Goal: Task Accomplishment & Management: Complete application form

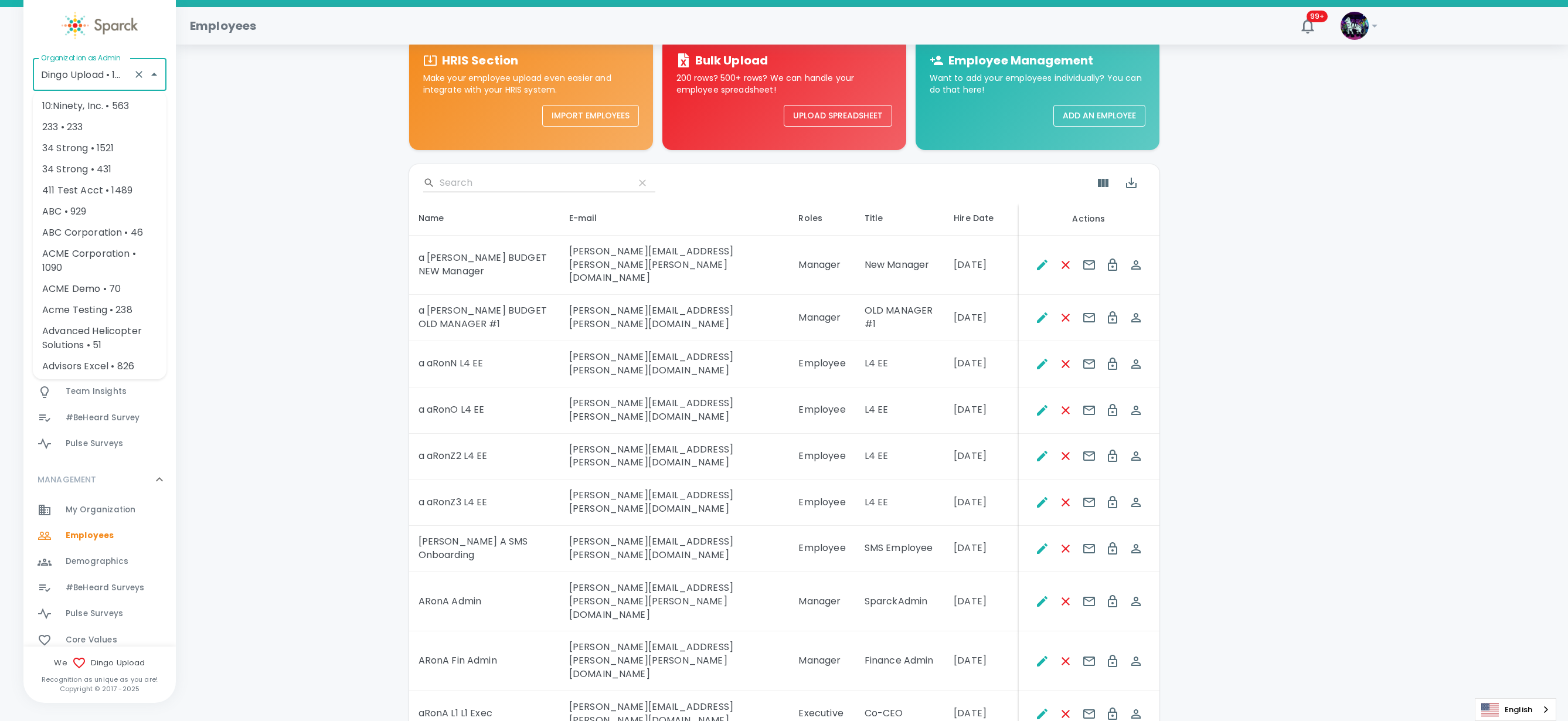
scroll to position [73, 0]
click at [60, 74] on input "Dingo Upload • 1520" at bounding box center [83, 74] width 90 height 22
click at [137, 71] on icon "Clear" at bounding box center [139, 74] width 12 height 12
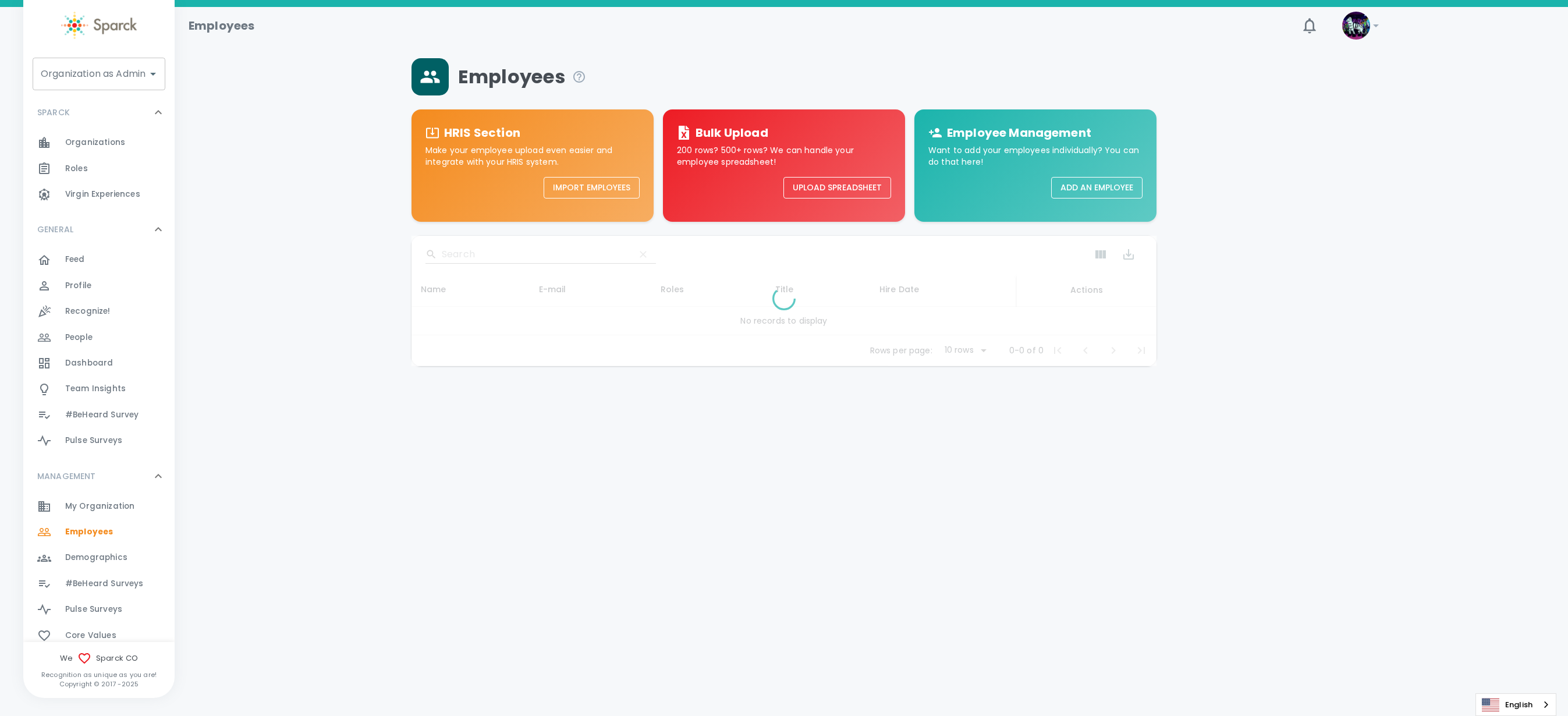
click at [120, 77] on input "Organization as Admin" at bounding box center [90, 74] width 105 height 22
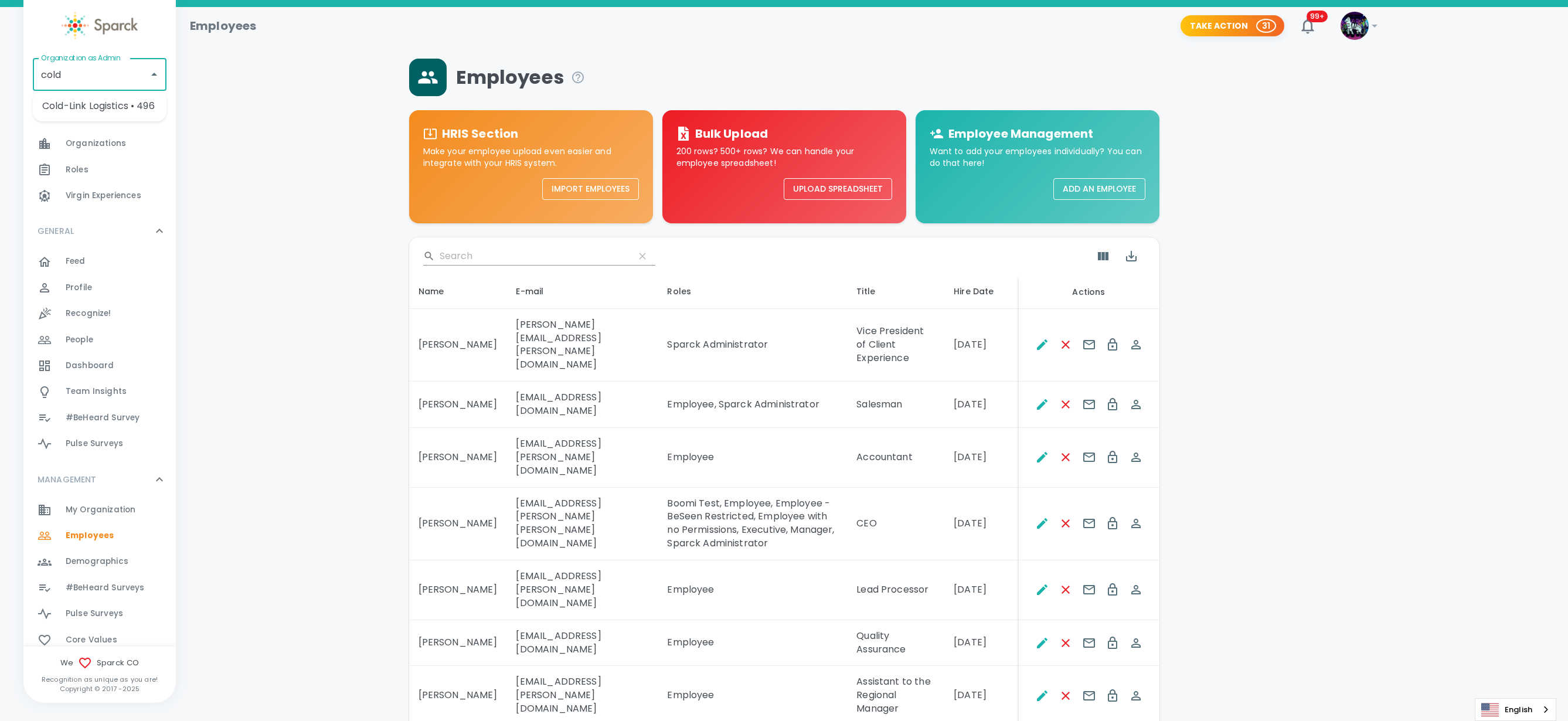
click at [140, 106] on li "Cold-Link Logistics • 496" at bounding box center [100, 106] width 133 height 21
type input "Cold-Link Logistics • 496"
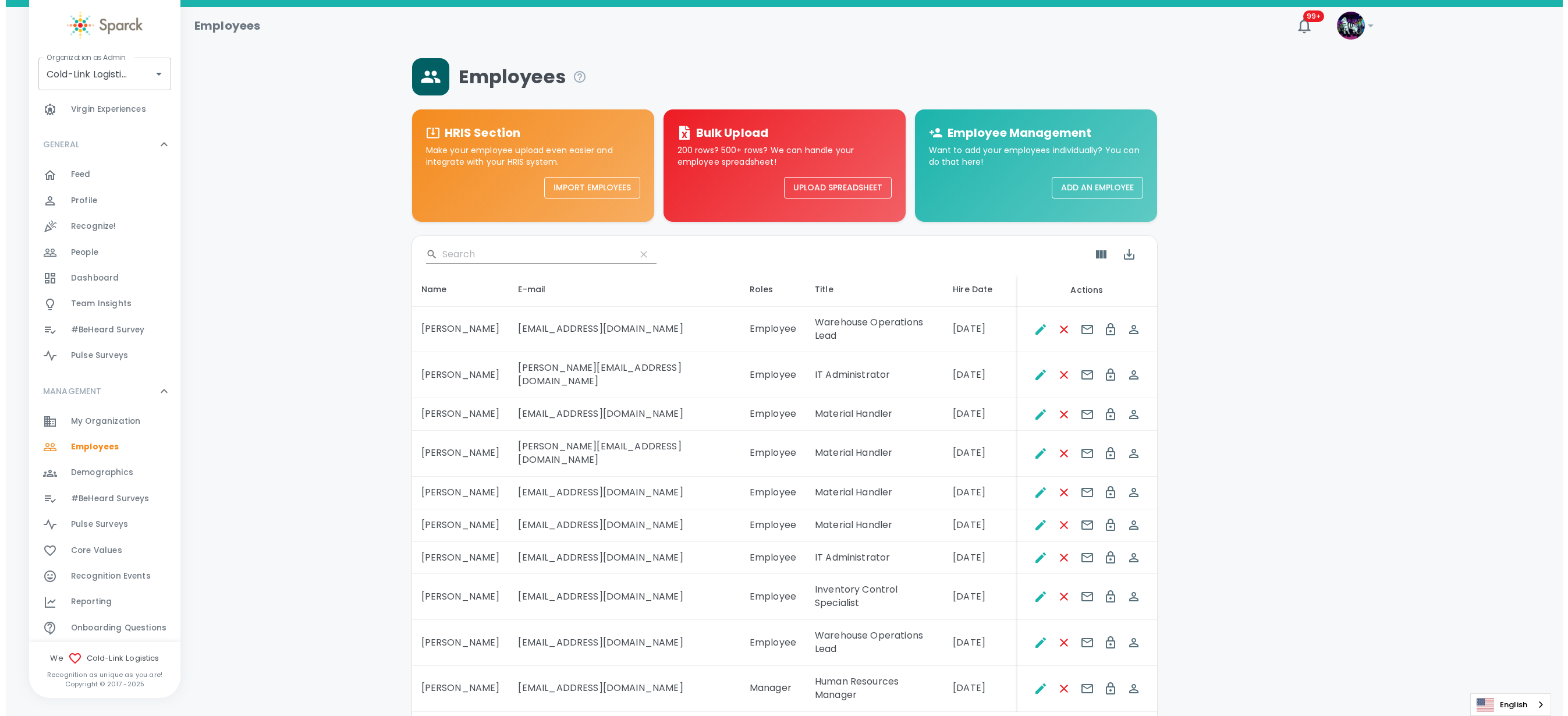
scroll to position [184, 0]
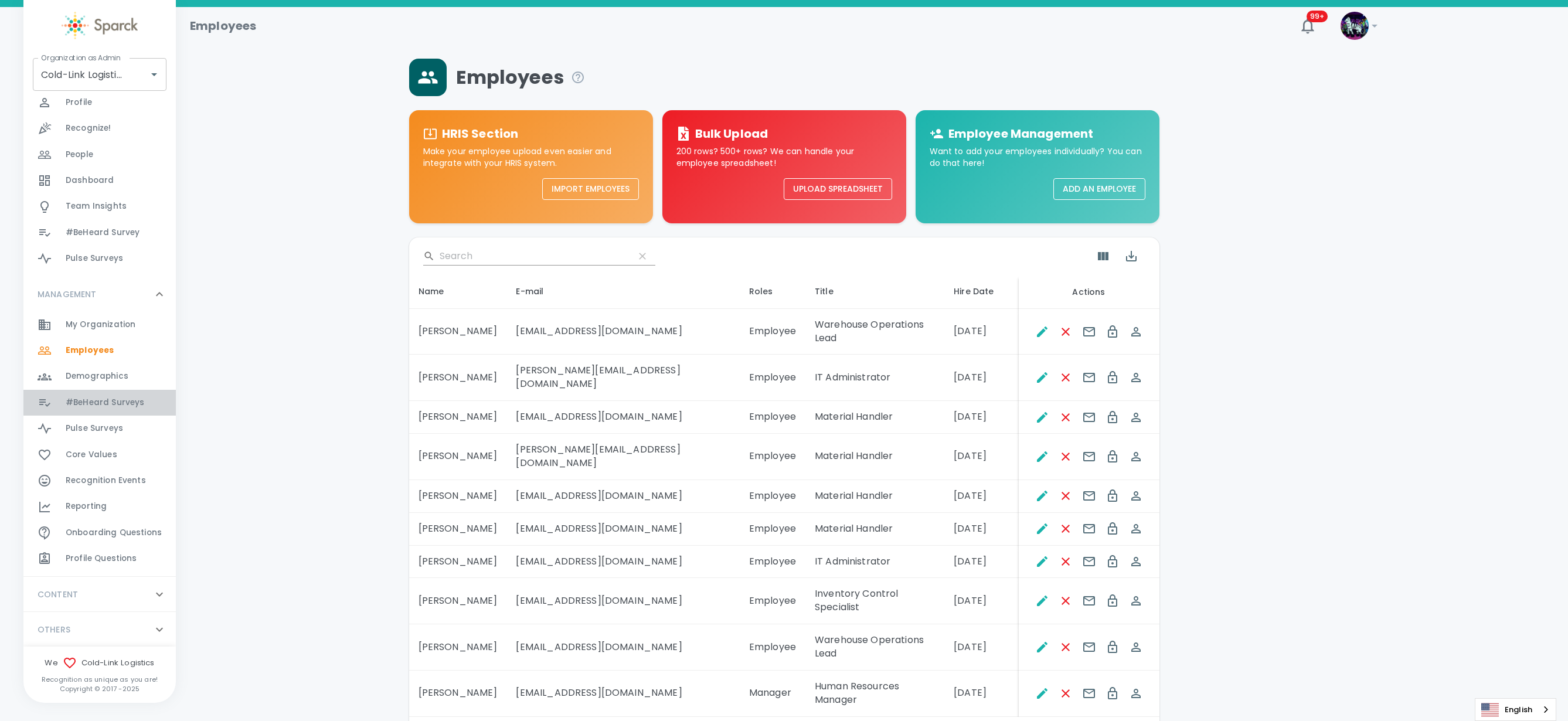
click at [135, 399] on span "#BeHeard Surveys" at bounding box center [105, 402] width 78 height 12
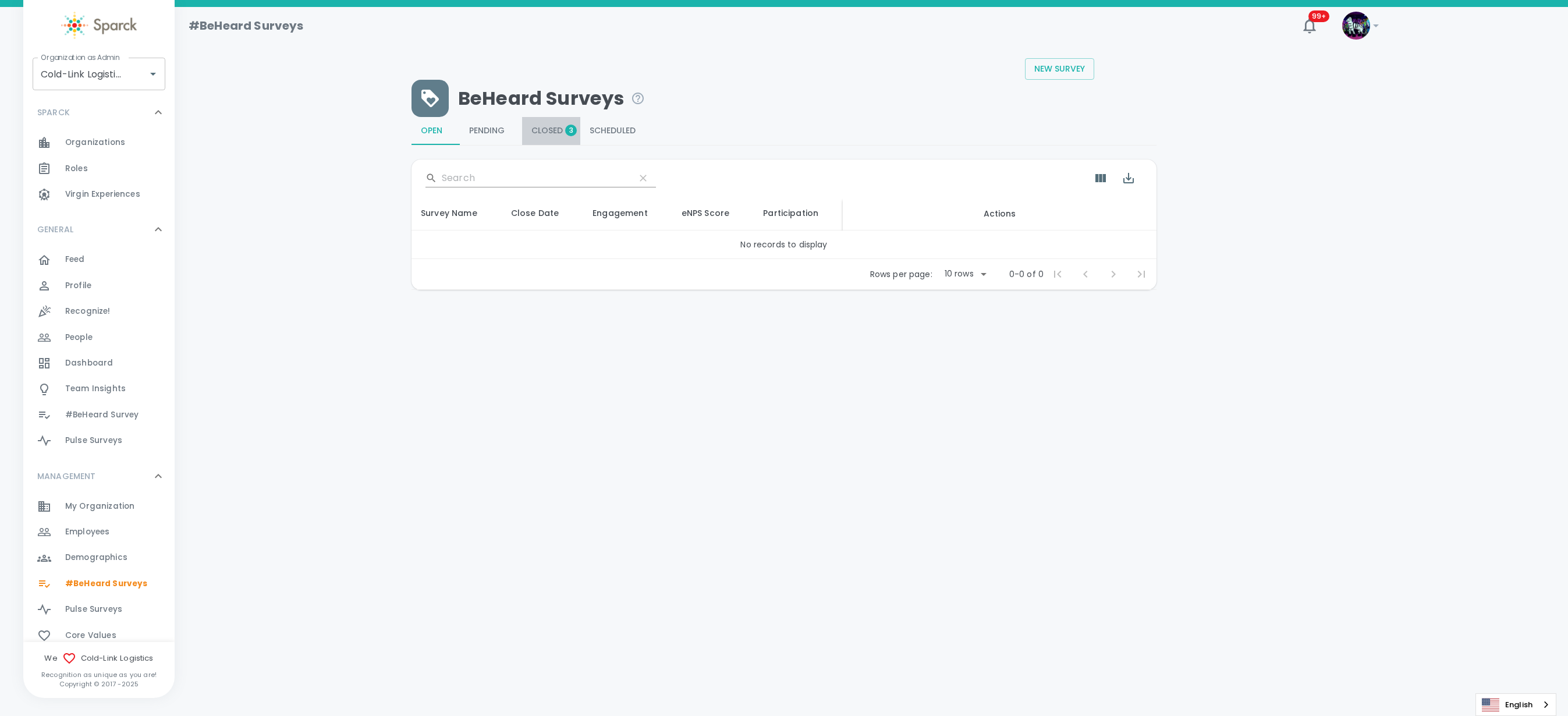
click at [546, 128] on span "Closed 3" at bounding box center [551, 131] width 40 height 10
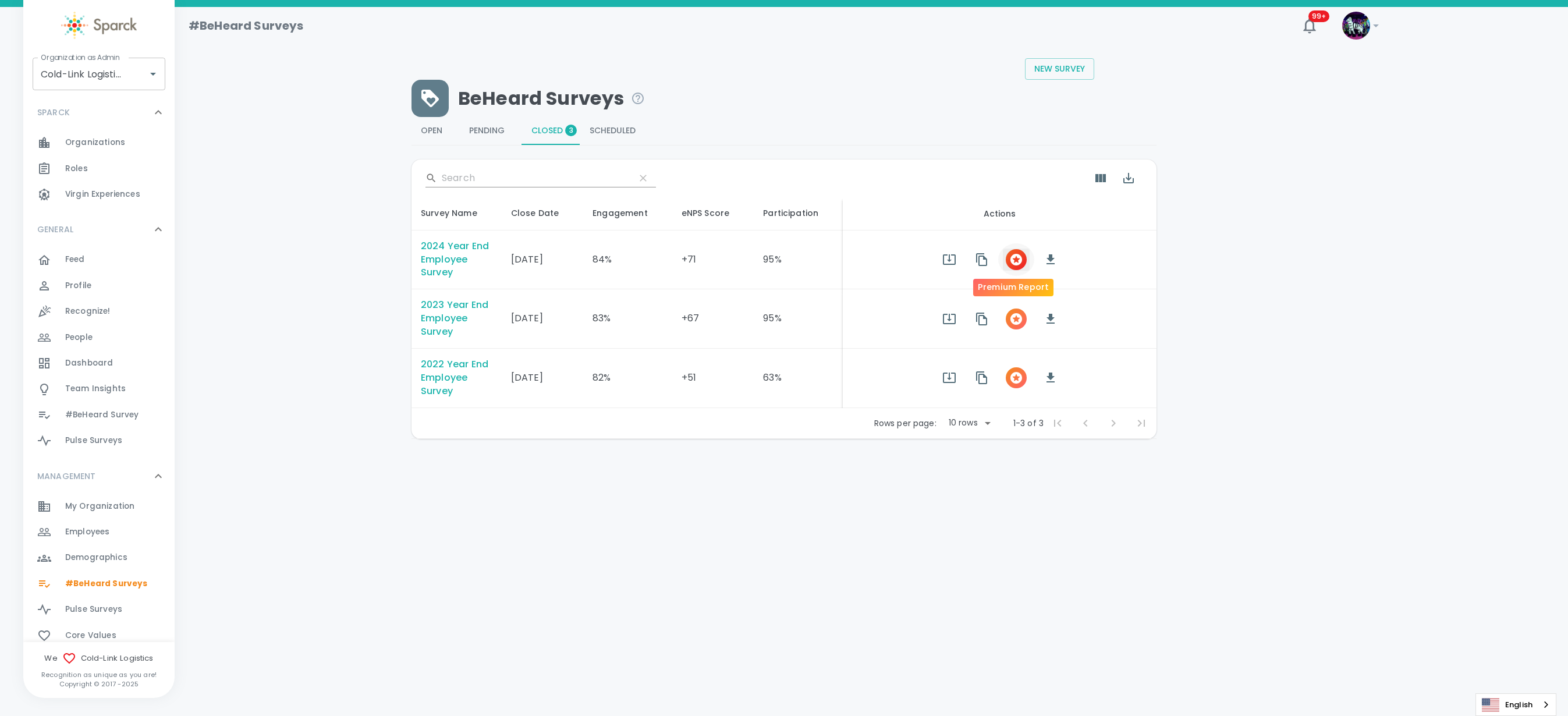
click at [1011, 262] on icon "button" at bounding box center [1016, 259] width 12 height 12
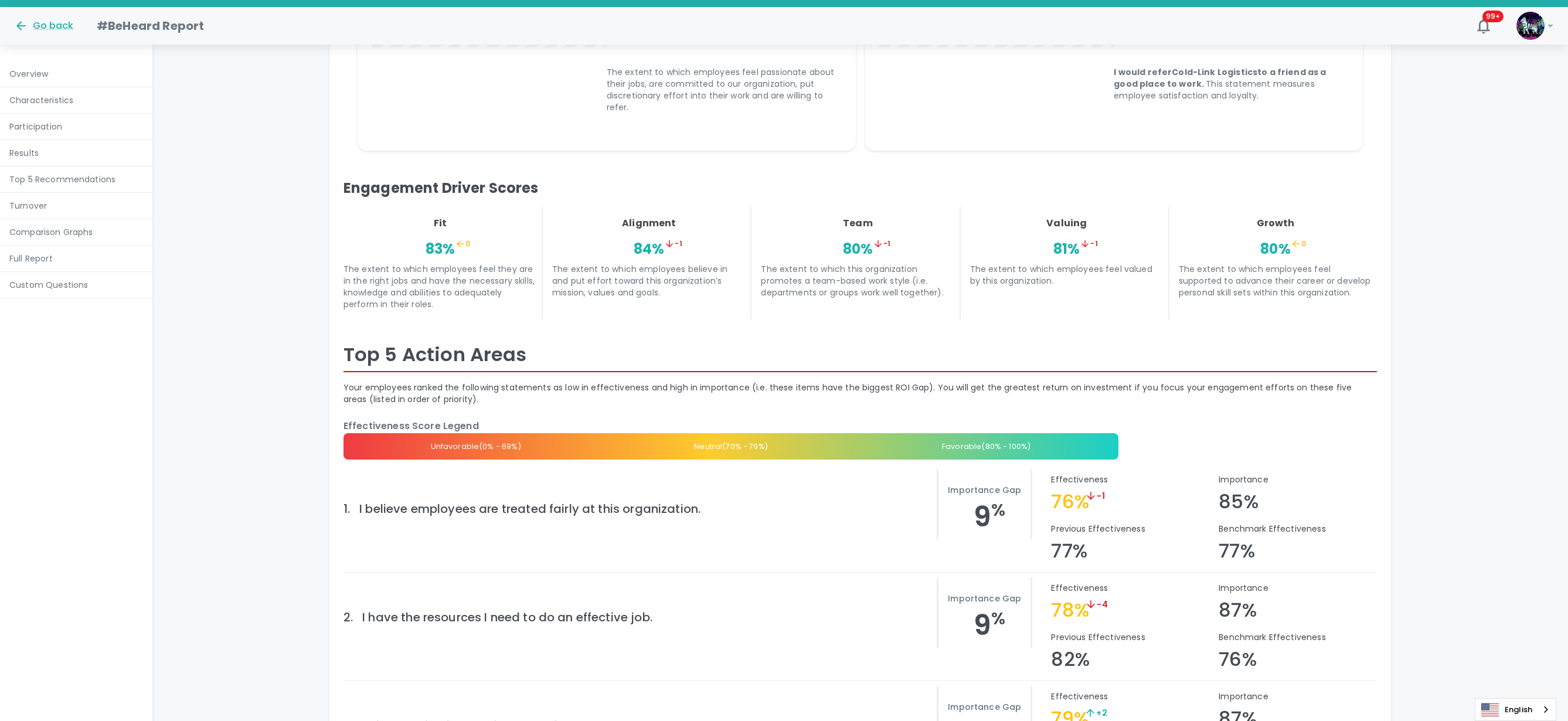
scroll to position [1646, 0]
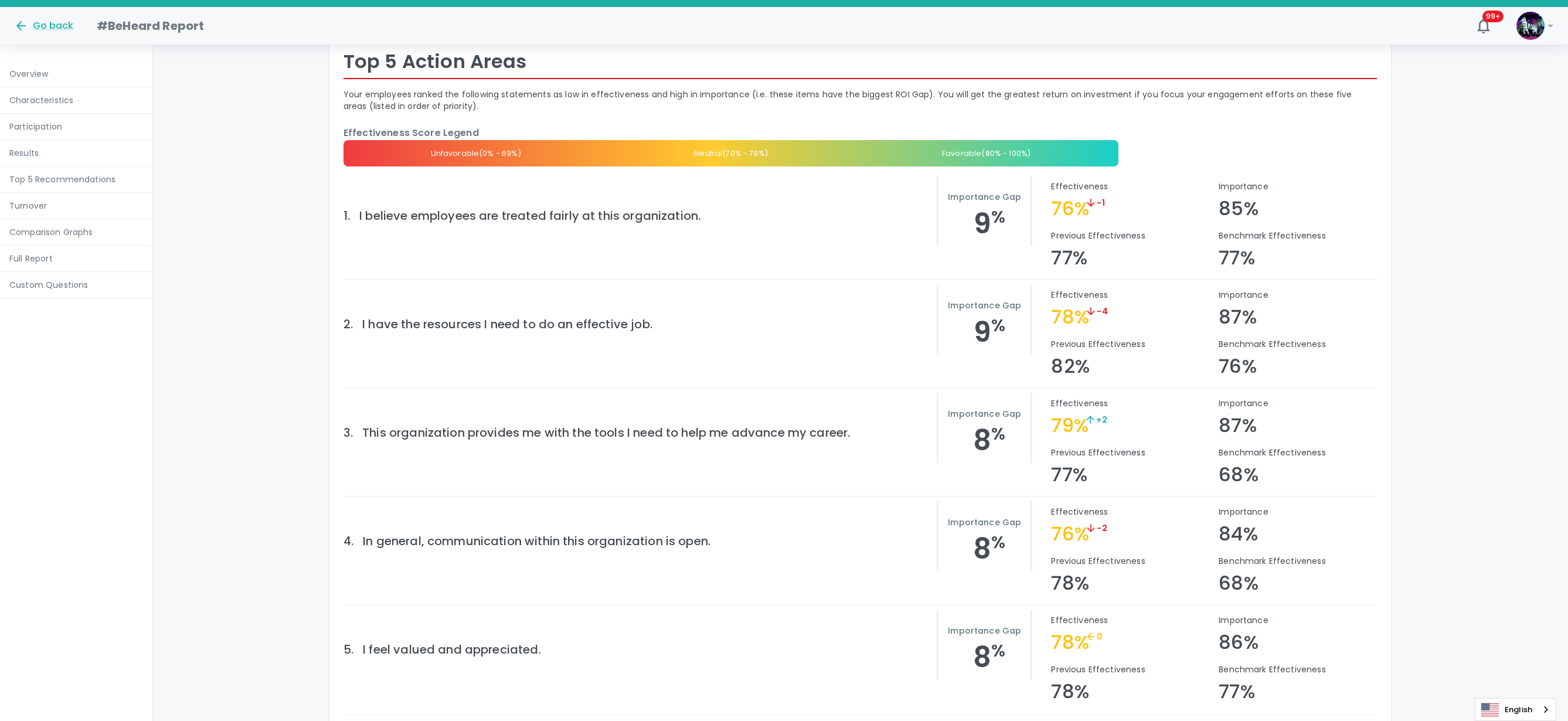
drag, startPoint x: 358, startPoint y: 214, endPoint x: 477, endPoint y: 211, distance: 119.0
click at [487, 205] on div "I believe employees are treated fairly at this organization." at bounding box center [643, 211] width 586 height 28
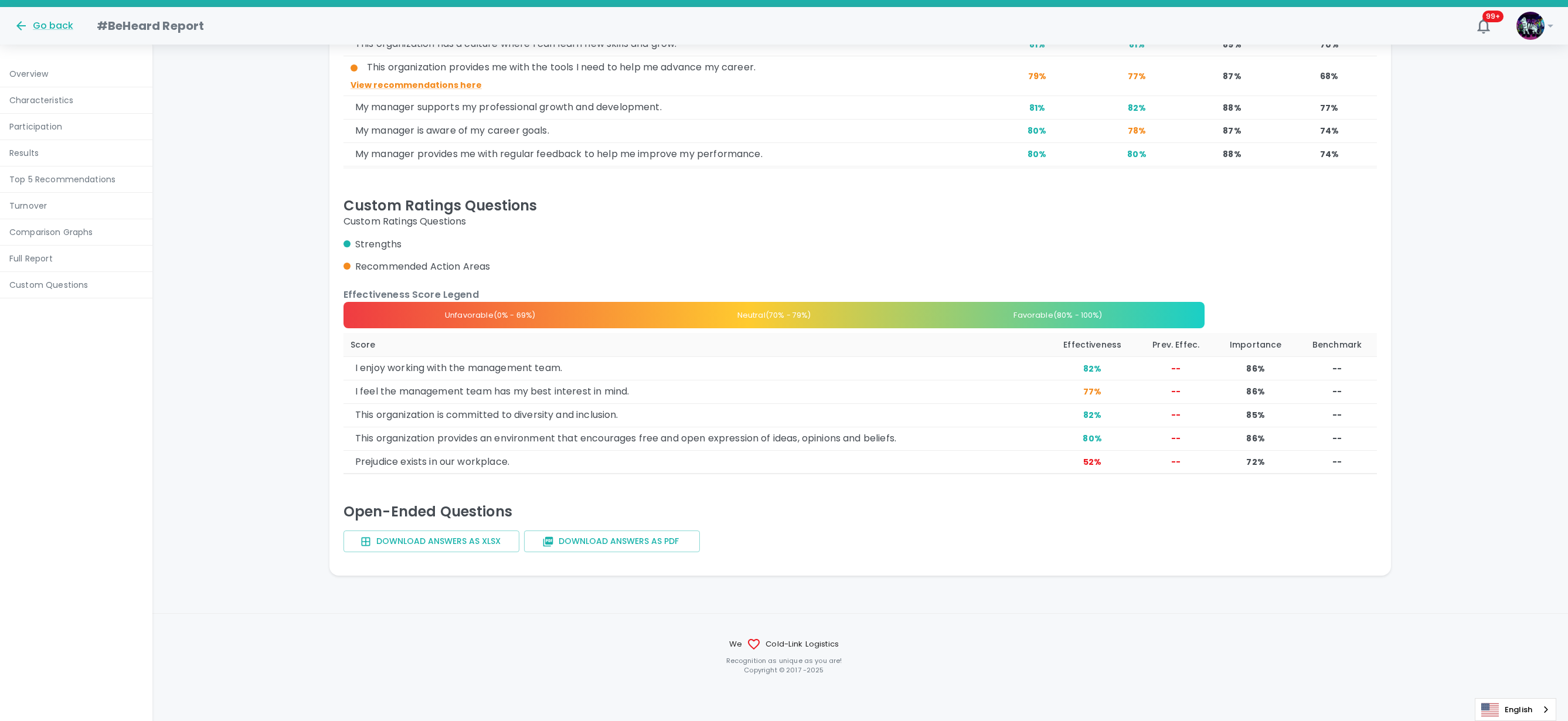
scroll to position [6907, 0]
drag, startPoint x: 412, startPoint y: 212, endPoint x: 503, endPoint y: 214, distance: 91.0
click at [503, 214] on div "Custom Ratings Questions Custom Ratings Questions" at bounding box center [860, 212] width 1033 height 32
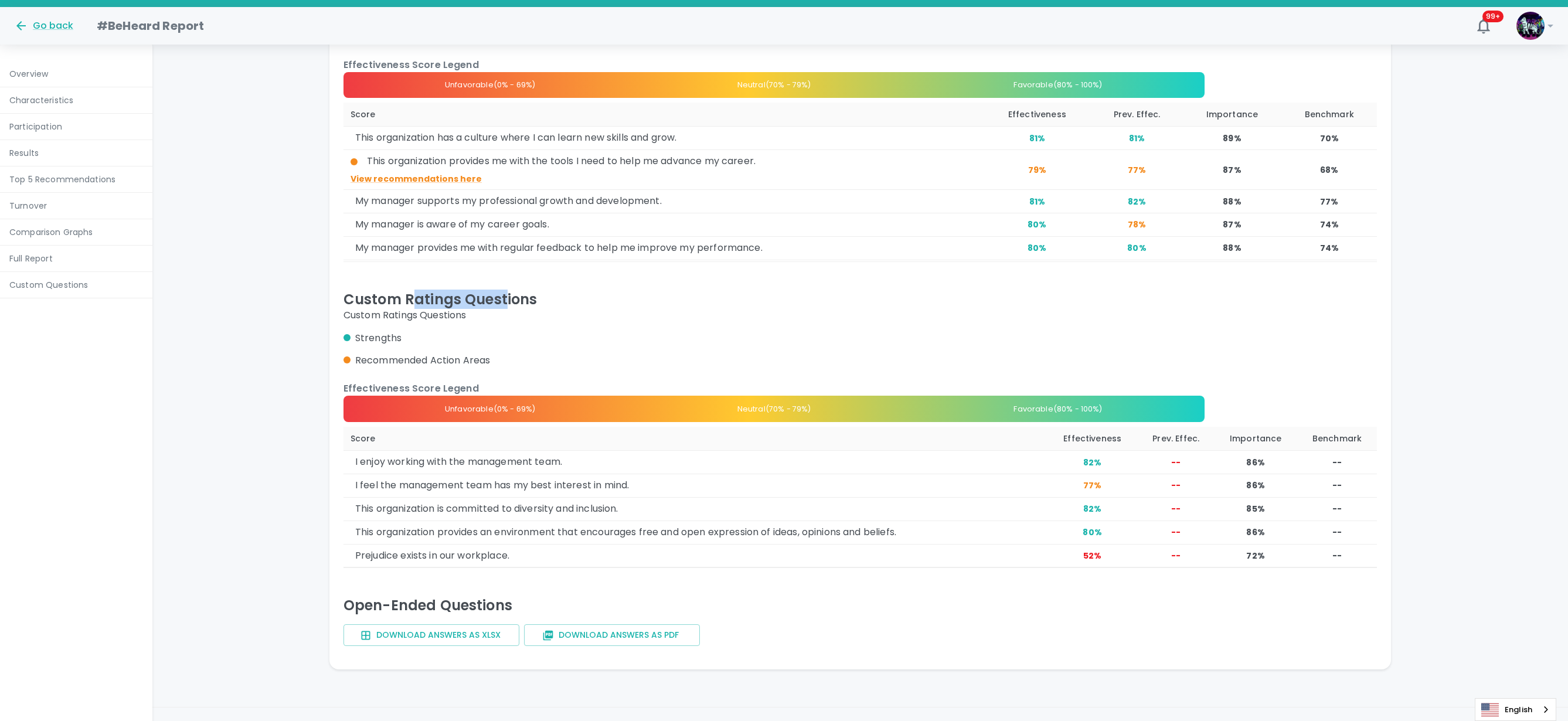
scroll to position [6835, 0]
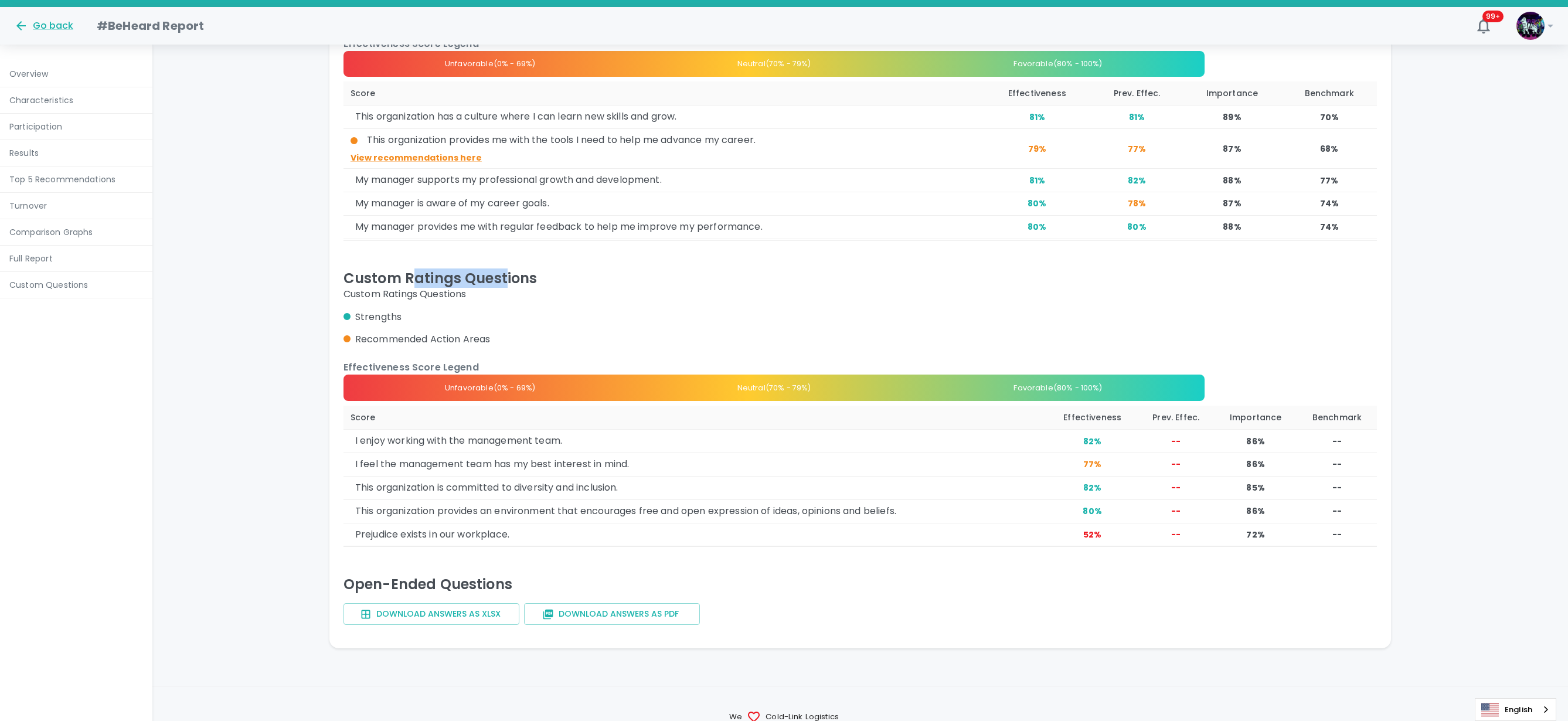
click at [501, 226] on div "My manager provides me with regular feedback to help me improve my performance." at bounding box center [666, 226] width 621 height 13
click at [681, 282] on h5 "Custom Ratings Questions" at bounding box center [860, 278] width 1033 height 19
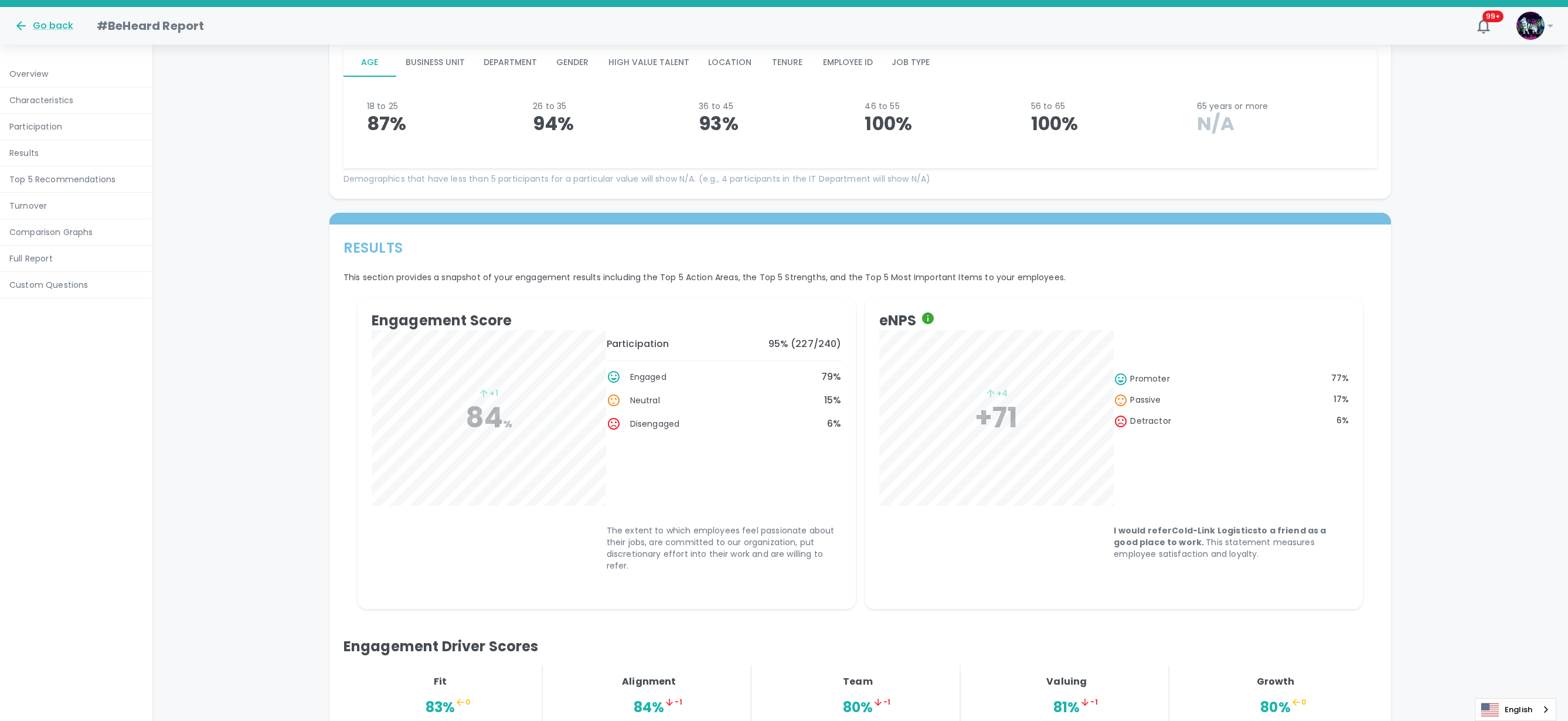
scroll to position [879, 0]
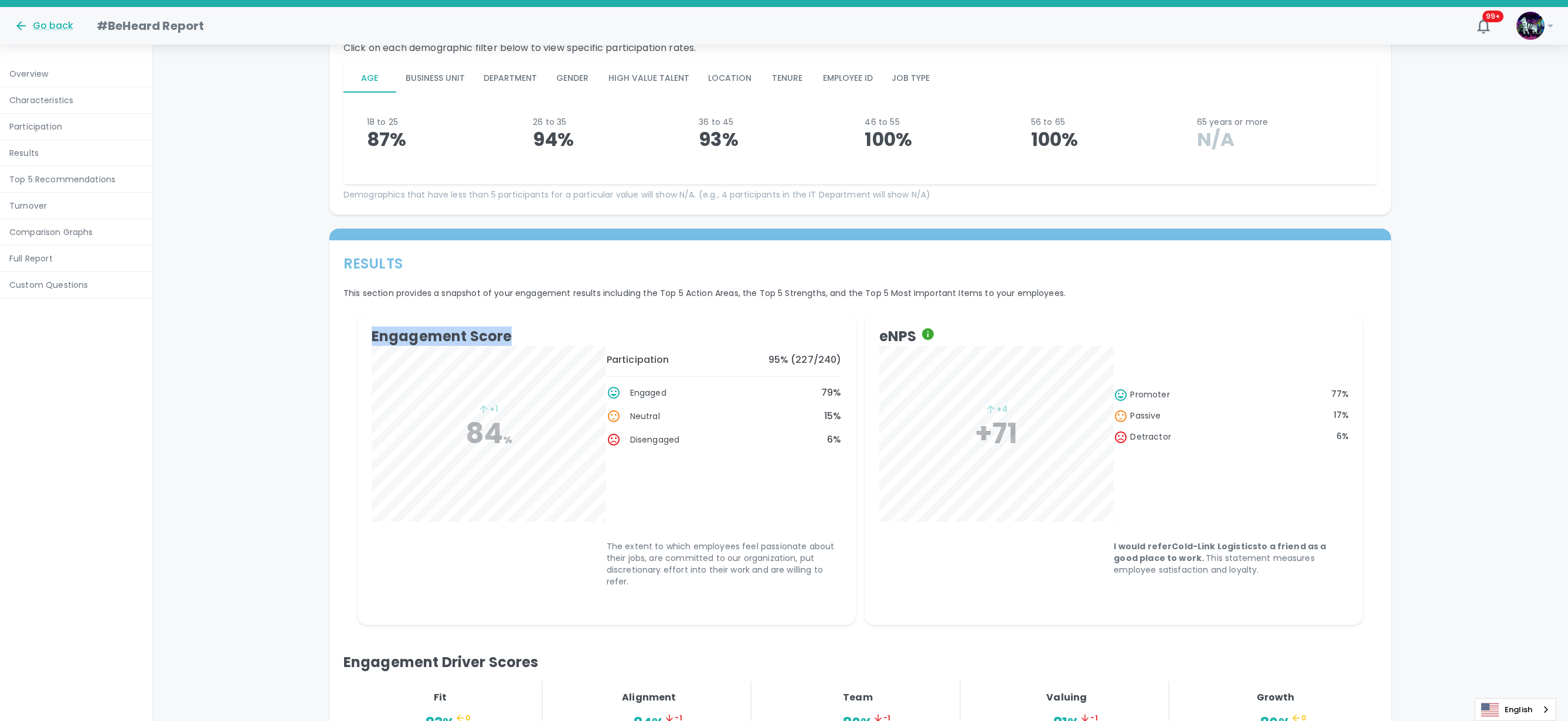
drag, startPoint x: 366, startPoint y: 339, endPoint x: 508, endPoint y: 335, distance: 142.1
click at [508, 335] on div "Engagement Score + 1 84 % Participation 95 % ( 227 / 240 ) Engaged 79 % Neutral…" at bounding box center [607, 469] width 499 height 312
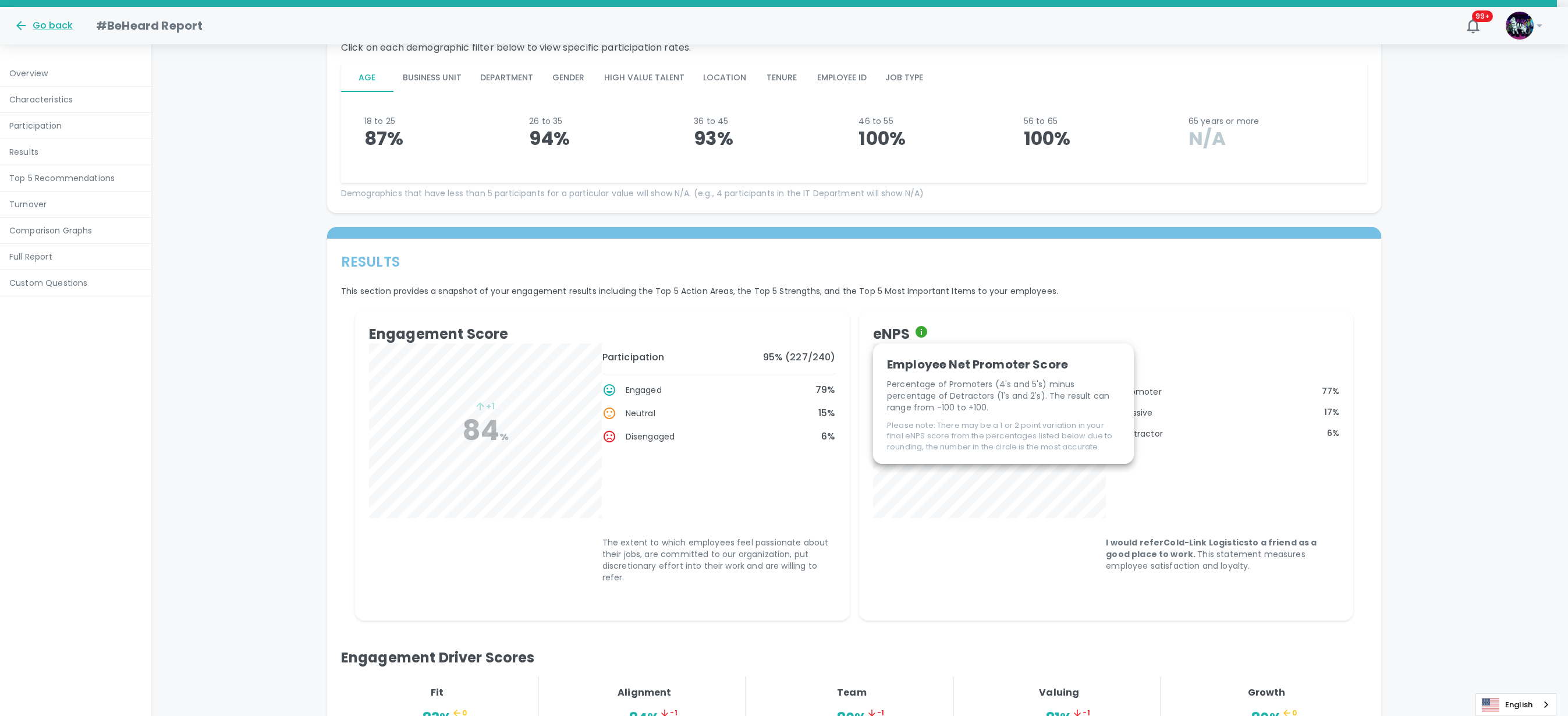
drag, startPoint x: 869, startPoint y: 332, endPoint x: 916, endPoint y: 333, distance: 47.0
click at [916, 333] on div "eNPS + 4 +71 promoter 77 % passive 17 % detractor 6 % I would refer Cold-Link L…" at bounding box center [1107, 457] width 495 height 293
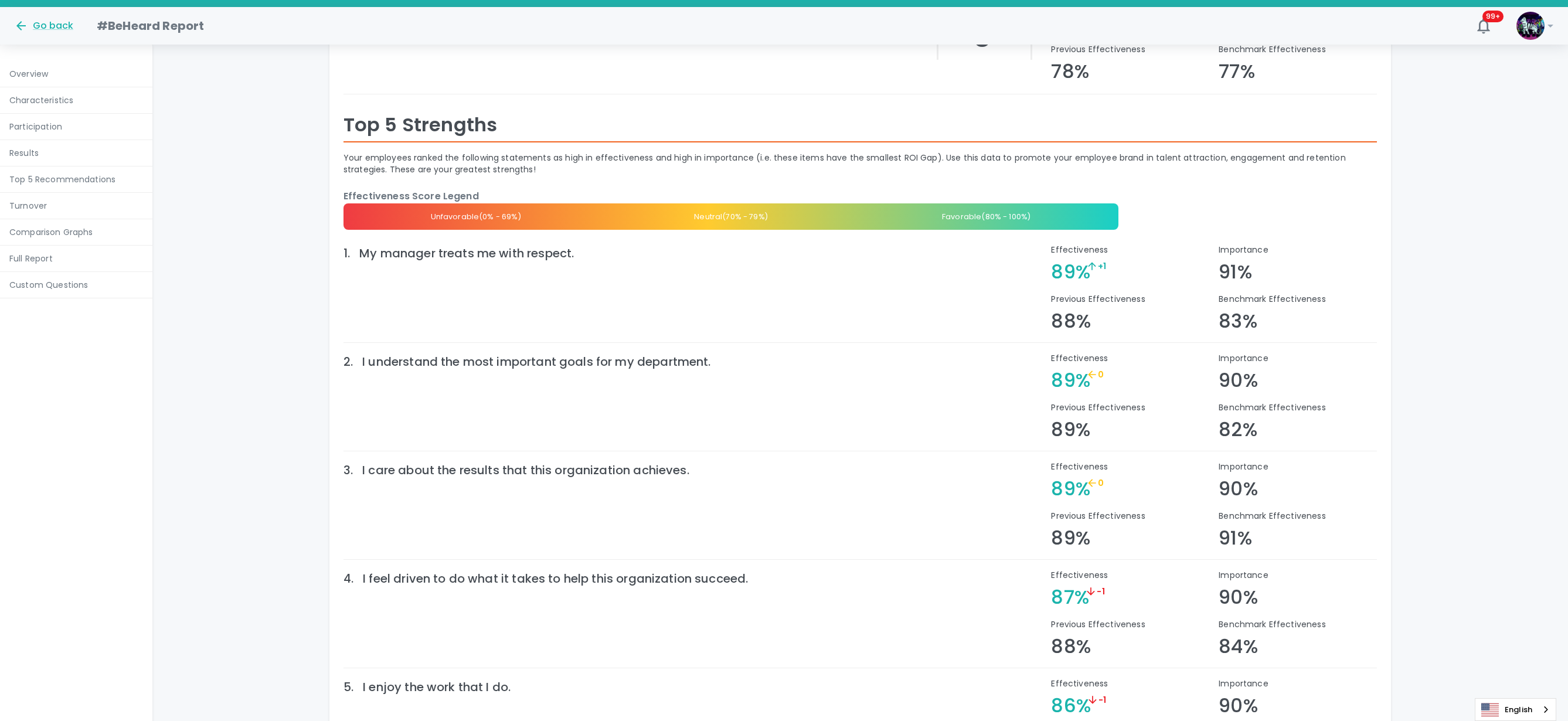
scroll to position [2270, 0]
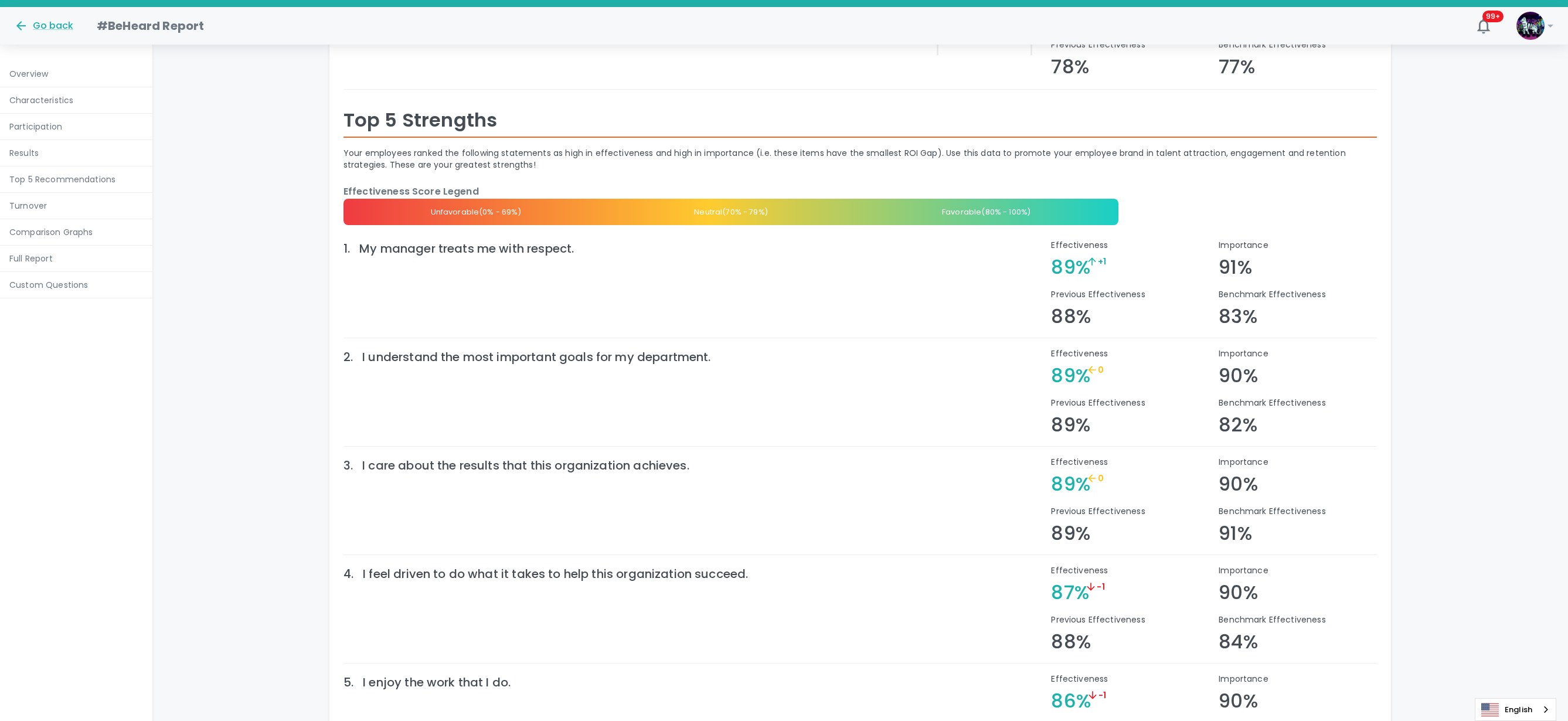
click at [30, 24] on div "Go back" at bounding box center [44, 26] width 60 height 14
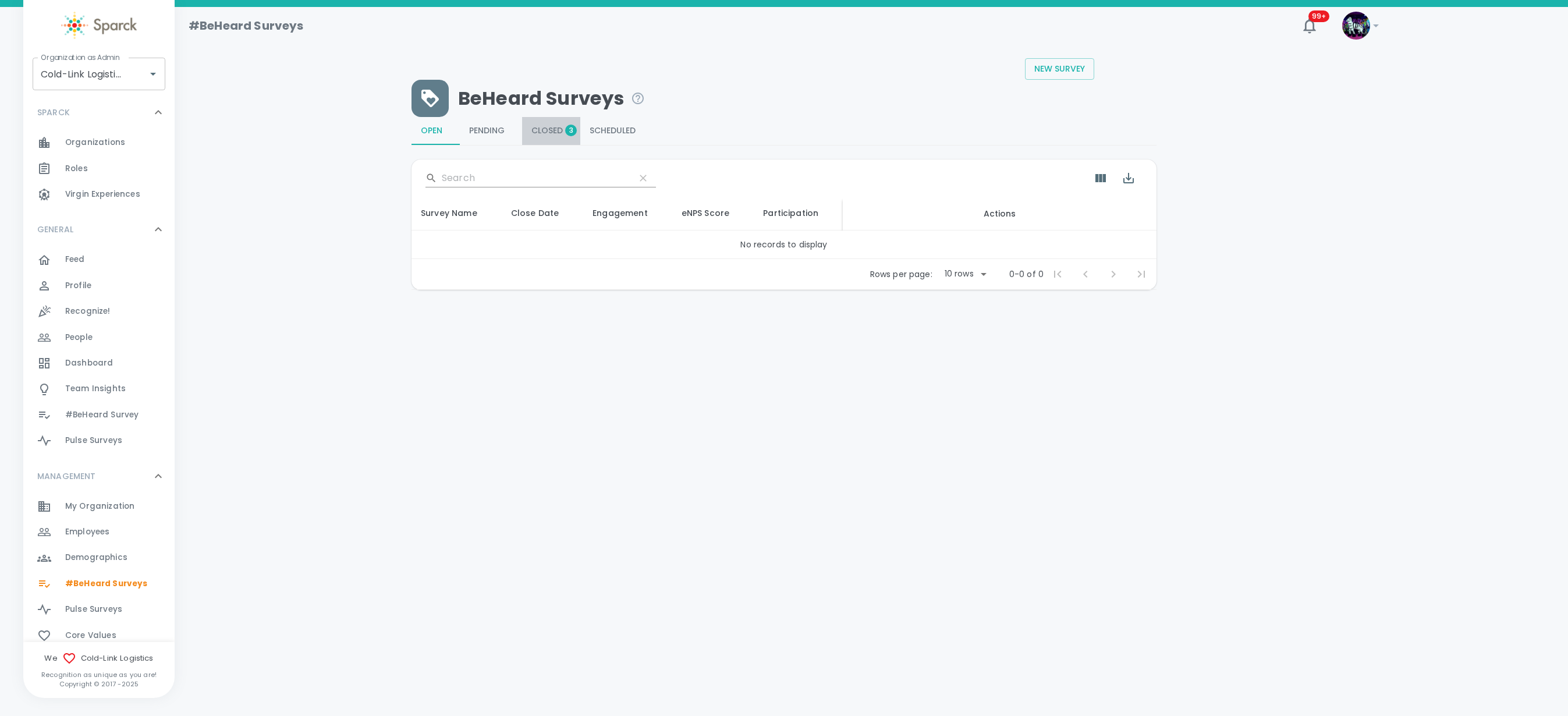
click at [539, 130] on span "Closed 3" at bounding box center [551, 131] width 40 height 10
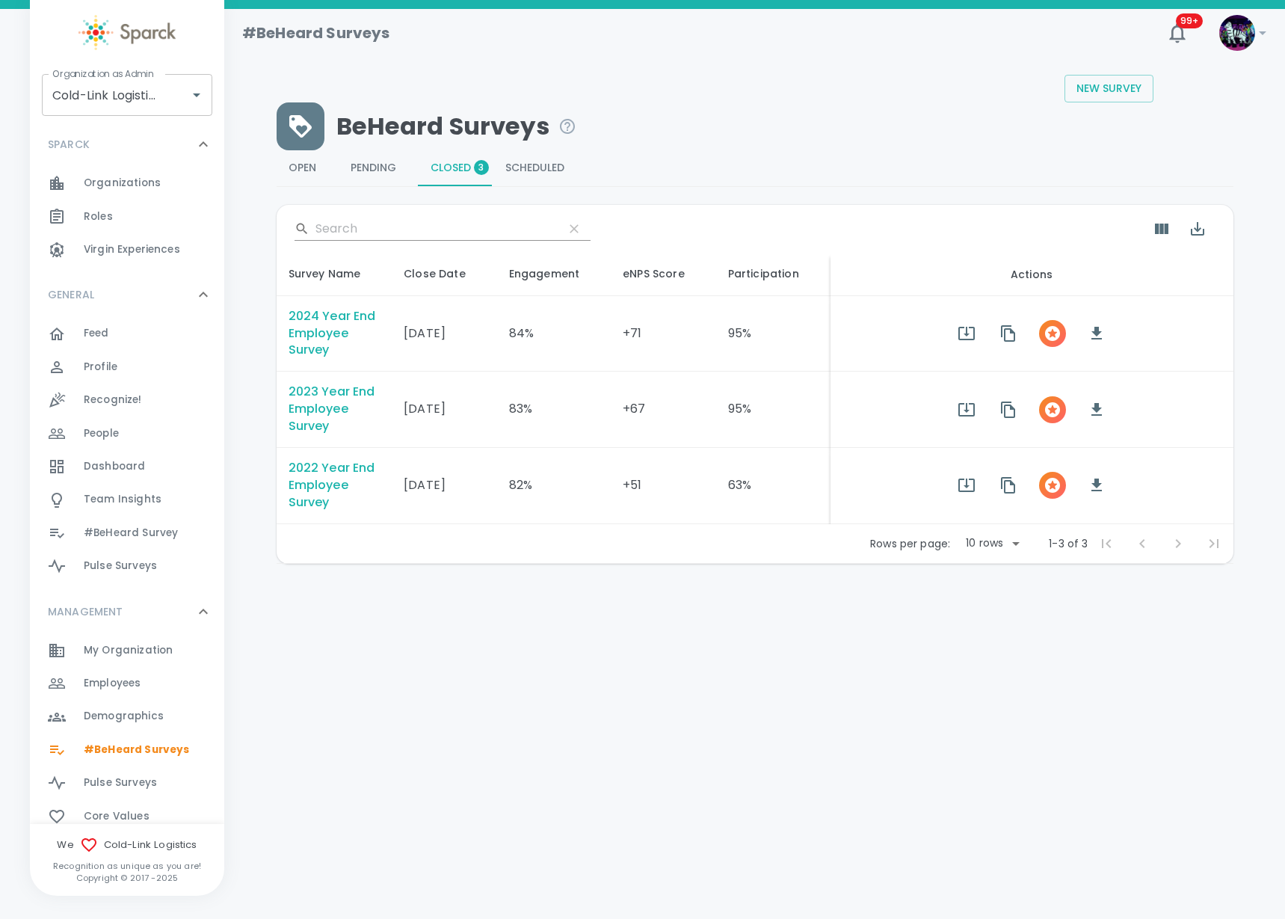
click at [123, 784] on span "Pulse Surveys" at bounding box center [120, 782] width 73 height 15
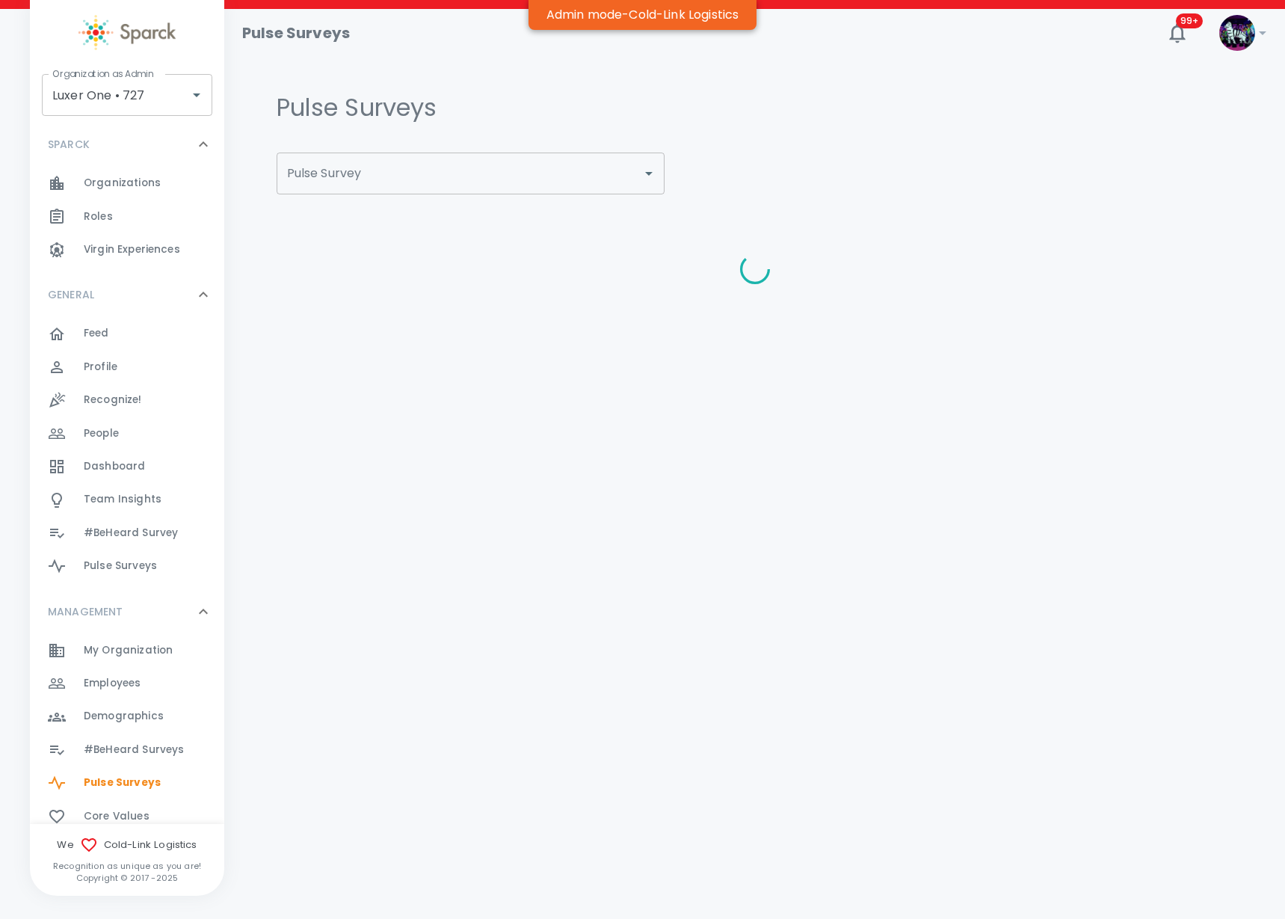
type input "All Hands Questions 7/24/2025"
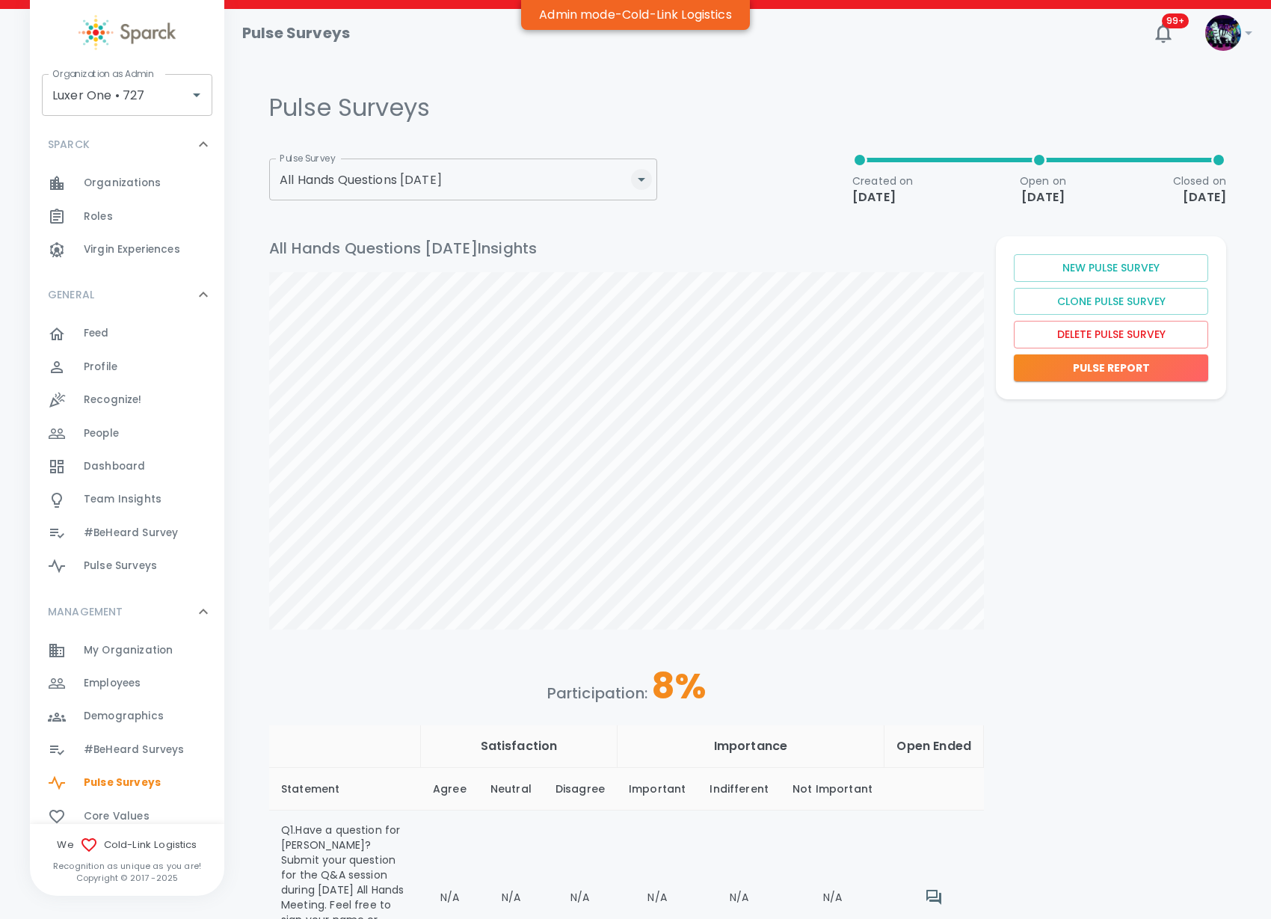
click at [645, 184] on button "Open" at bounding box center [641, 179] width 21 height 21
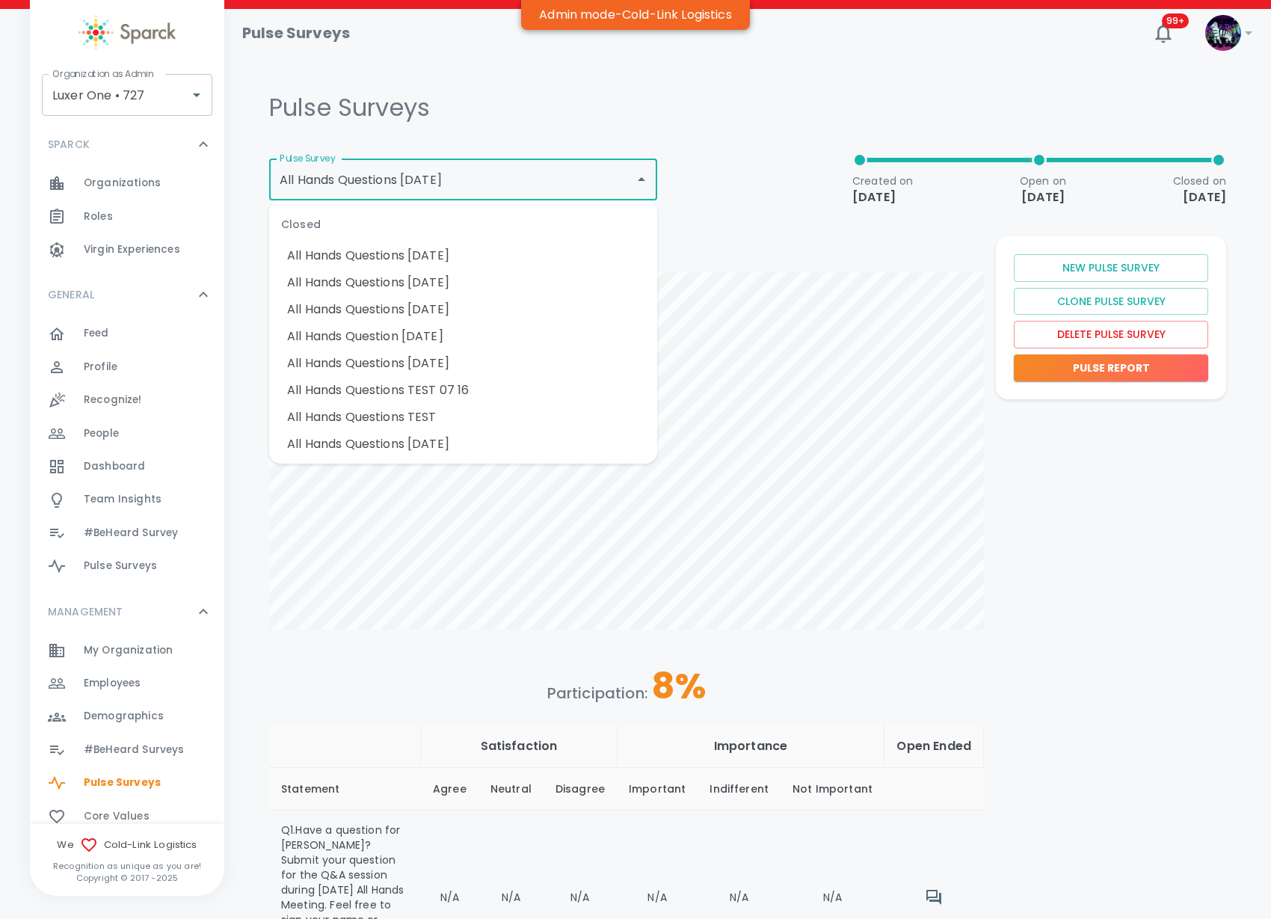
click at [731, 88] on div "Pulse Surveys Pulse Survey All Hands Questions 7/24/2025 Pulse Survey Created o…" at bounding box center [747, 141] width 957 height 132
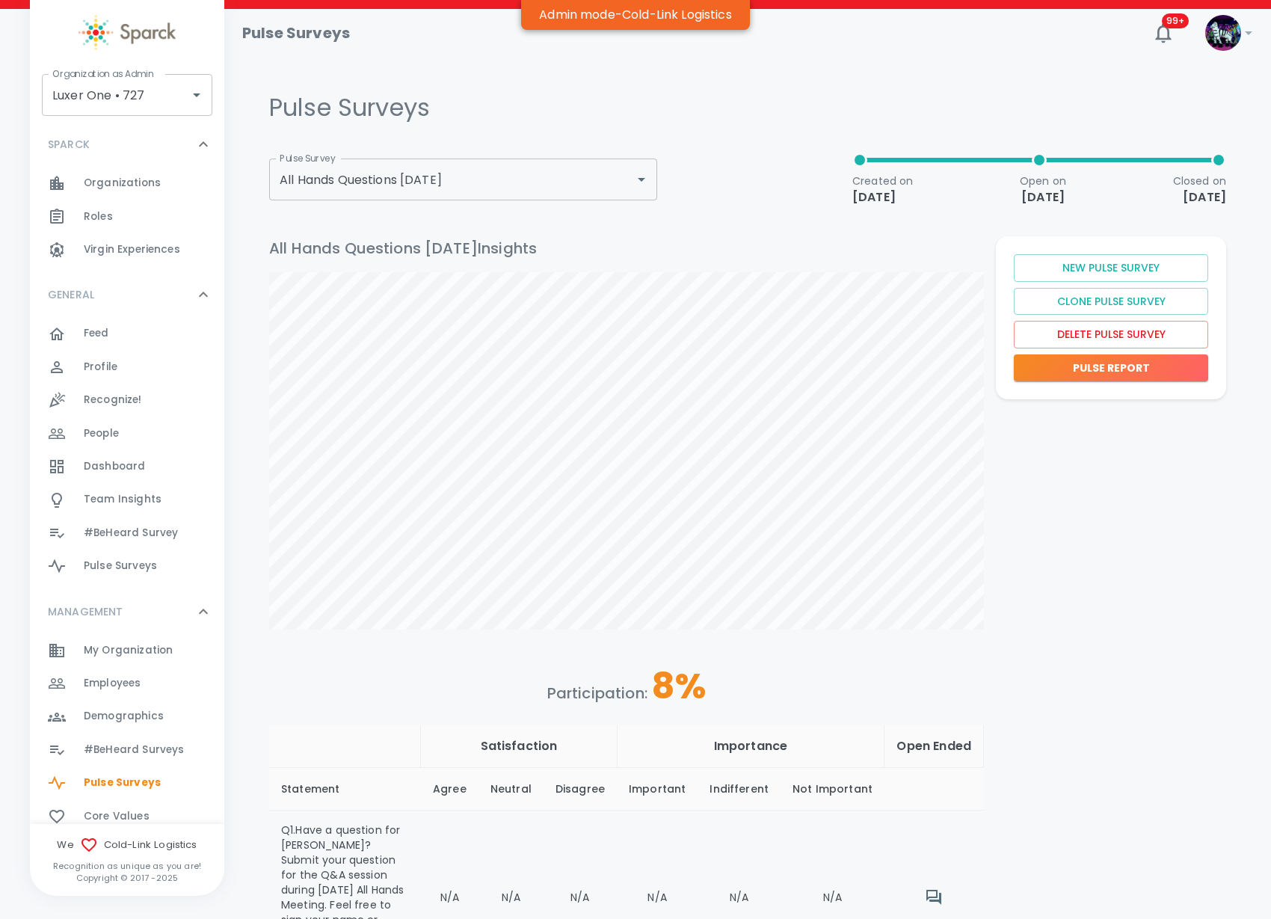
click at [125, 745] on span "#BeHeard Surveys" at bounding box center [134, 749] width 100 height 15
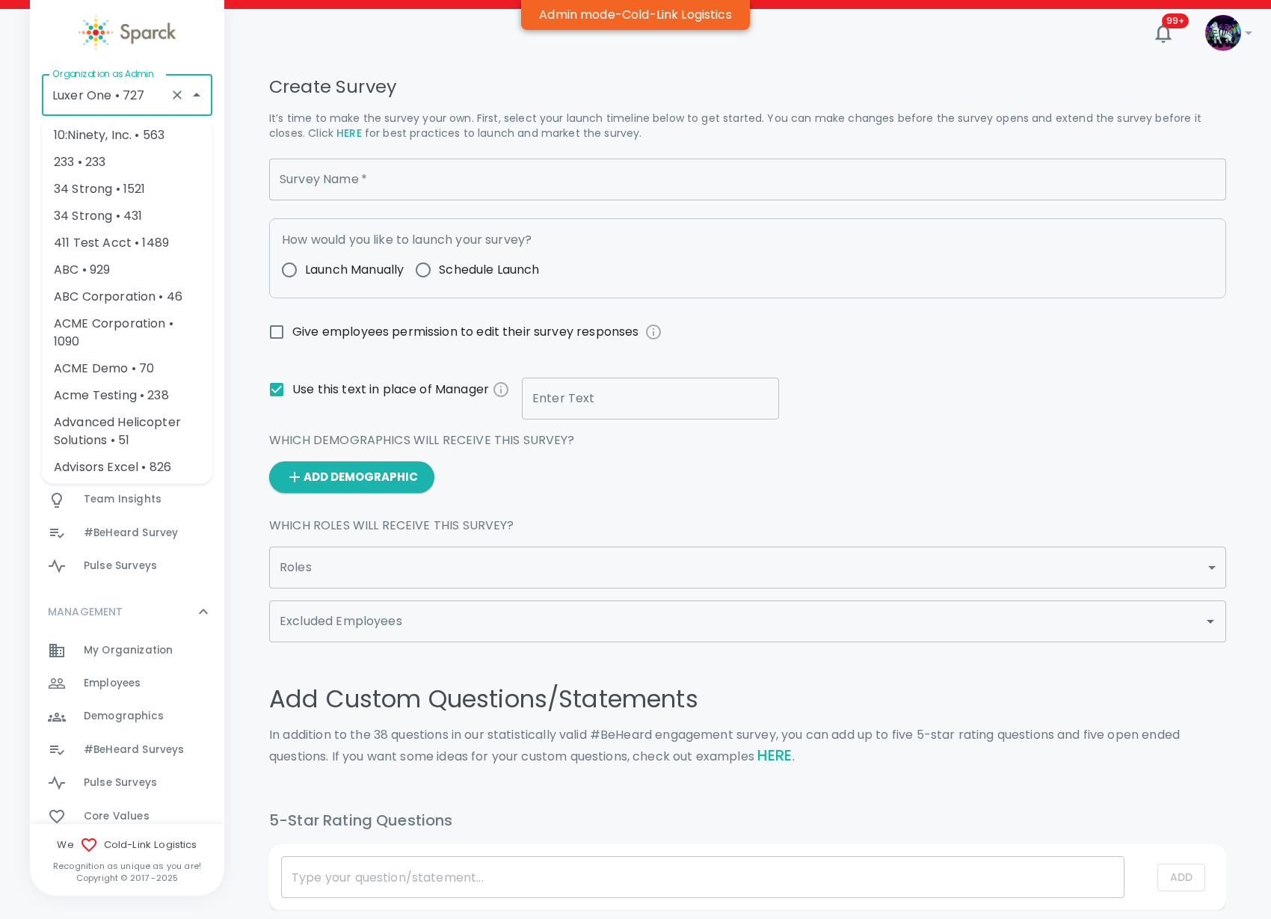
click at [150, 94] on input "Luxer One • 727" at bounding box center [106, 95] width 115 height 28
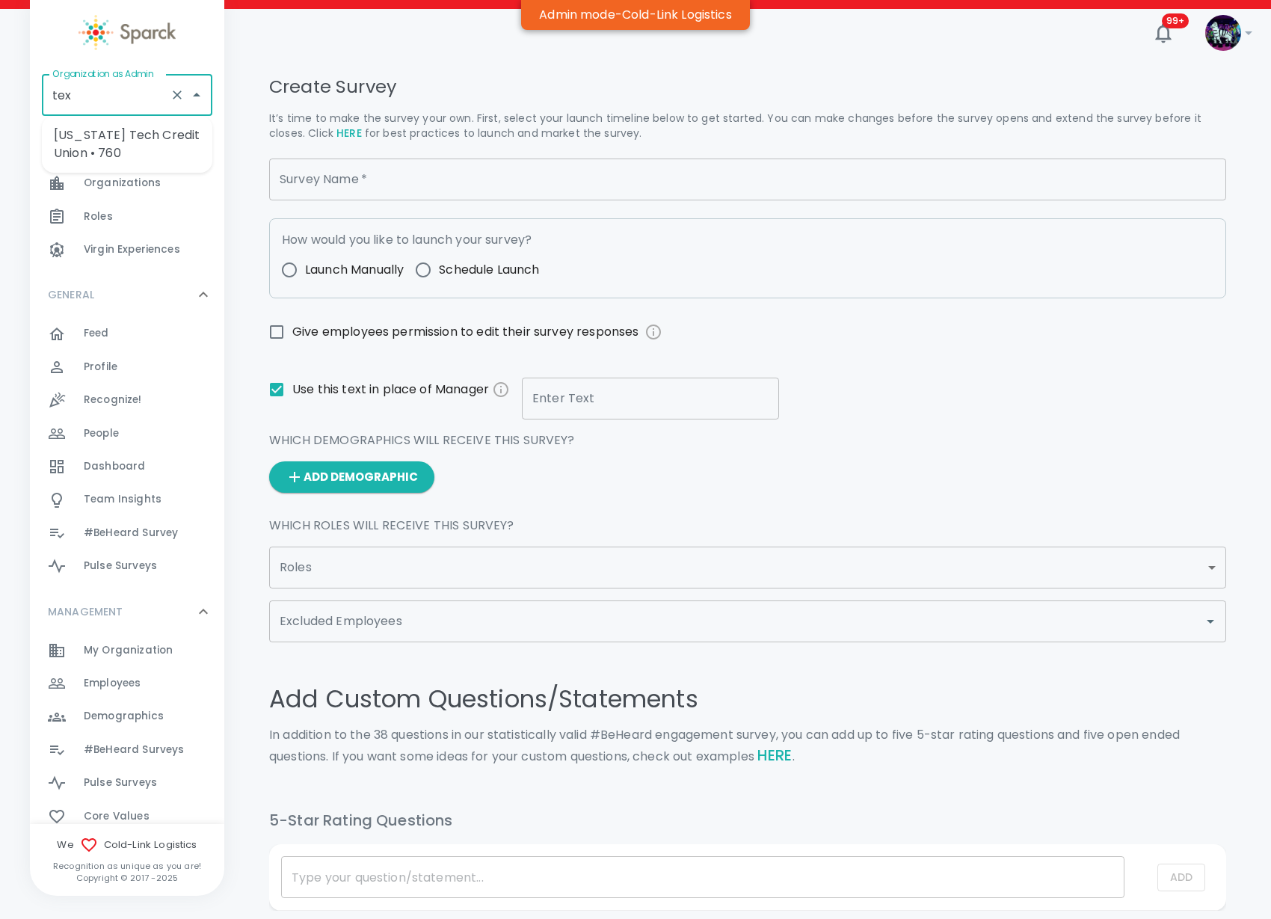
click at [140, 135] on li "Texas Tech Credit Union • 760" at bounding box center [127, 144] width 170 height 45
type input "Texas Tech Credit Union • 760"
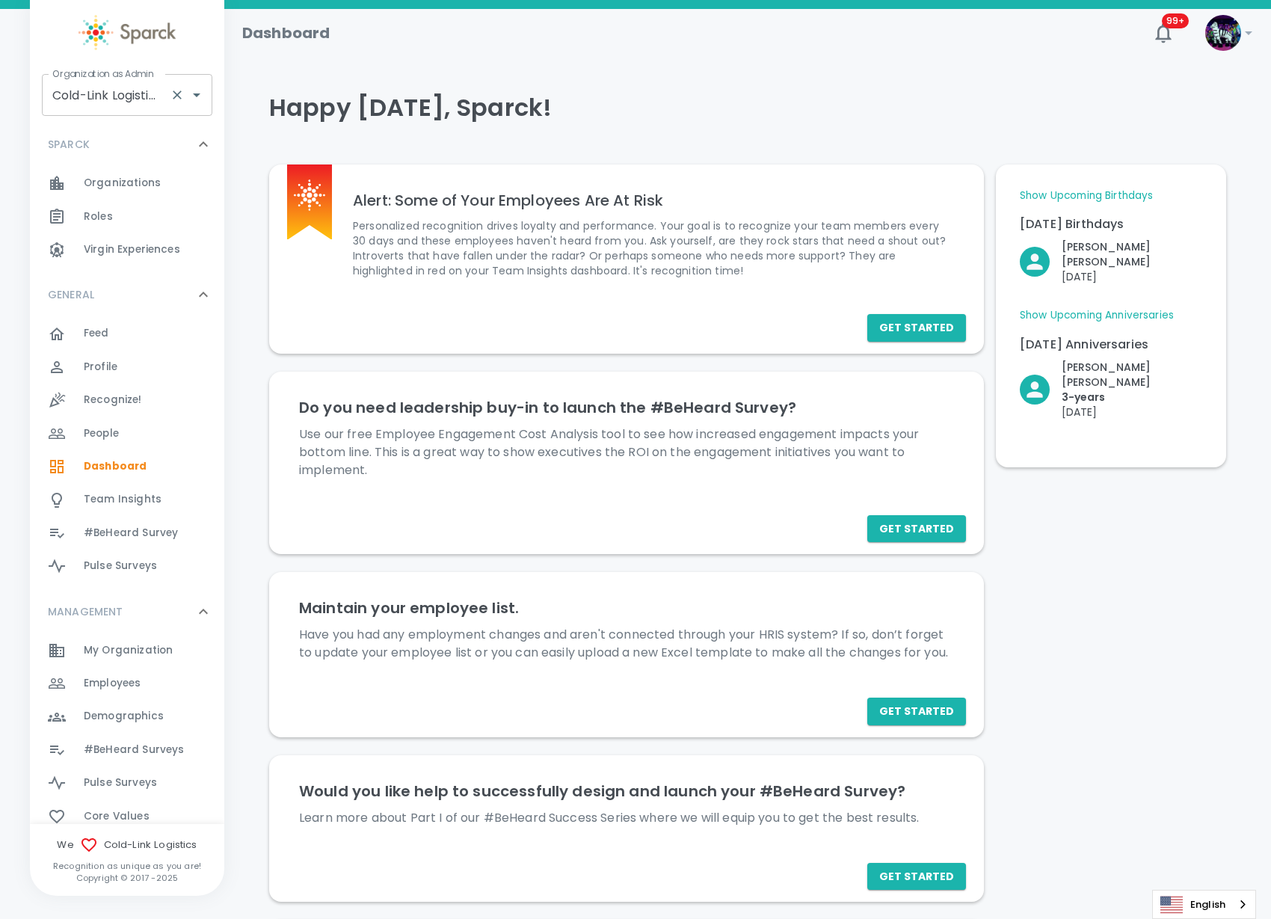
click at [176, 95] on icon "Clear" at bounding box center [177, 94] width 9 height 9
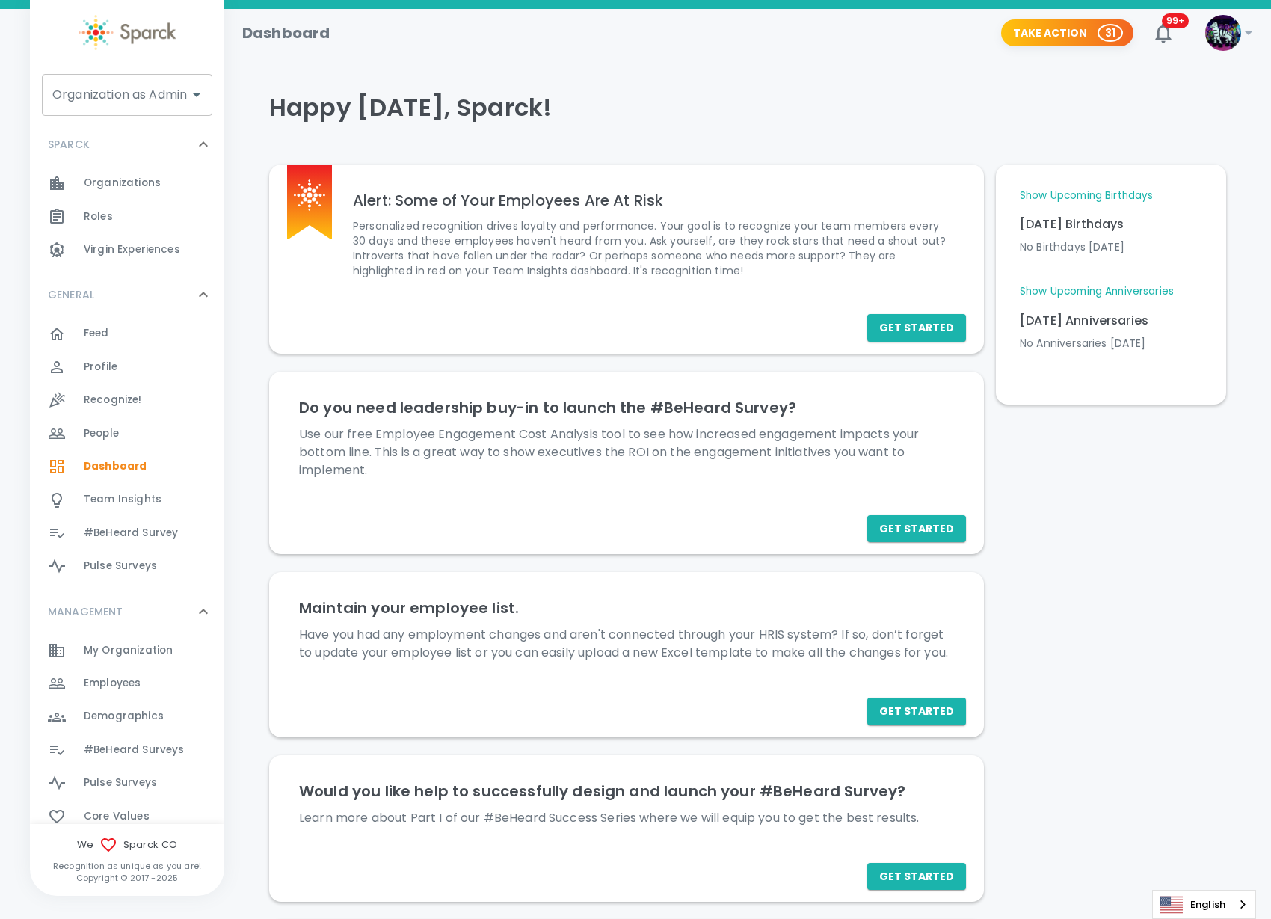
drag, startPoint x: 129, startPoint y: 81, endPoint x: 148, endPoint y: 49, distance: 36.9
click at [118, 75] on div "Organization as Admin" at bounding box center [127, 95] width 170 height 42
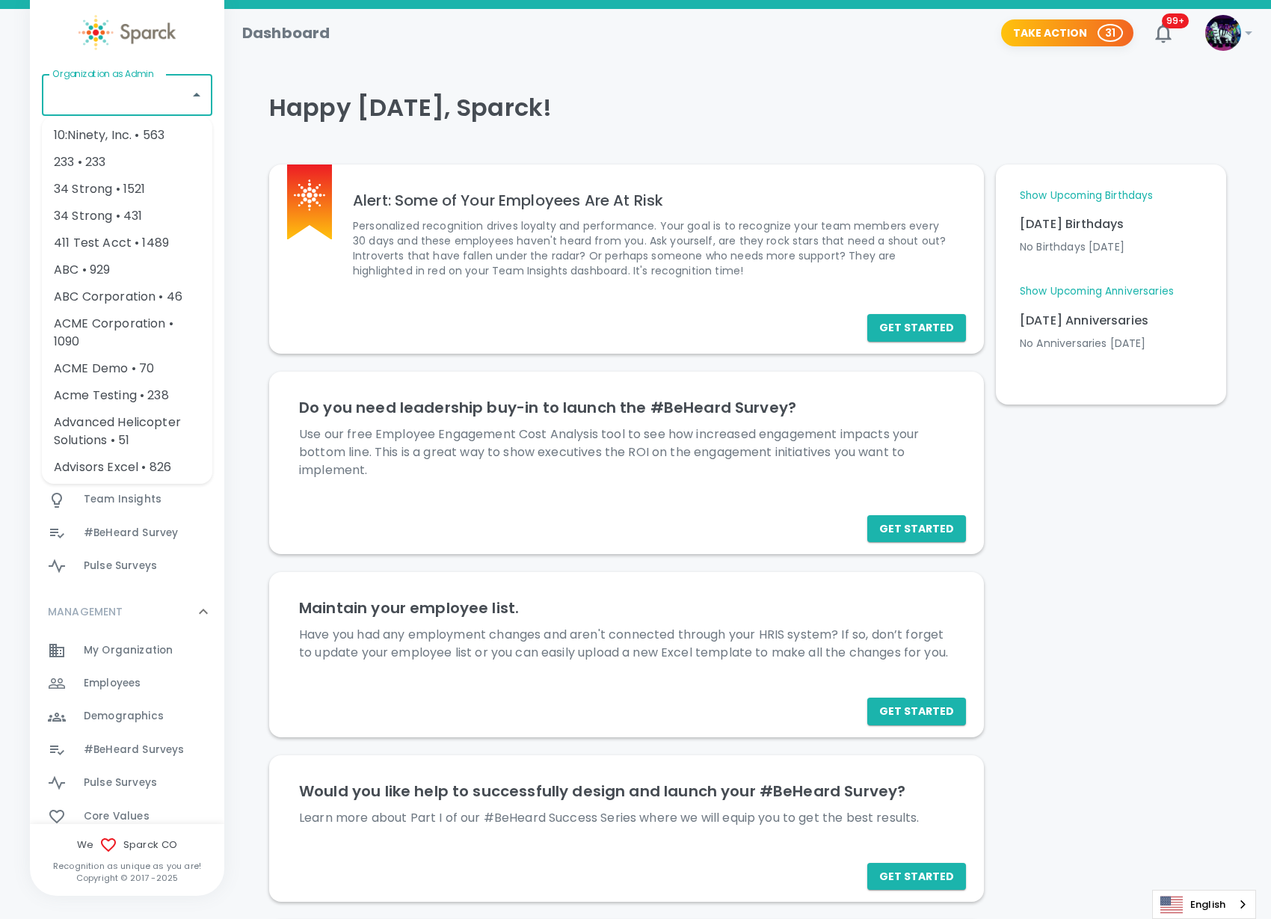
click at [90, 101] on input "Organization as Admin" at bounding box center [116, 95] width 135 height 28
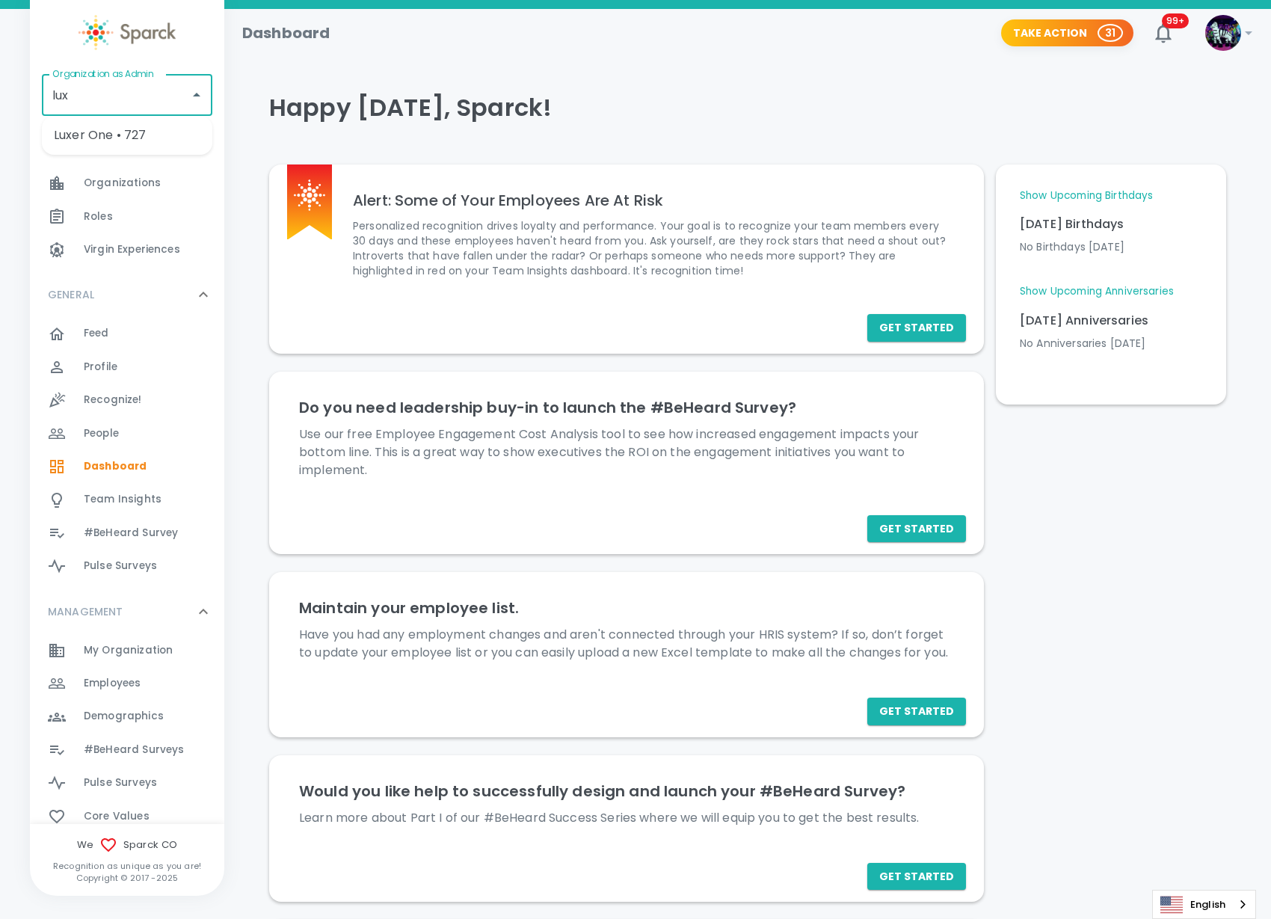
click at [150, 141] on li "Luxer One • 727" at bounding box center [127, 135] width 170 height 27
type input "Luxer One • 727"
click at [105, 333] on span "Feed" at bounding box center [96, 333] width 25 height 15
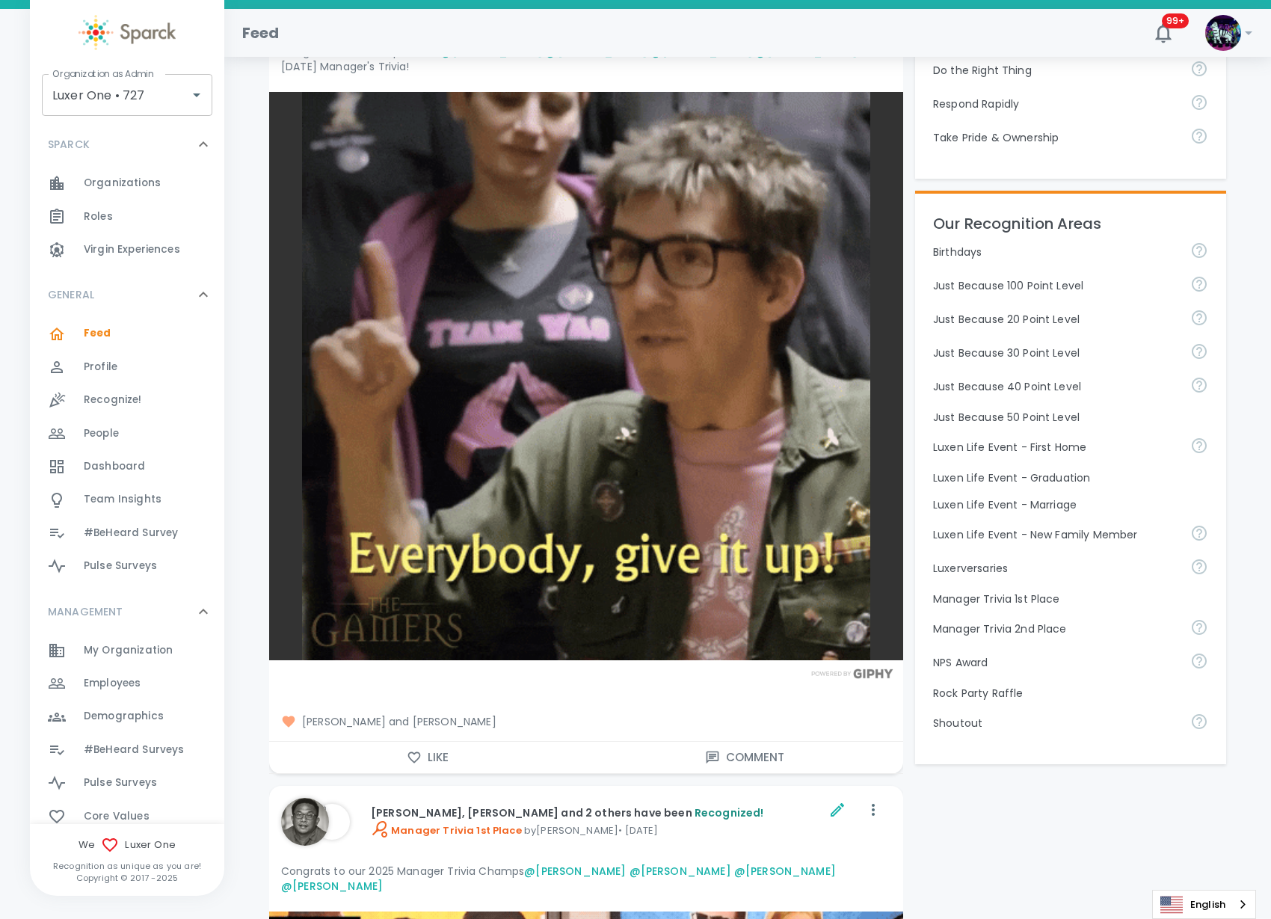
scroll to position [467, 0]
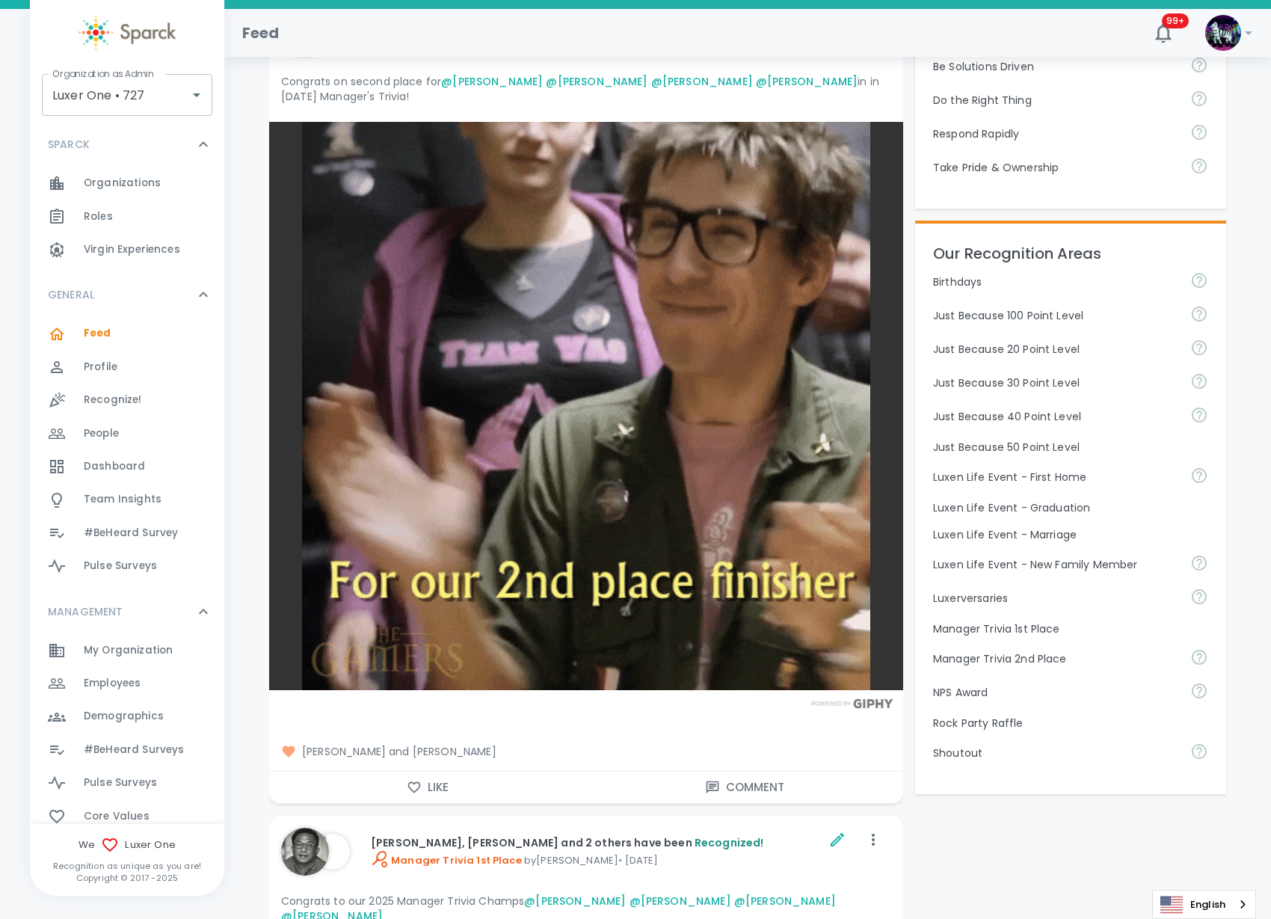
click at [121, 784] on span "Pulse Surveys" at bounding box center [120, 782] width 73 height 15
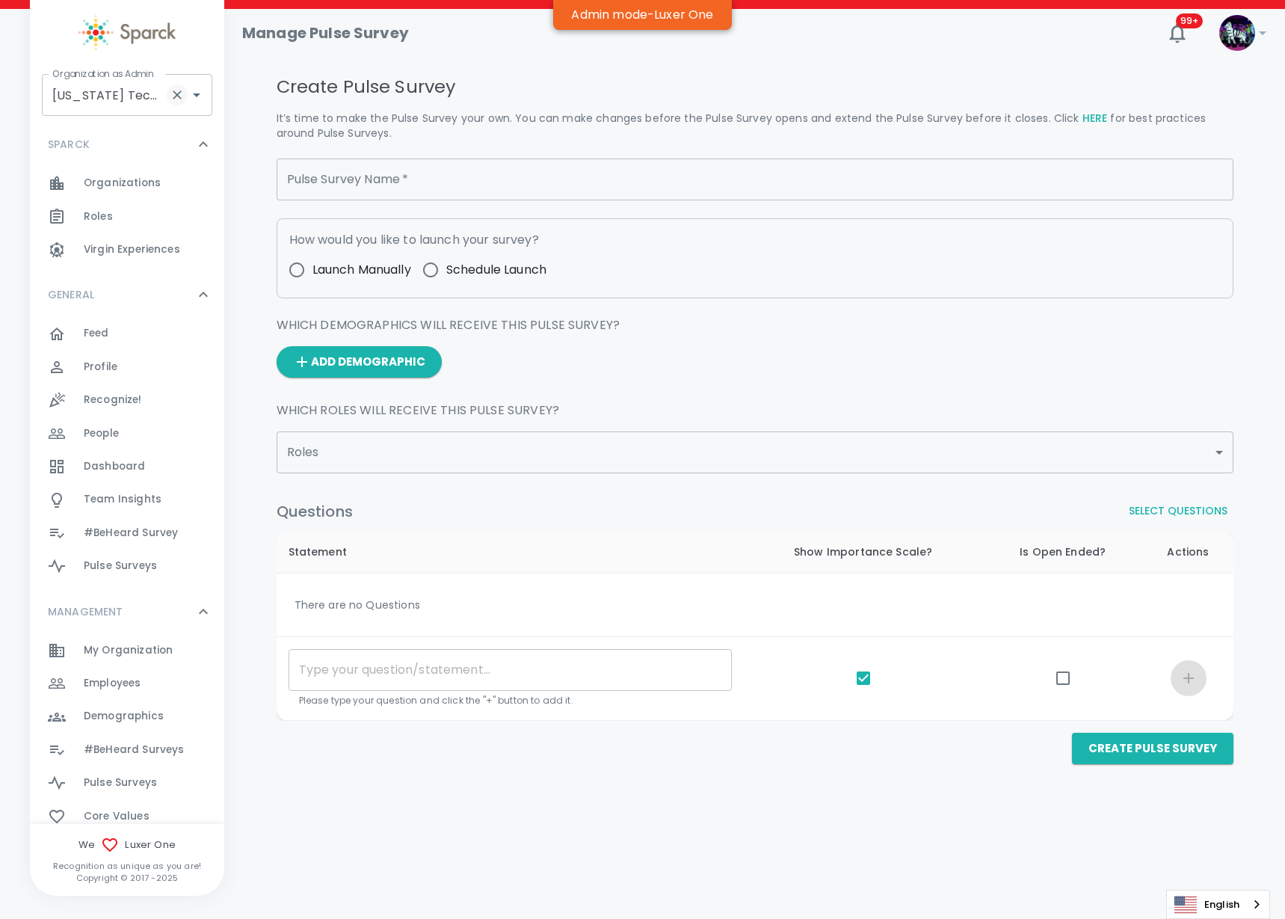
click at [176, 95] on icon "Clear" at bounding box center [177, 94] width 9 height 9
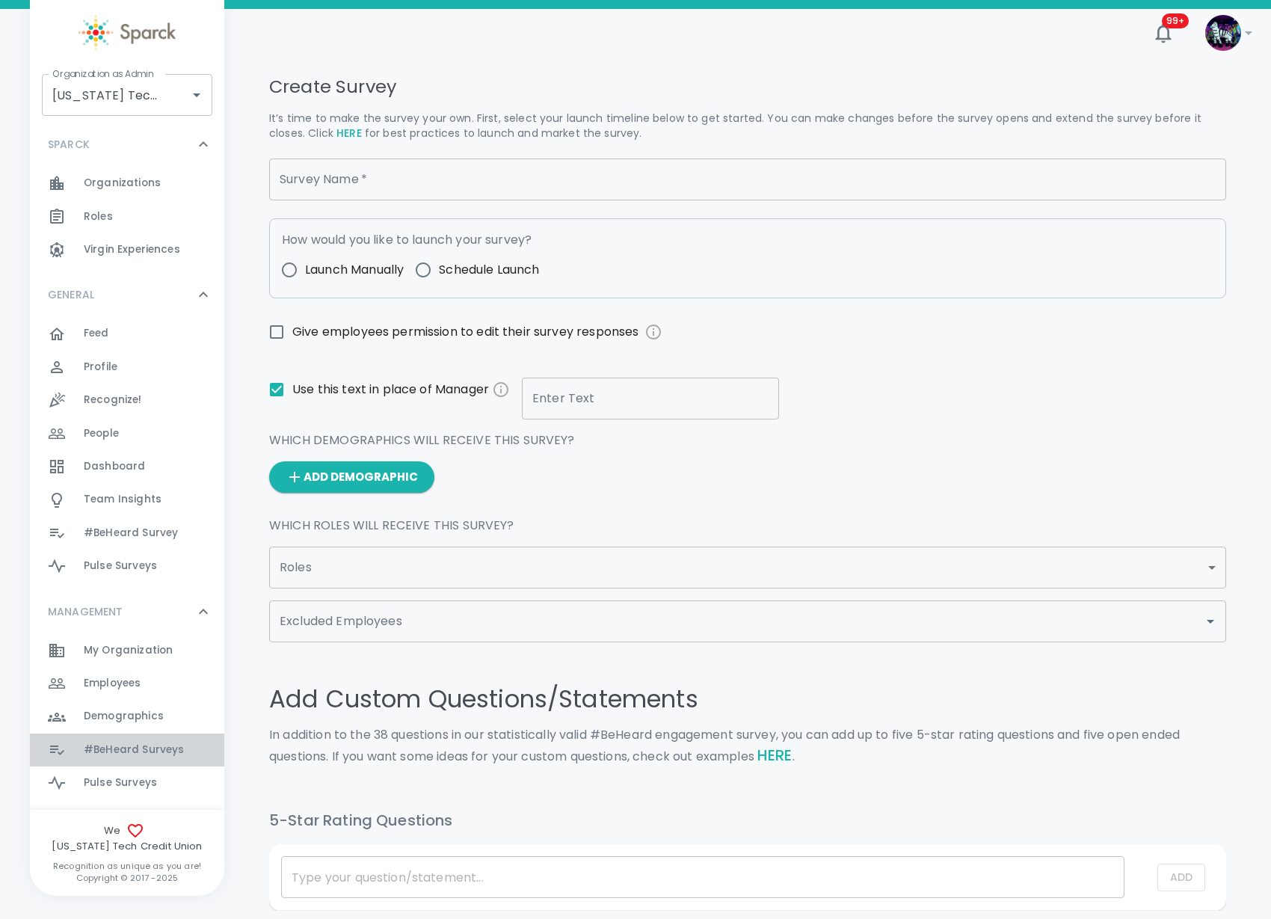
click at [150, 754] on span "#BeHeard Surveys" at bounding box center [134, 749] width 100 height 15
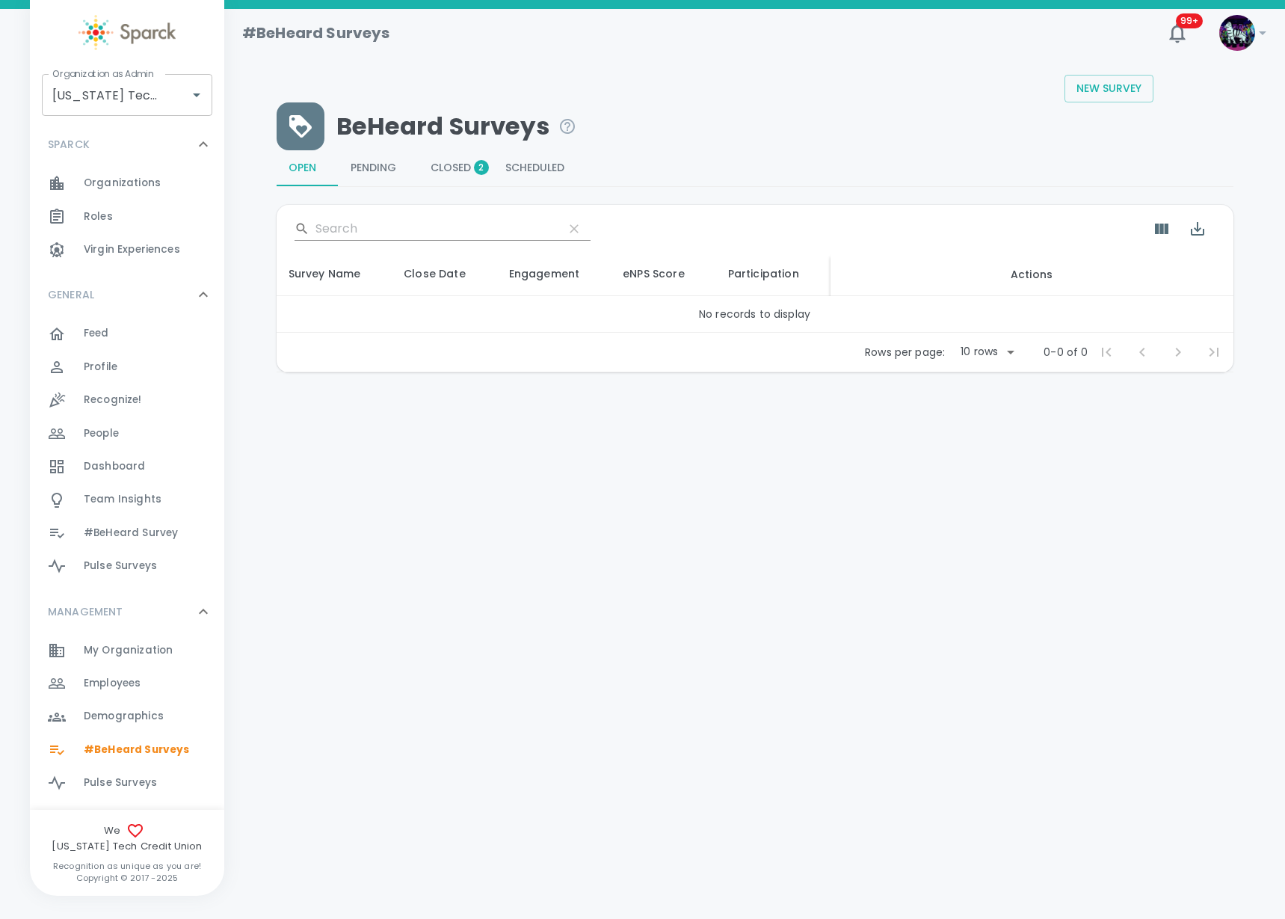
click at [439, 170] on span "Closed 2" at bounding box center [456, 168] width 51 height 13
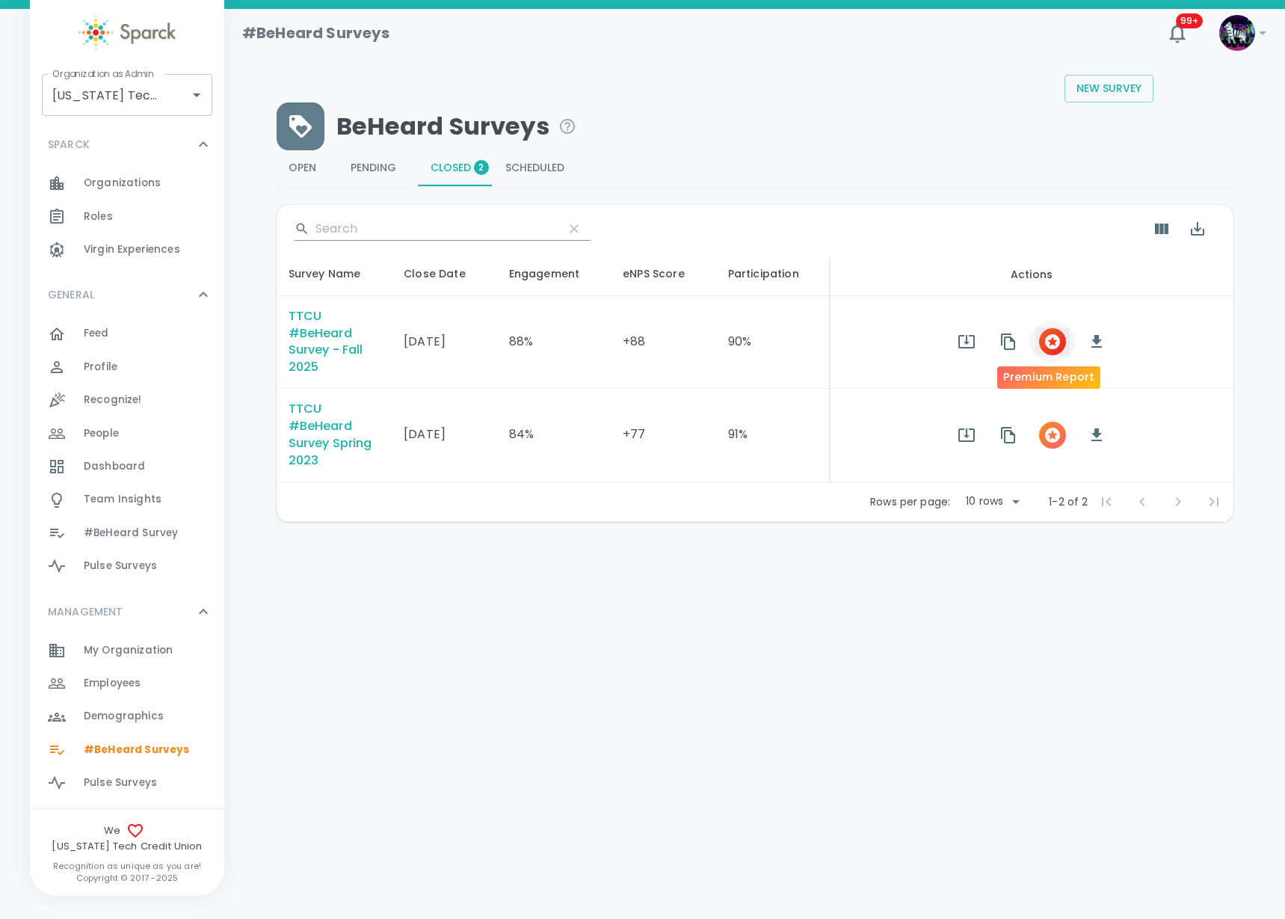
click at [1045, 348] on icon "button" at bounding box center [1053, 342] width 18 height 18
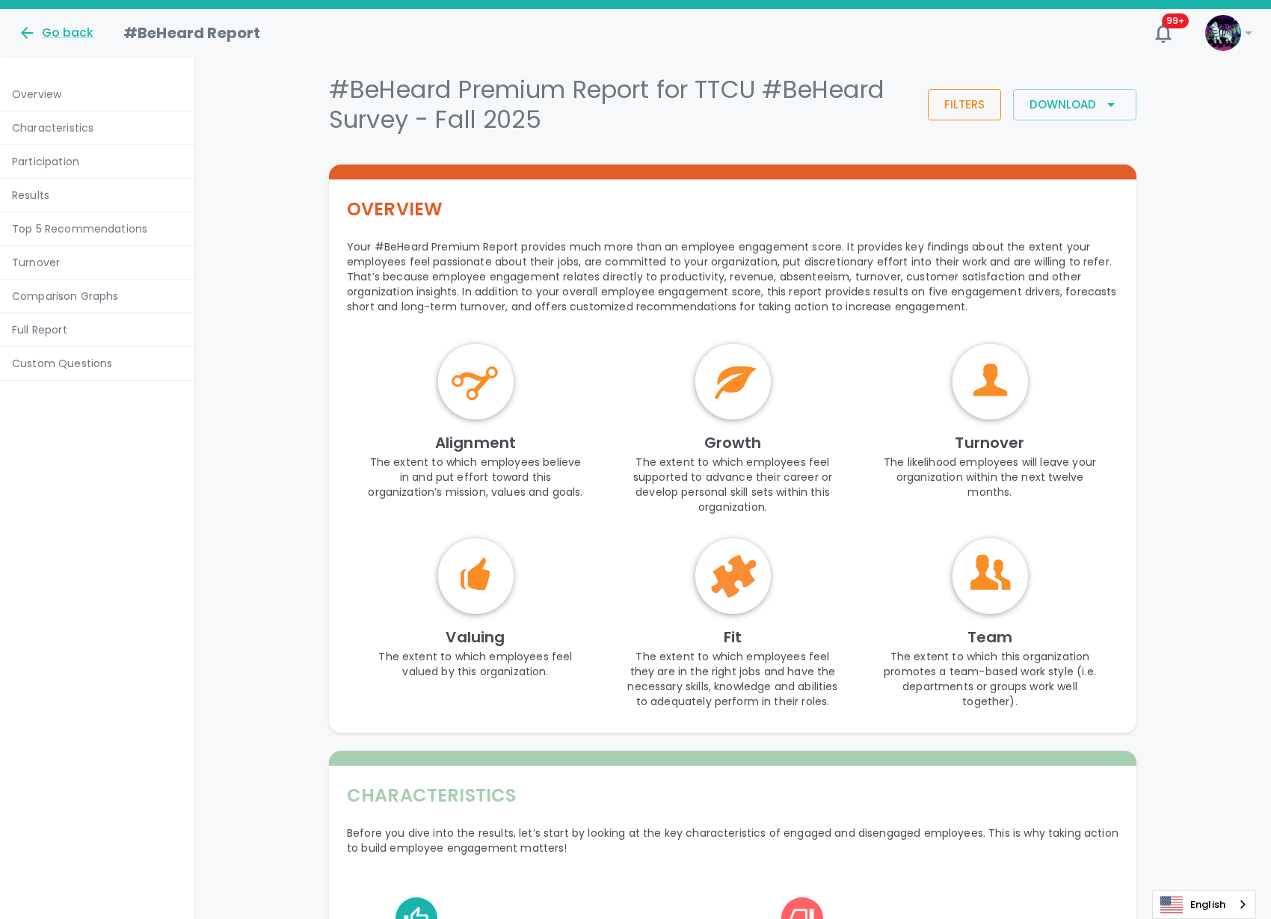
click at [956, 111] on button "Filters" at bounding box center [964, 104] width 73 height 31
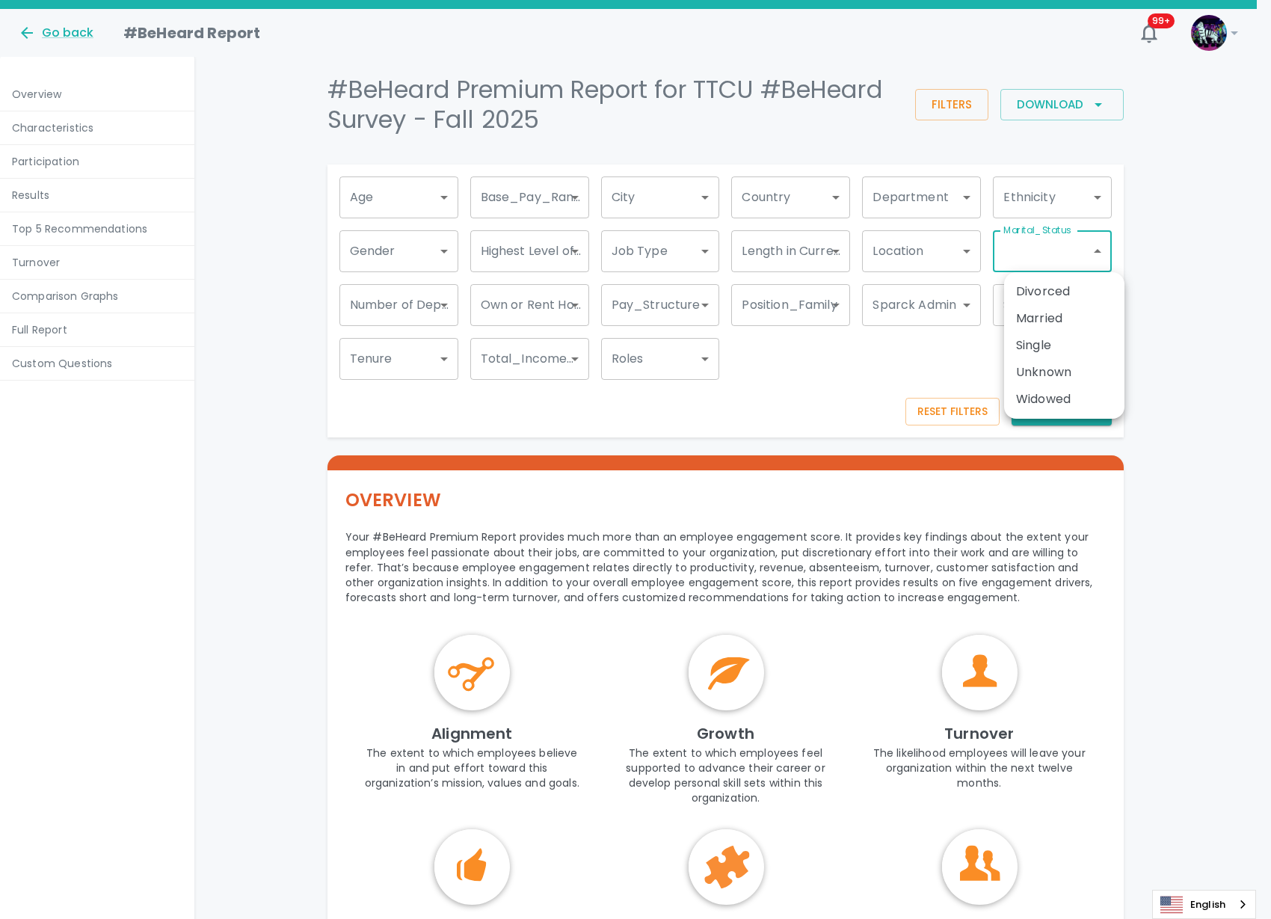
drag, startPoint x: 1085, startPoint y: 243, endPoint x: 1075, endPoint y: 252, distance: 13.2
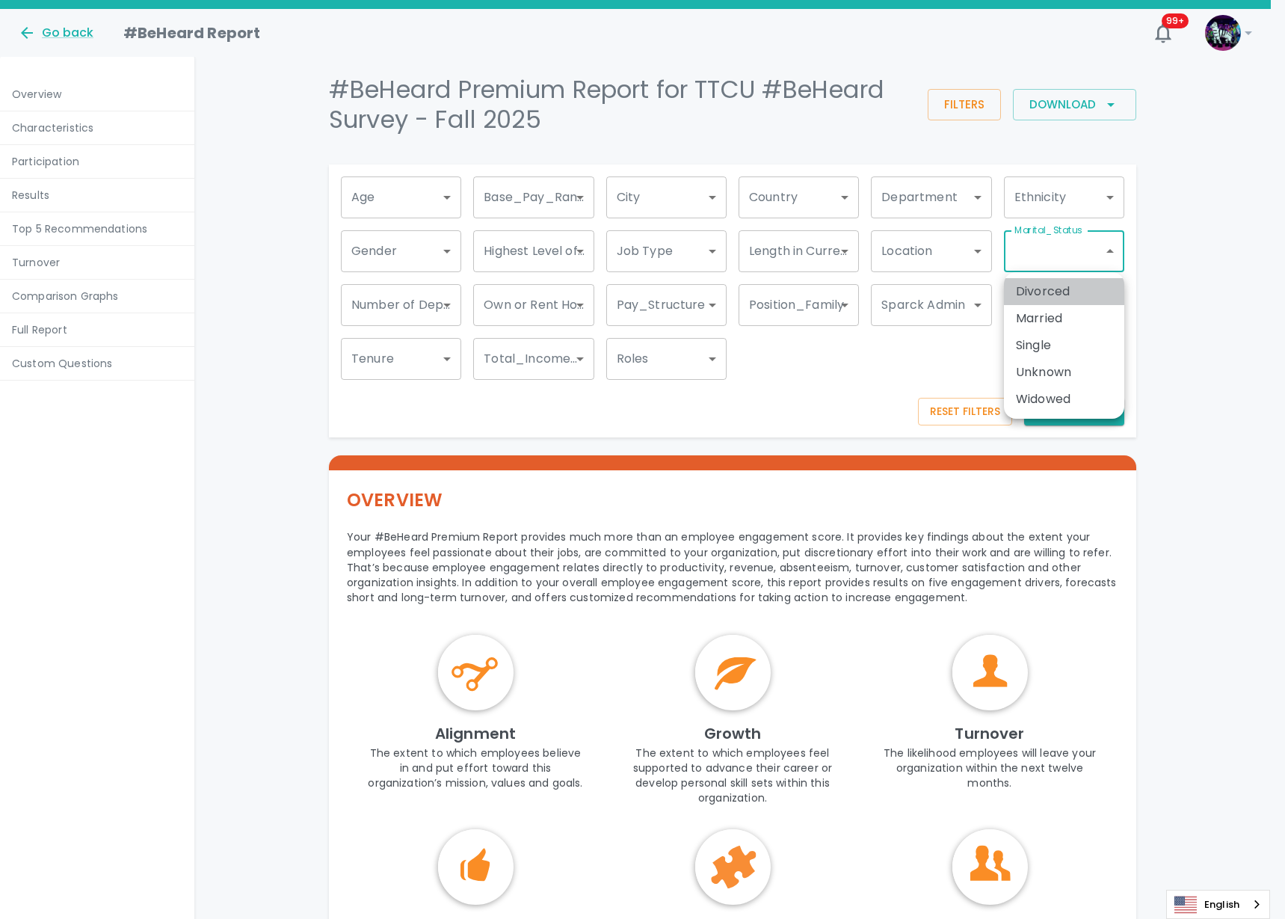
click at [1069, 293] on li "Divorced" at bounding box center [1064, 291] width 120 height 27
type input "51617"
click at [870, 413] on div at bounding box center [642, 459] width 1285 height 919
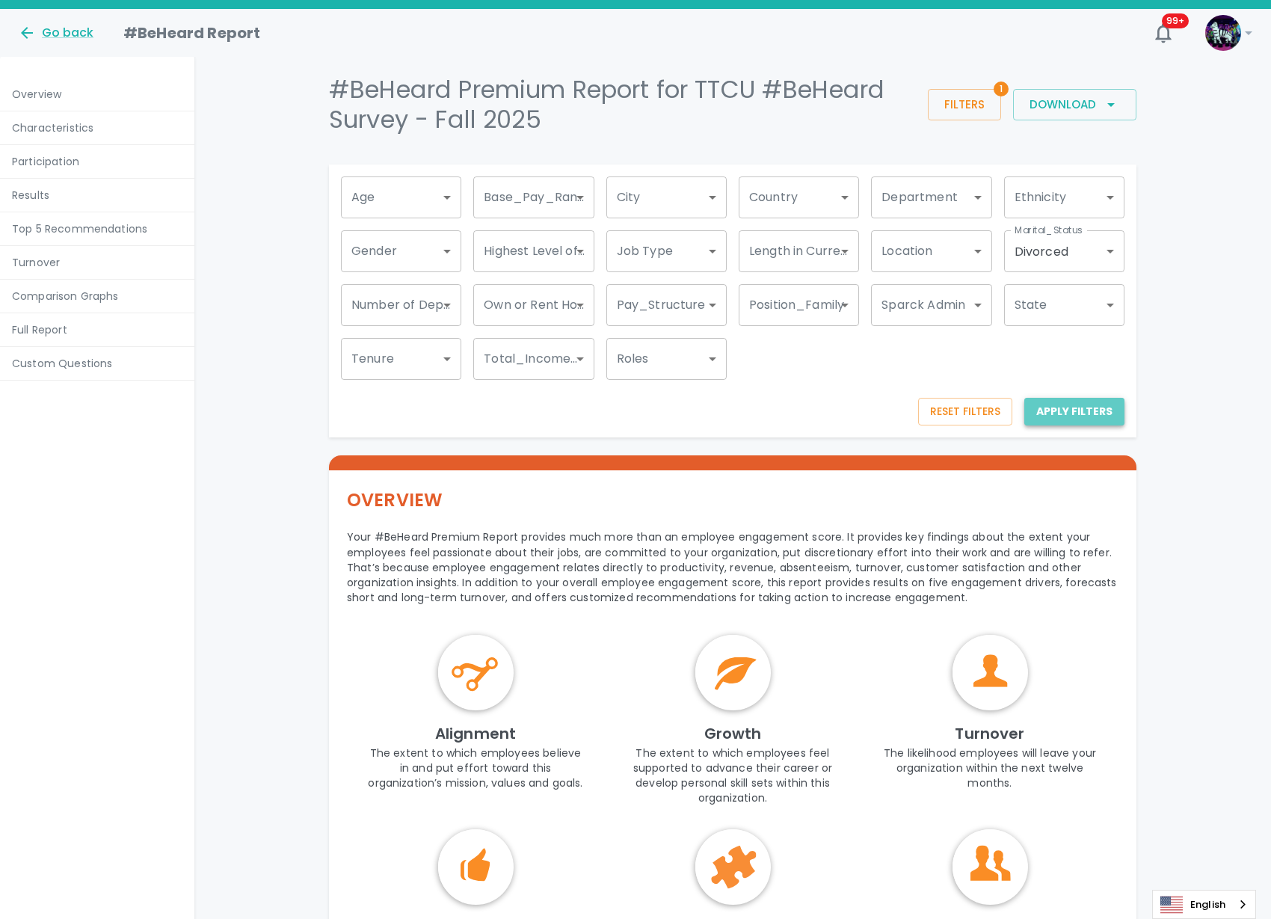
click at [1077, 414] on button "Apply Filters" at bounding box center [1074, 412] width 100 height 28
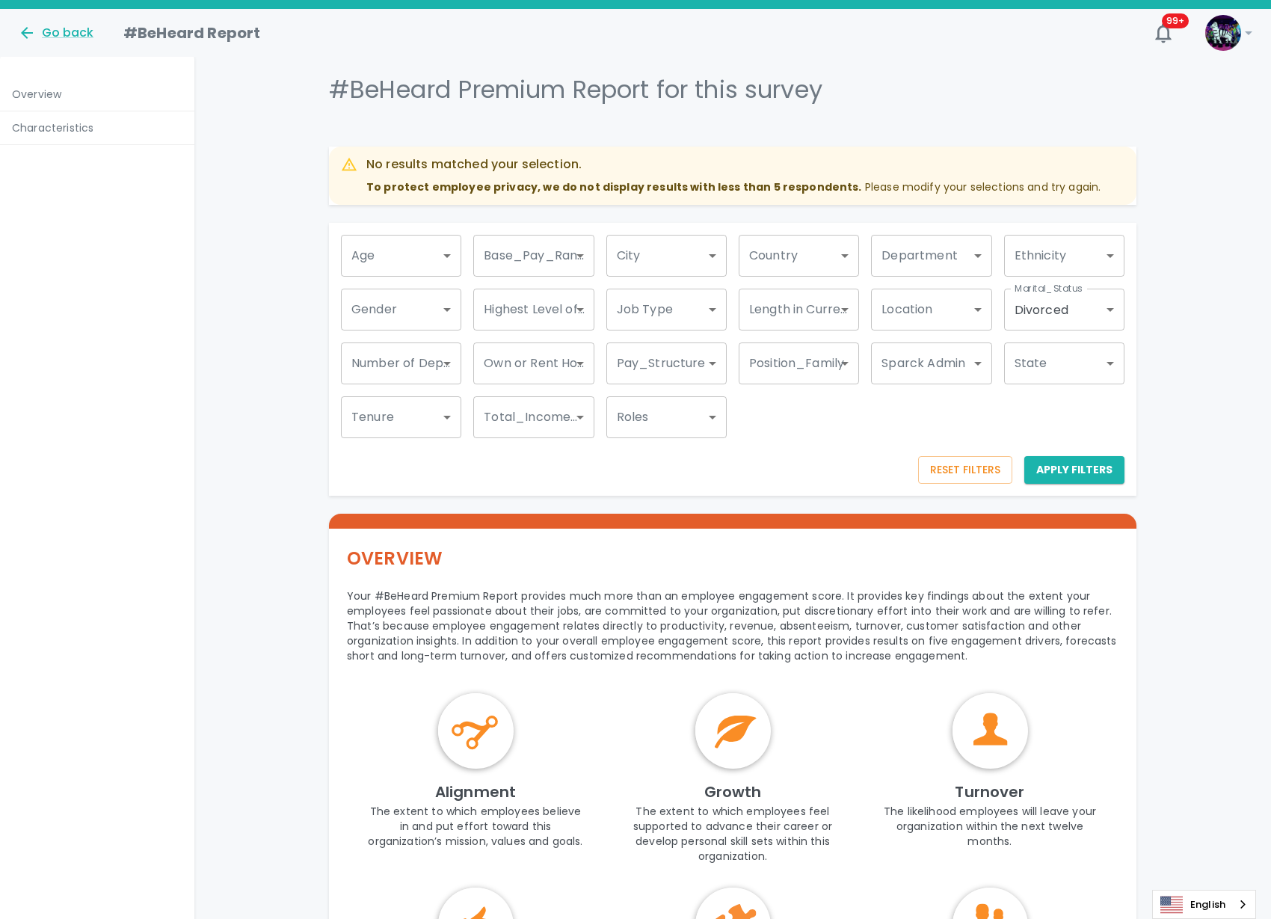
click at [1074, 307] on body "Skip Navigation Go back #BeHeard Report 99+ ! Overview Characteristics #BeHeard…" at bounding box center [635, 899] width 1271 height 1799
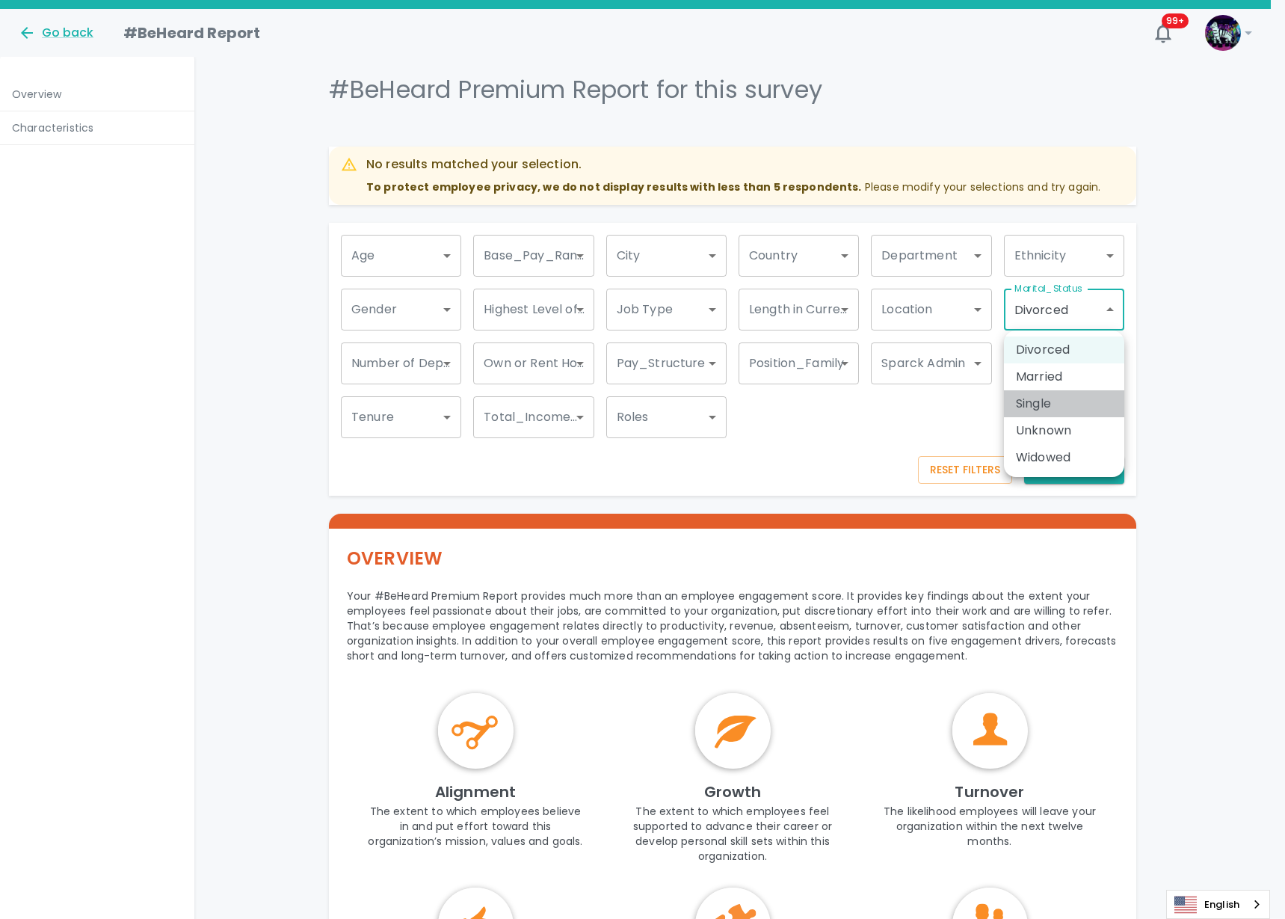
click at [1037, 405] on li "Single" at bounding box center [1064, 403] width 120 height 27
click at [1035, 434] on li "Unknown" at bounding box center [1064, 430] width 120 height 27
click at [1032, 452] on li "Widowed" at bounding box center [1064, 457] width 120 height 27
type input "51617,51618,51850,51616"
click at [814, 449] on div at bounding box center [642, 459] width 1285 height 919
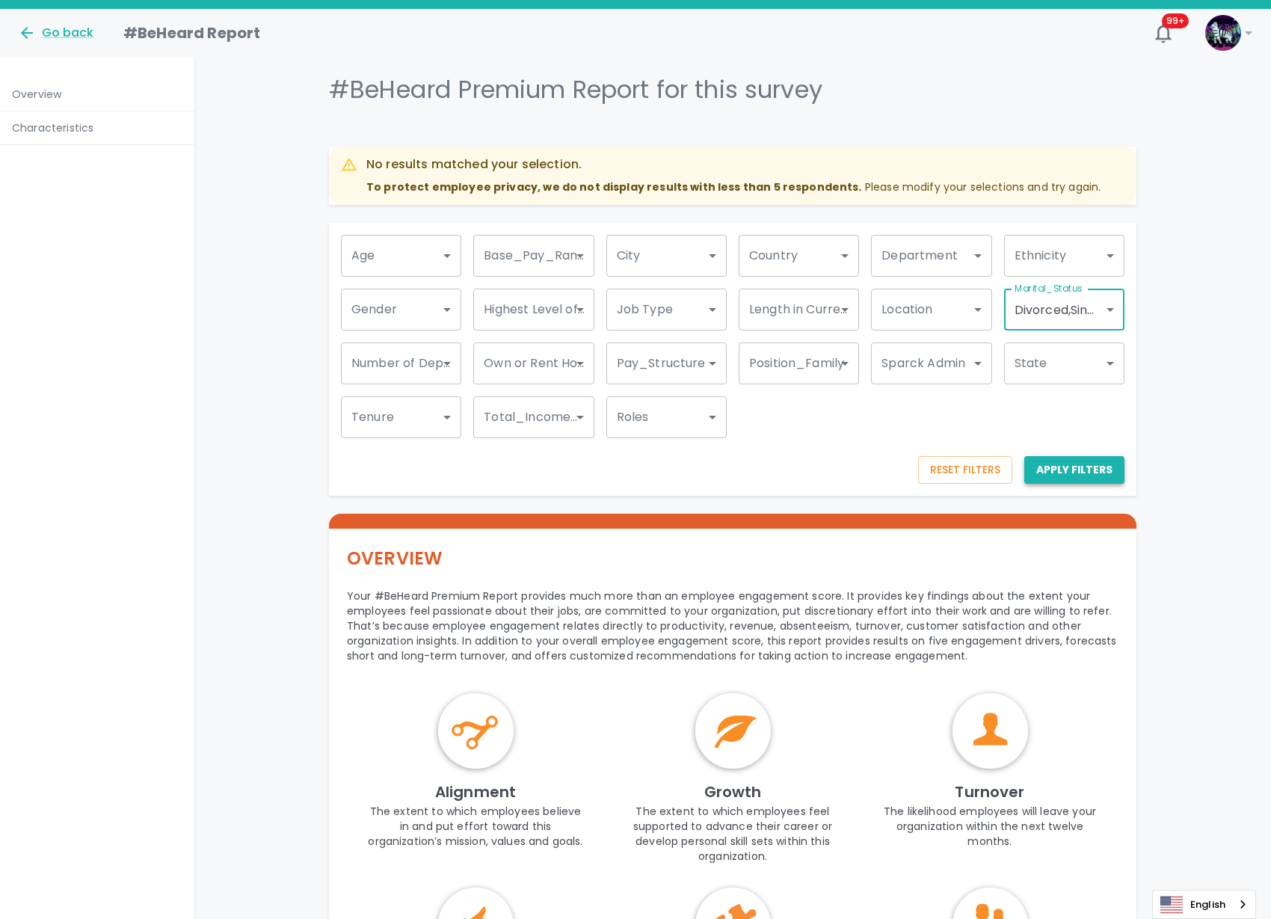
click at [1070, 473] on button "Apply Filters" at bounding box center [1074, 470] width 100 height 28
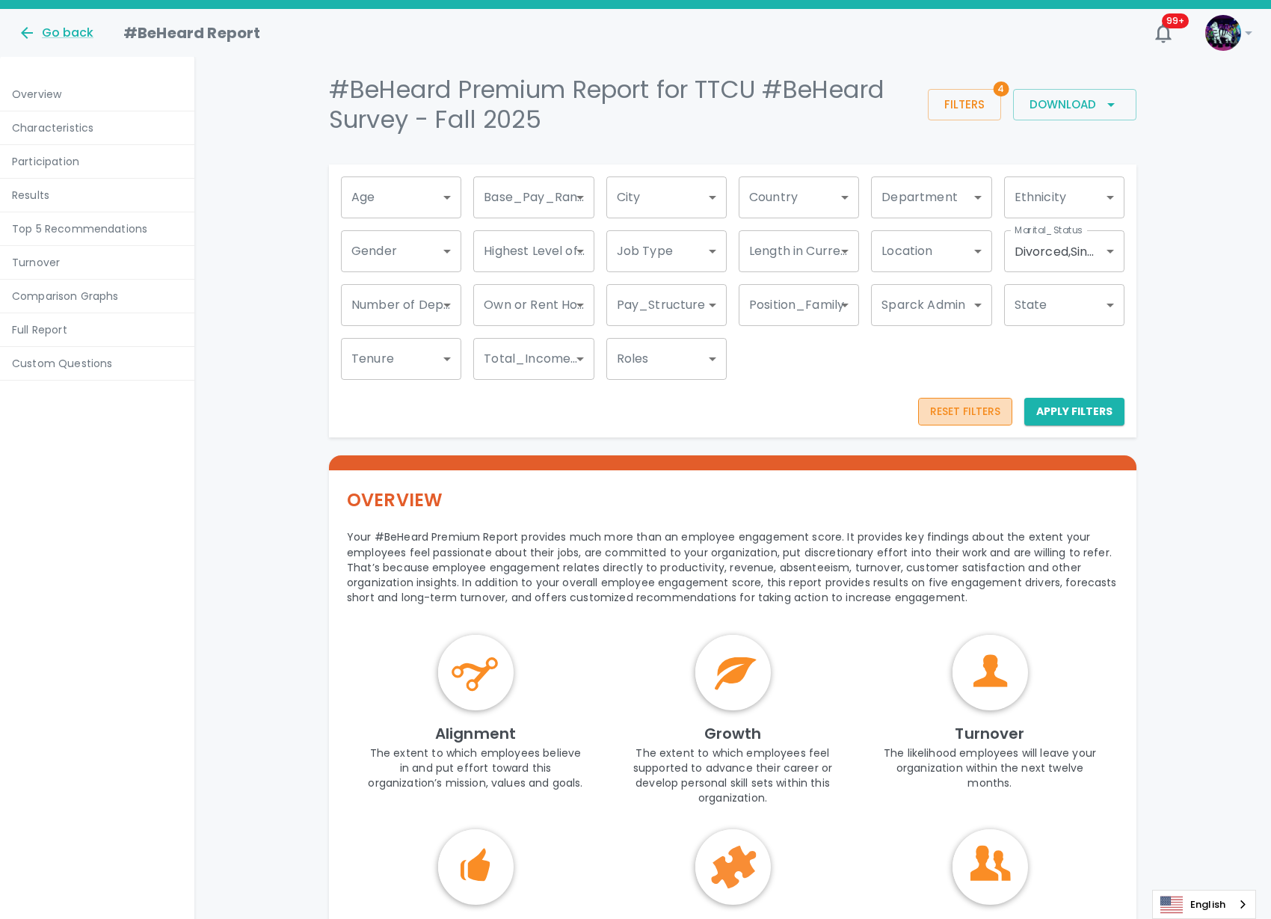
click at [954, 408] on button "Reset Filters" at bounding box center [965, 412] width 94 height 28
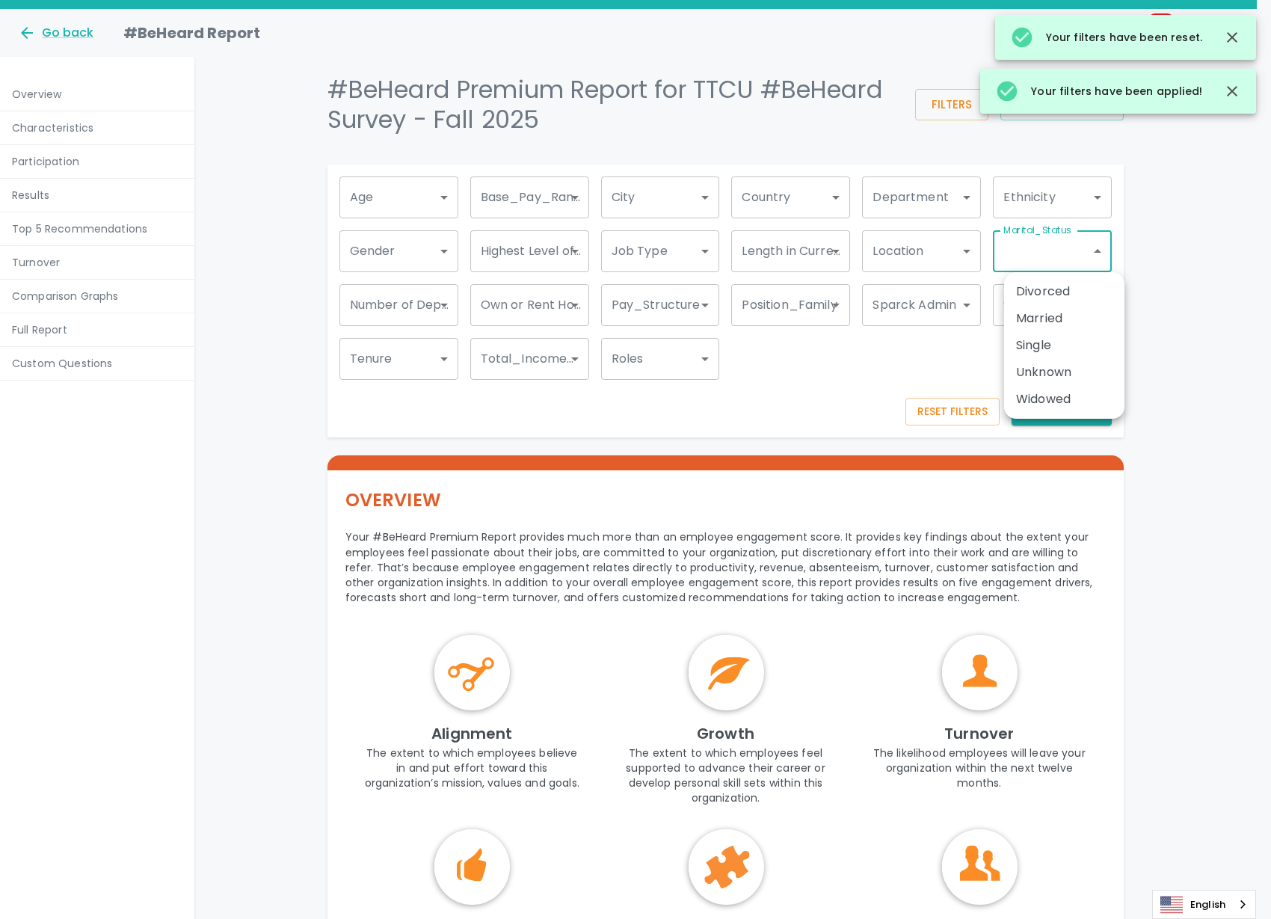
click at [1068, 318] on li "Married" at bounding box center [1064, 318] width 120 height 27
type input "51619"
click at [1077, 449] on div at bounding box center [642, 459] width 1285 height 919
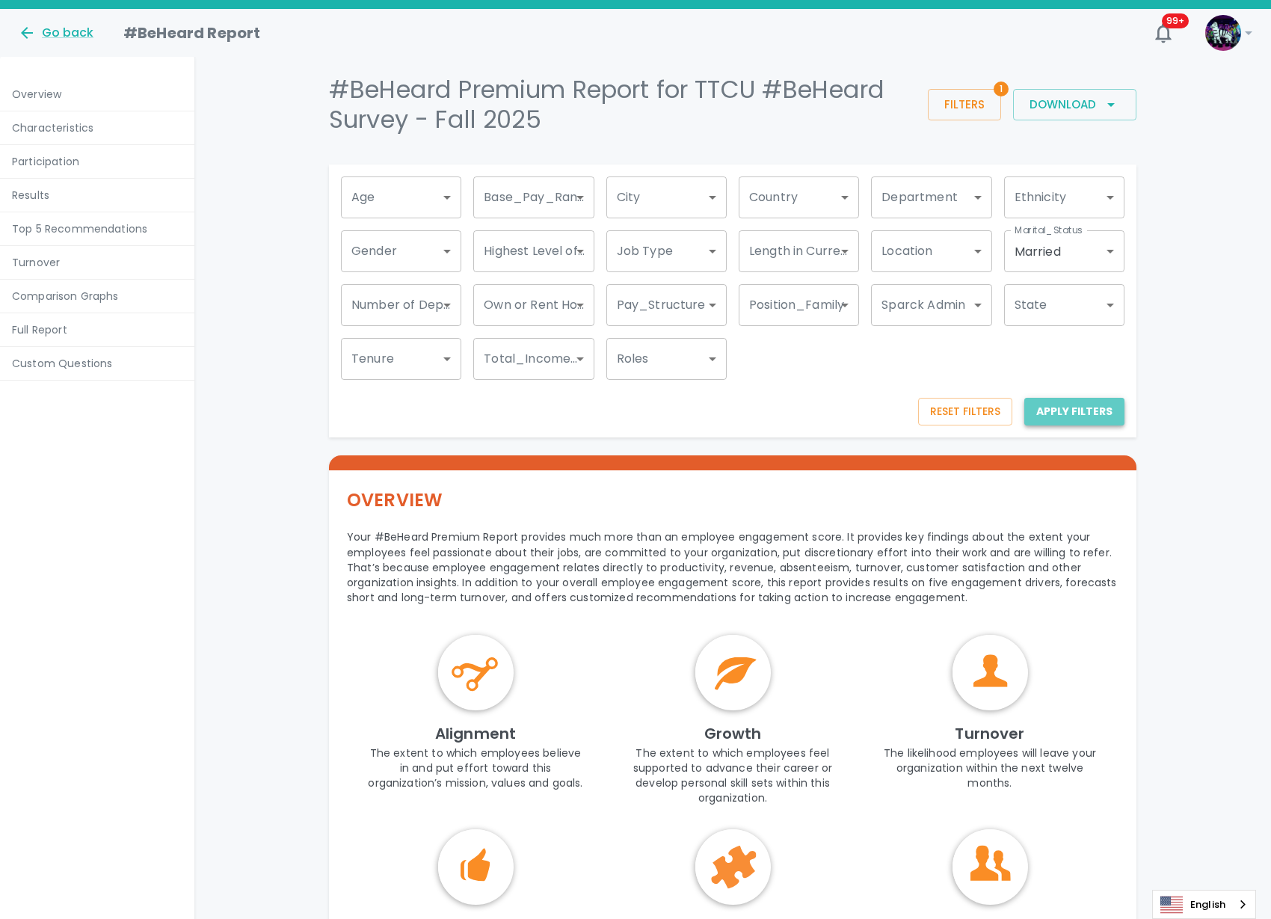
click at [1087, 412] on button "Apply Filters" at bounding box center [1074, 412] width 100 height 28
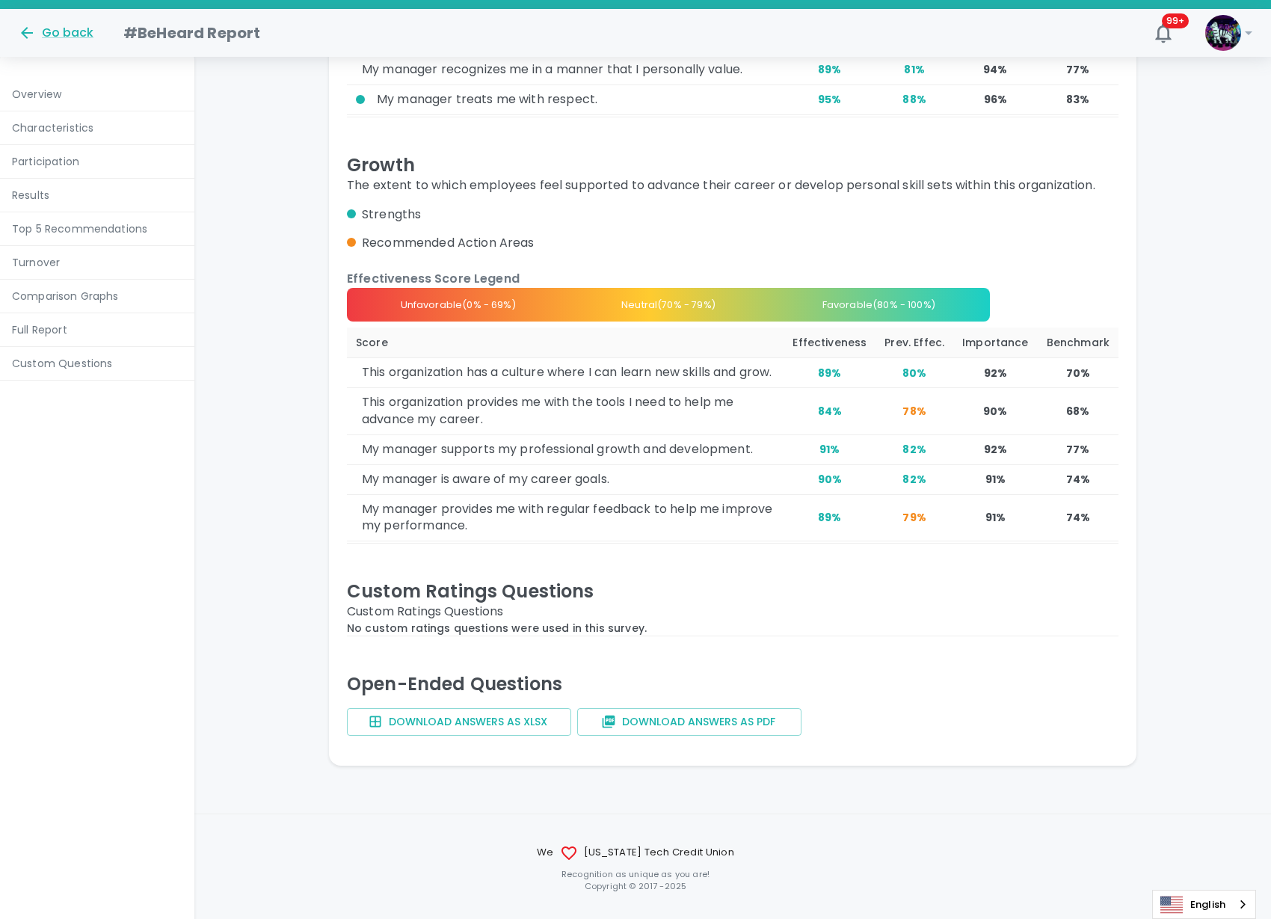
scroll to position [9448, 0]
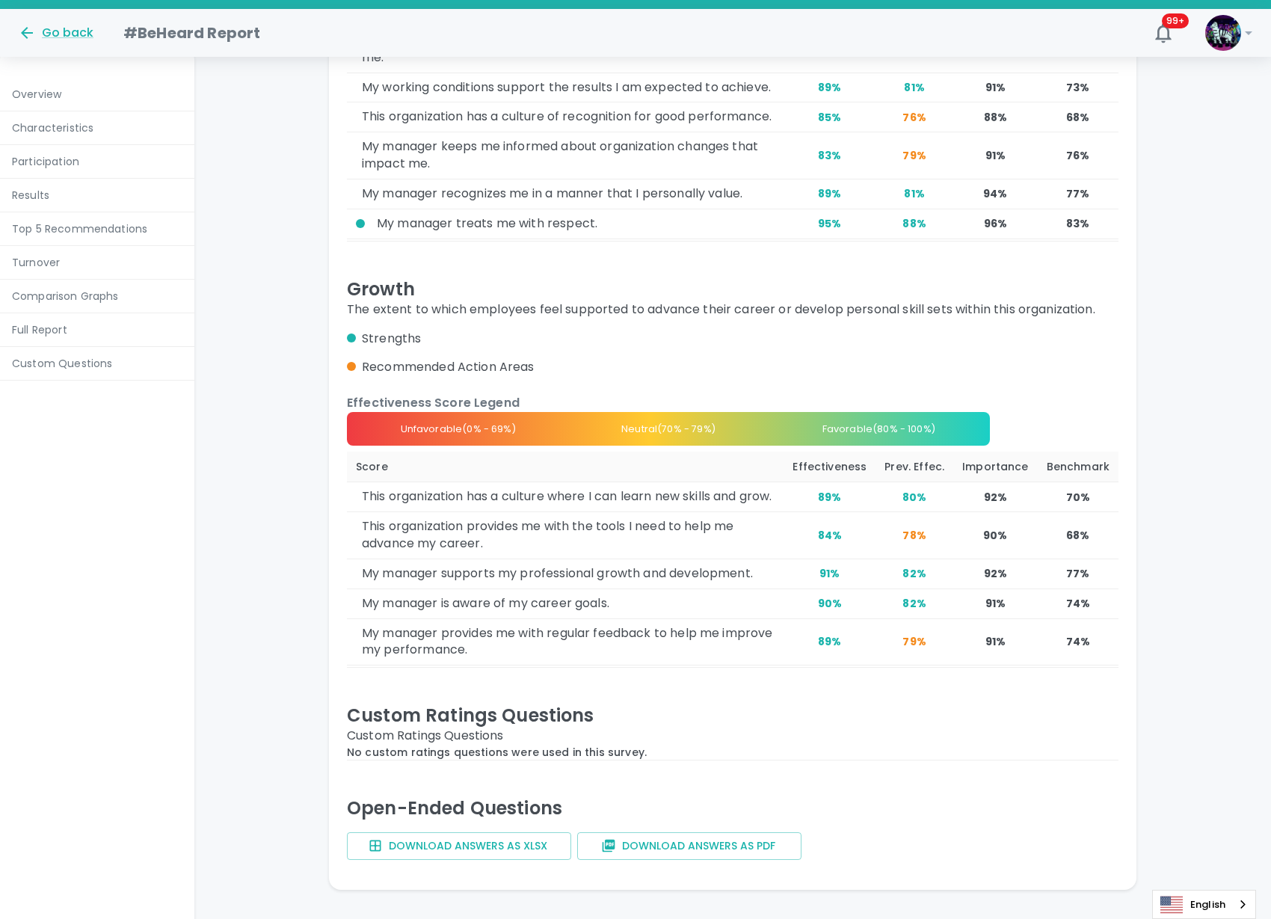
scroll to position [9261, 0]
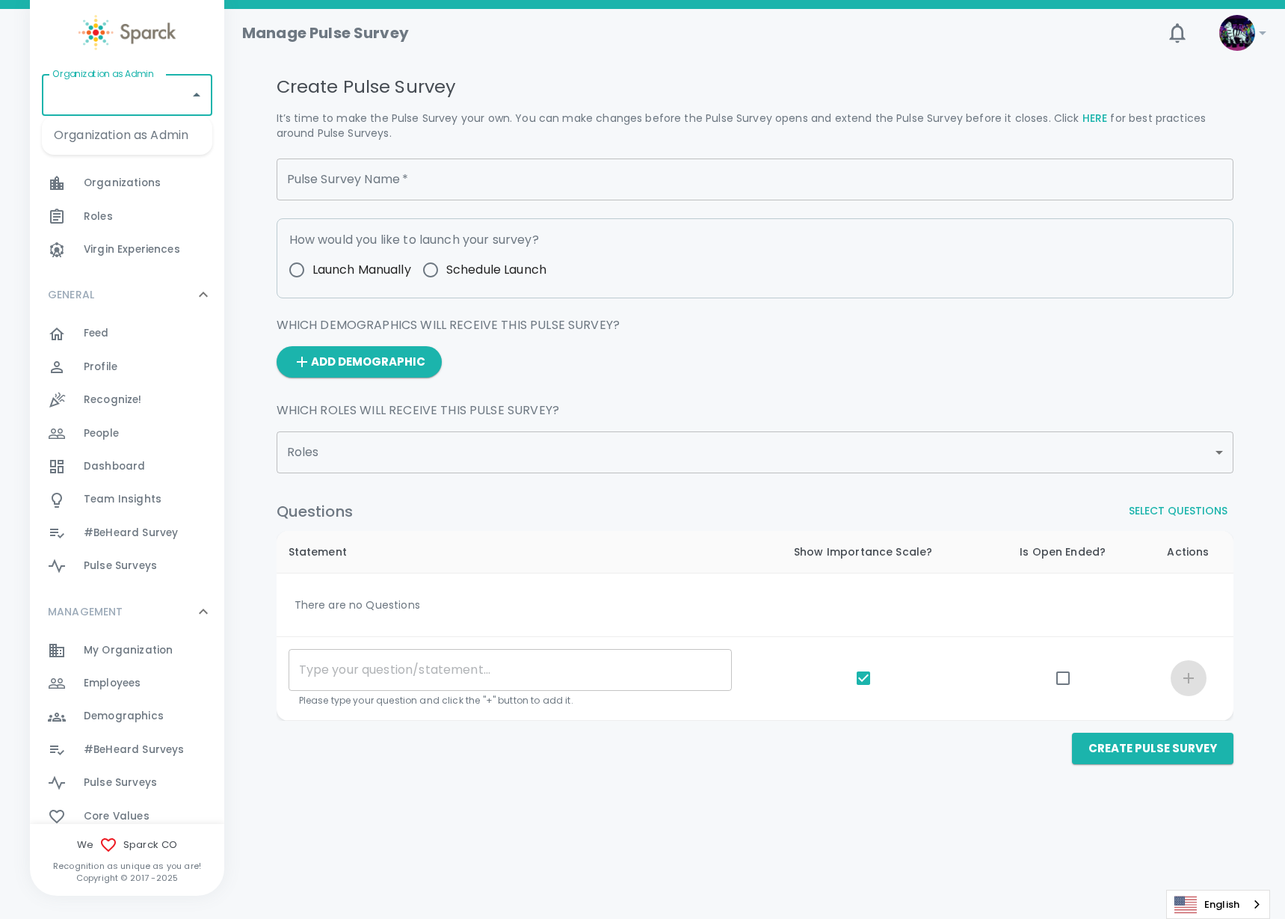
click at [102, 97] on input "Organization as Admin" at bounding box center [116, 95] width 135 height 28
click at [130, 130] on li "Luxer One • 727" at bounding box center [127, 135] width 170 height 27
type input "Luxer One • 727"
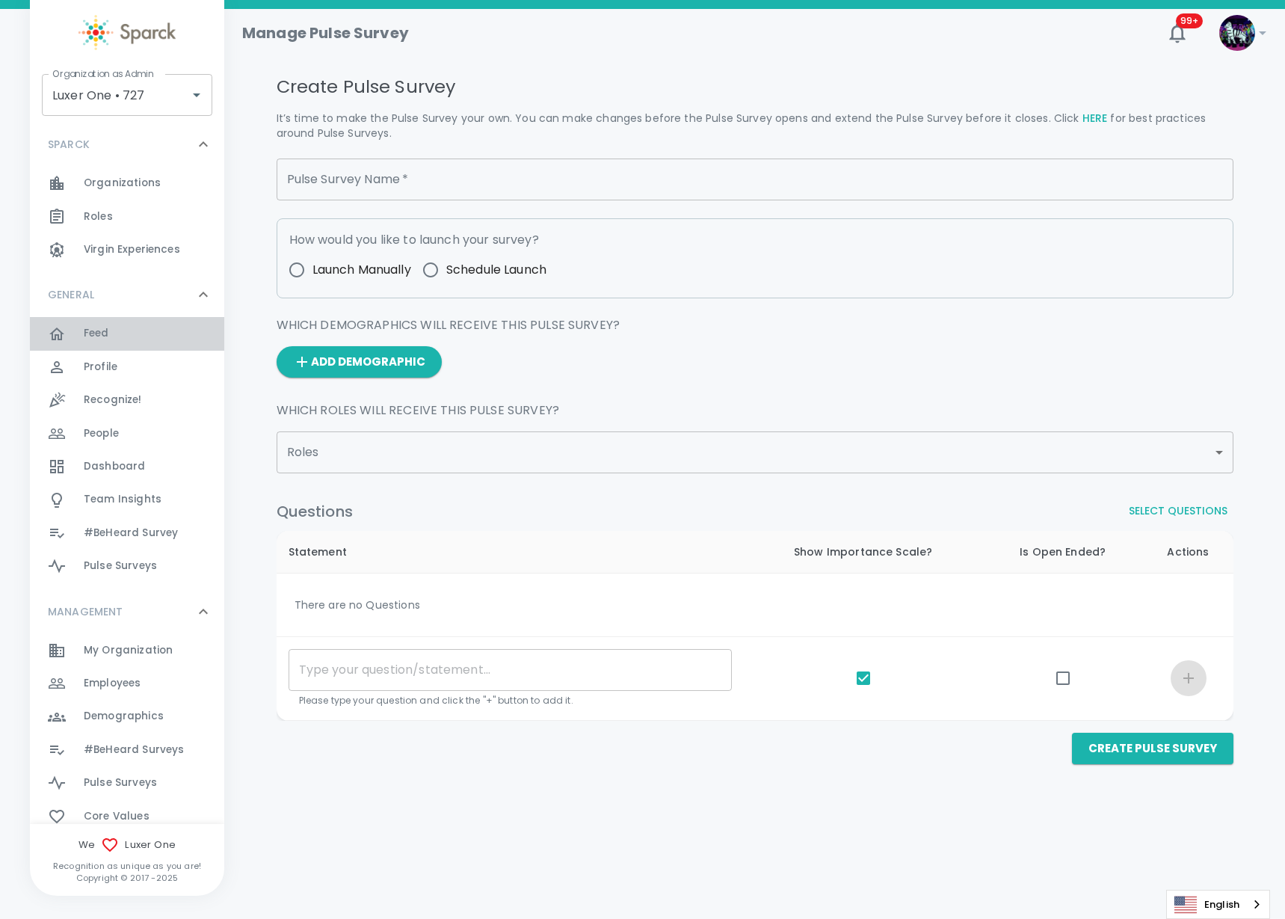
click at [135, 331] on div "Feed 0" at bounding box center [154, 333] width 141 height 21
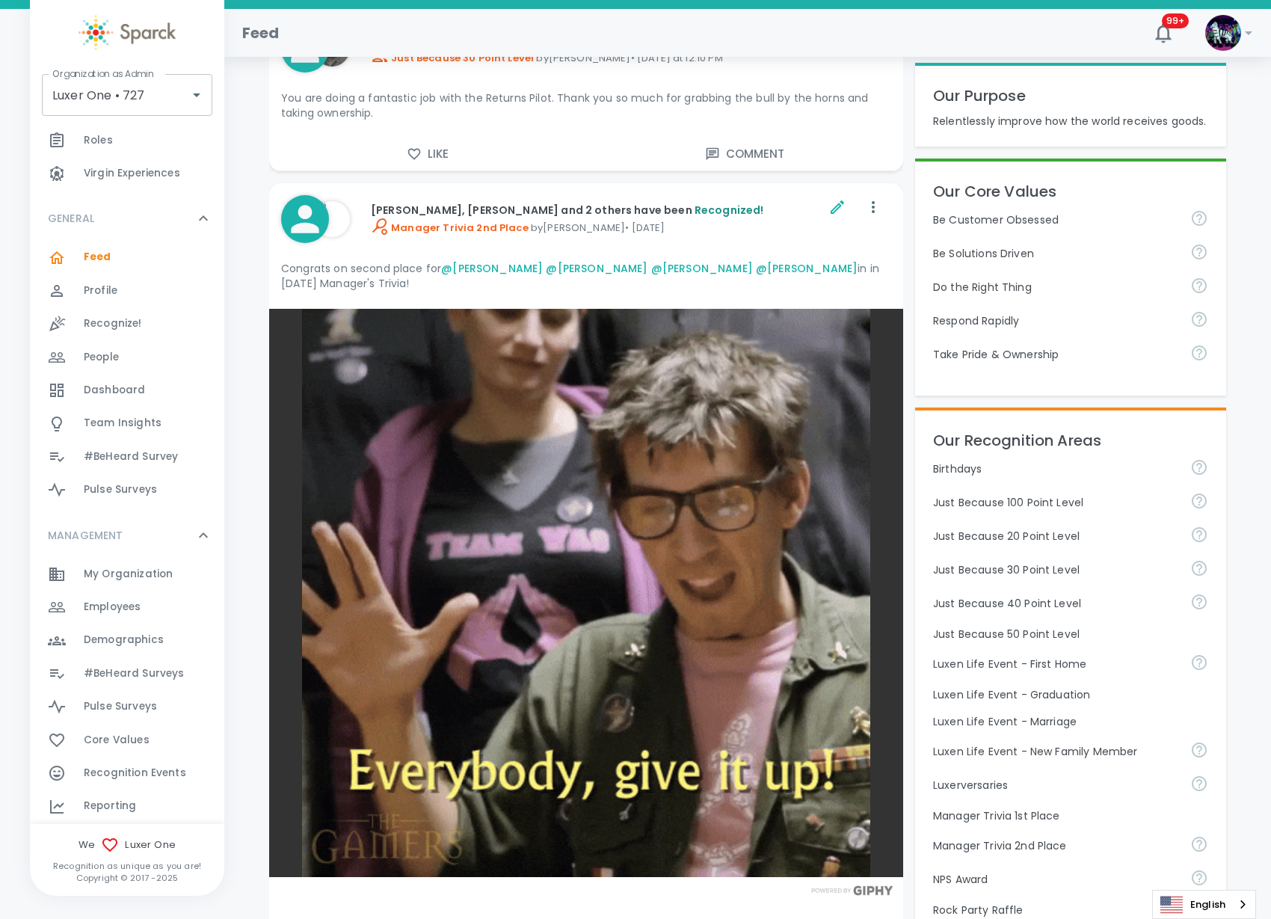
scroll to position [93, 0]
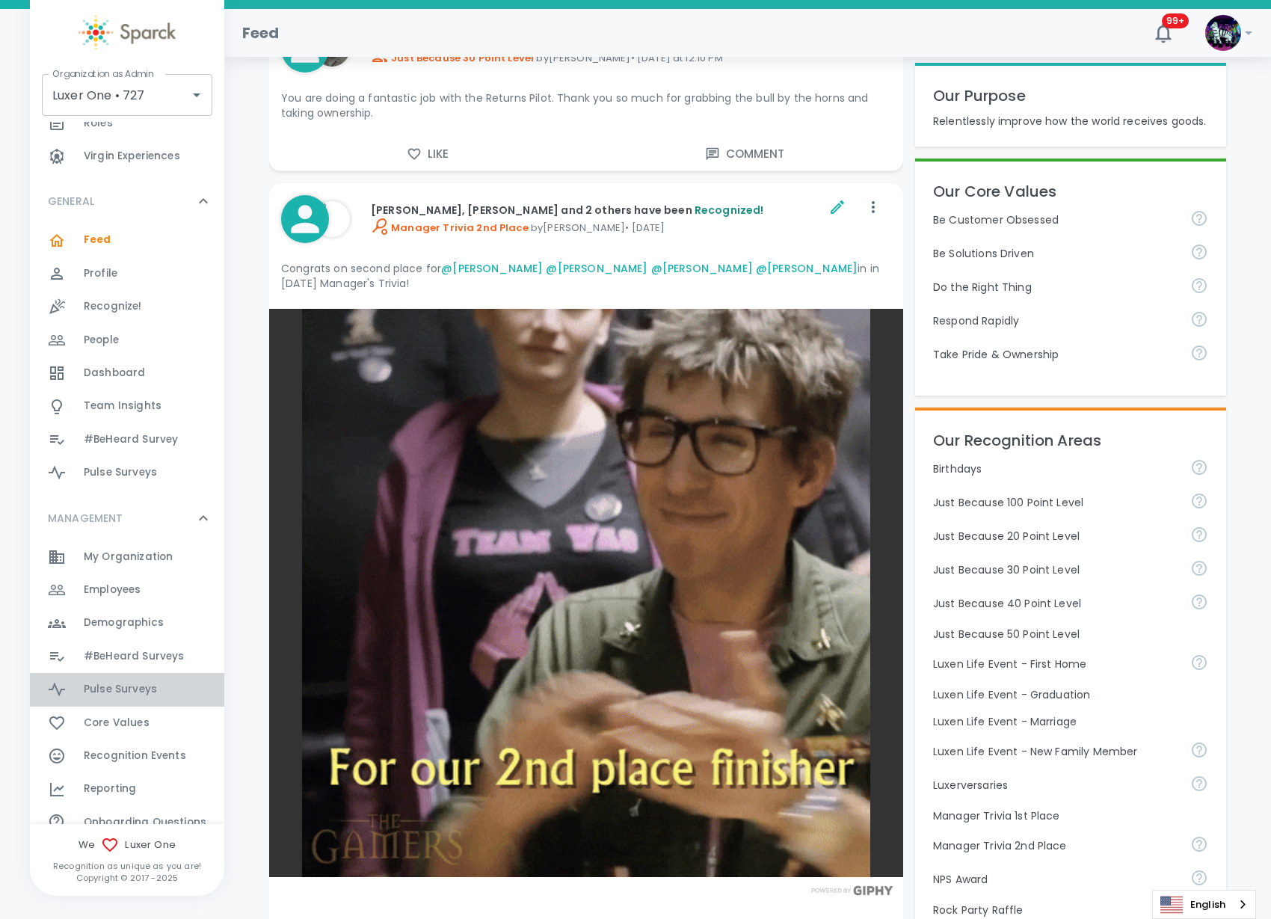
click at [147, 689] on span "Pulse Surveys" at bounding box center [120, 689] width 73 height 15
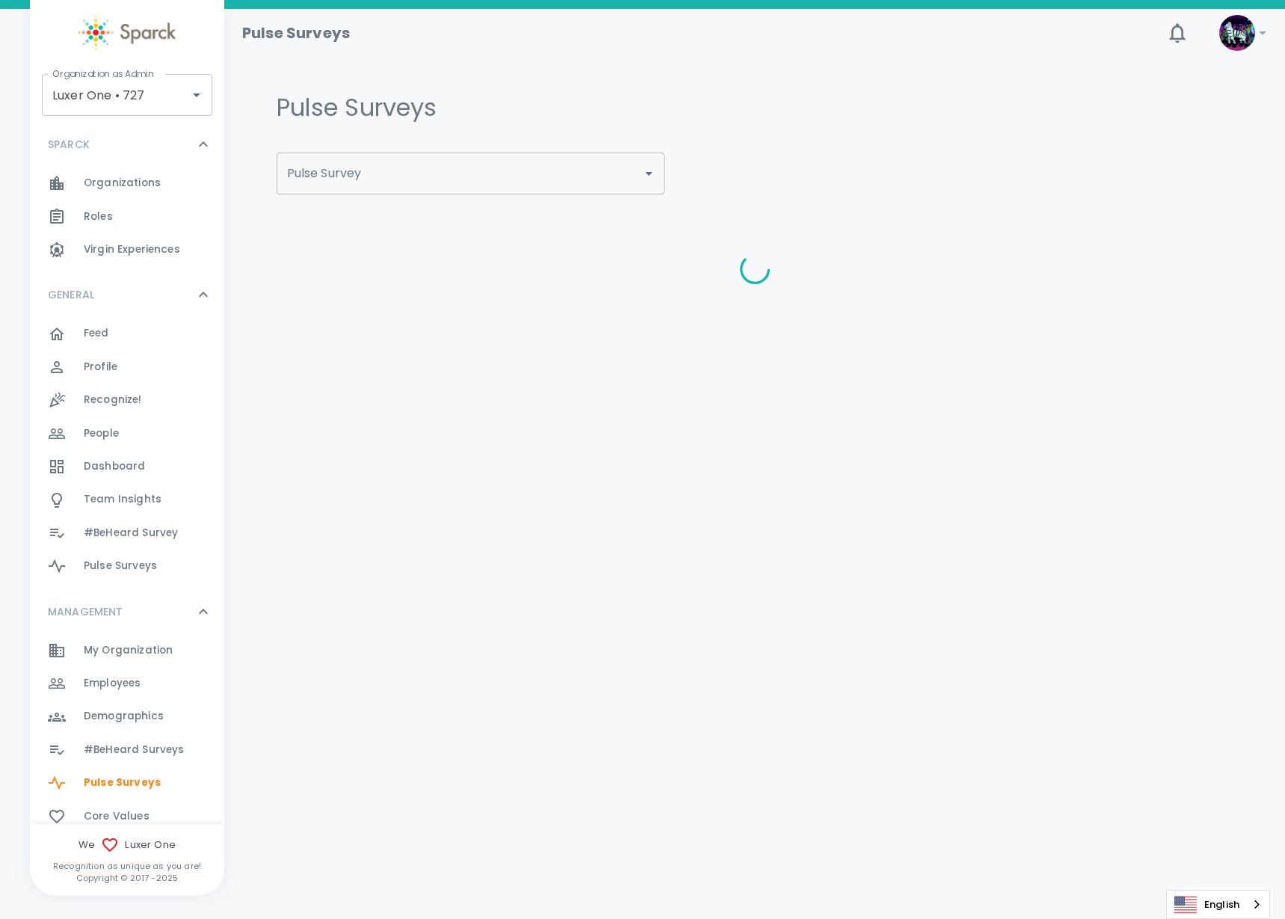
type input "All Hands Questions 7/24/2025"
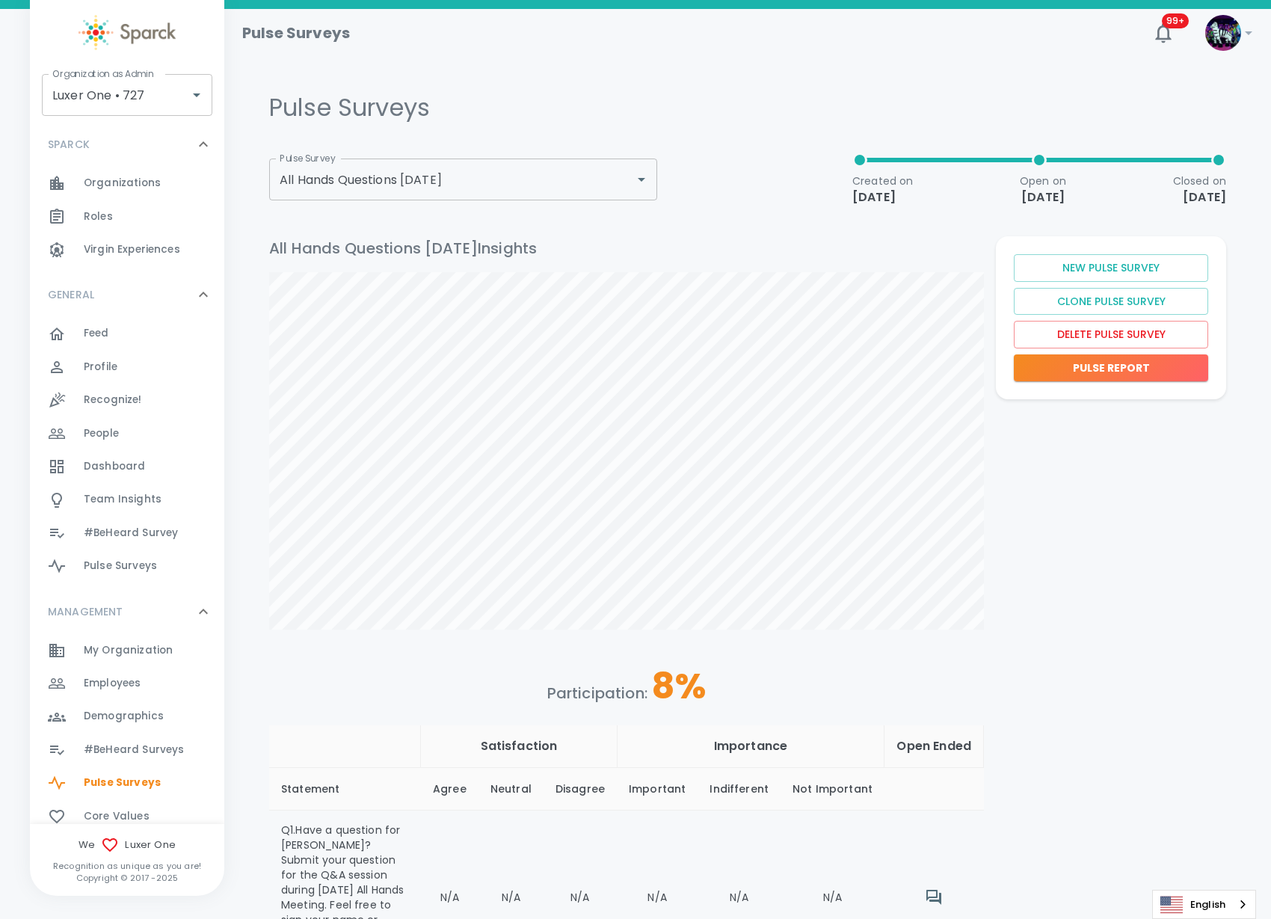
click at [655, 172] on div "All Hands Questions 7/24/2025 Pulse Survey" at bounding box center [463, 180] width 388 height 42
click at [124, 489] on span "Team Insights 0" at bounding box center [123, 499] width 78 height 21
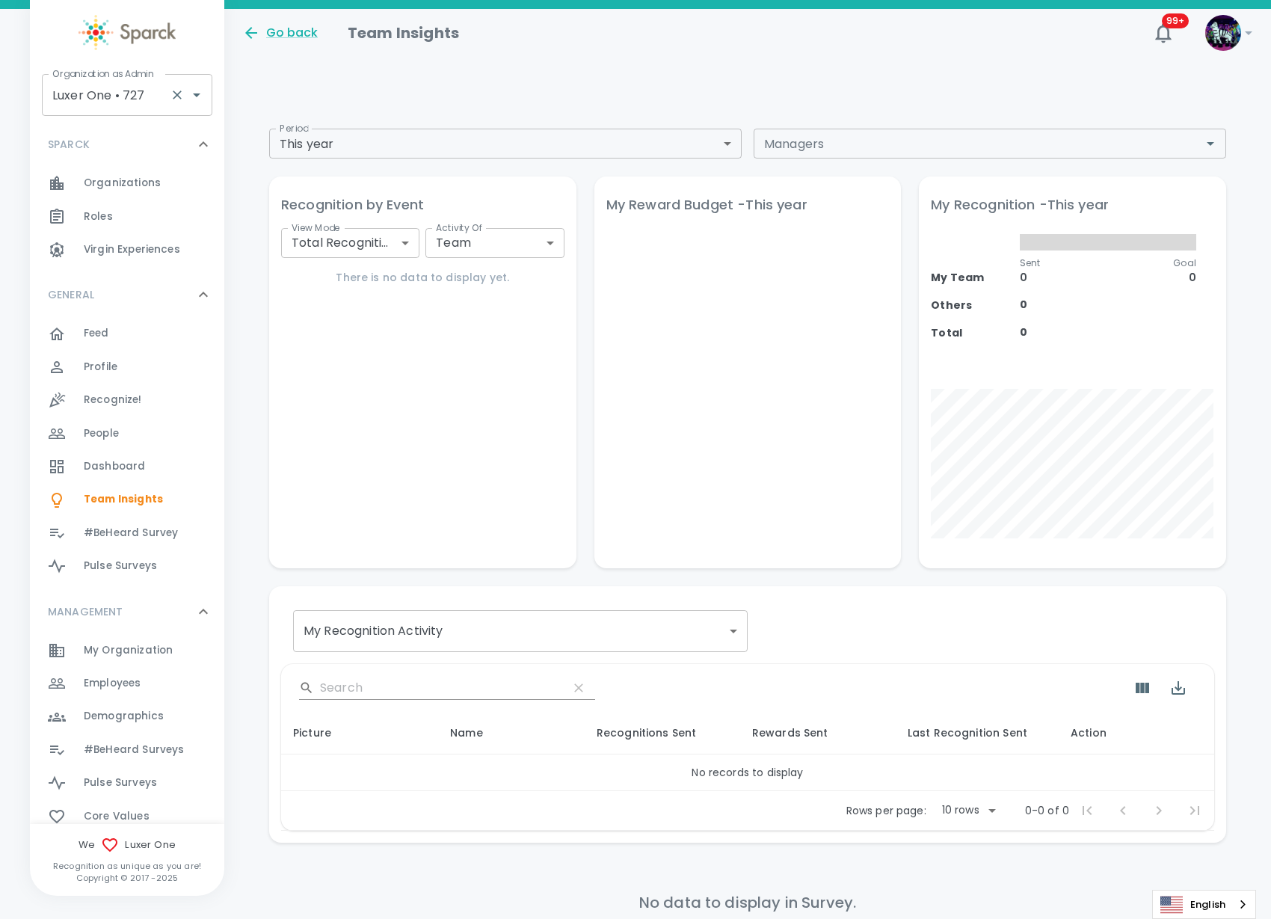
click at [176, 98] on icon "Clear" at bounding box center [177, 94] width 15 height 15
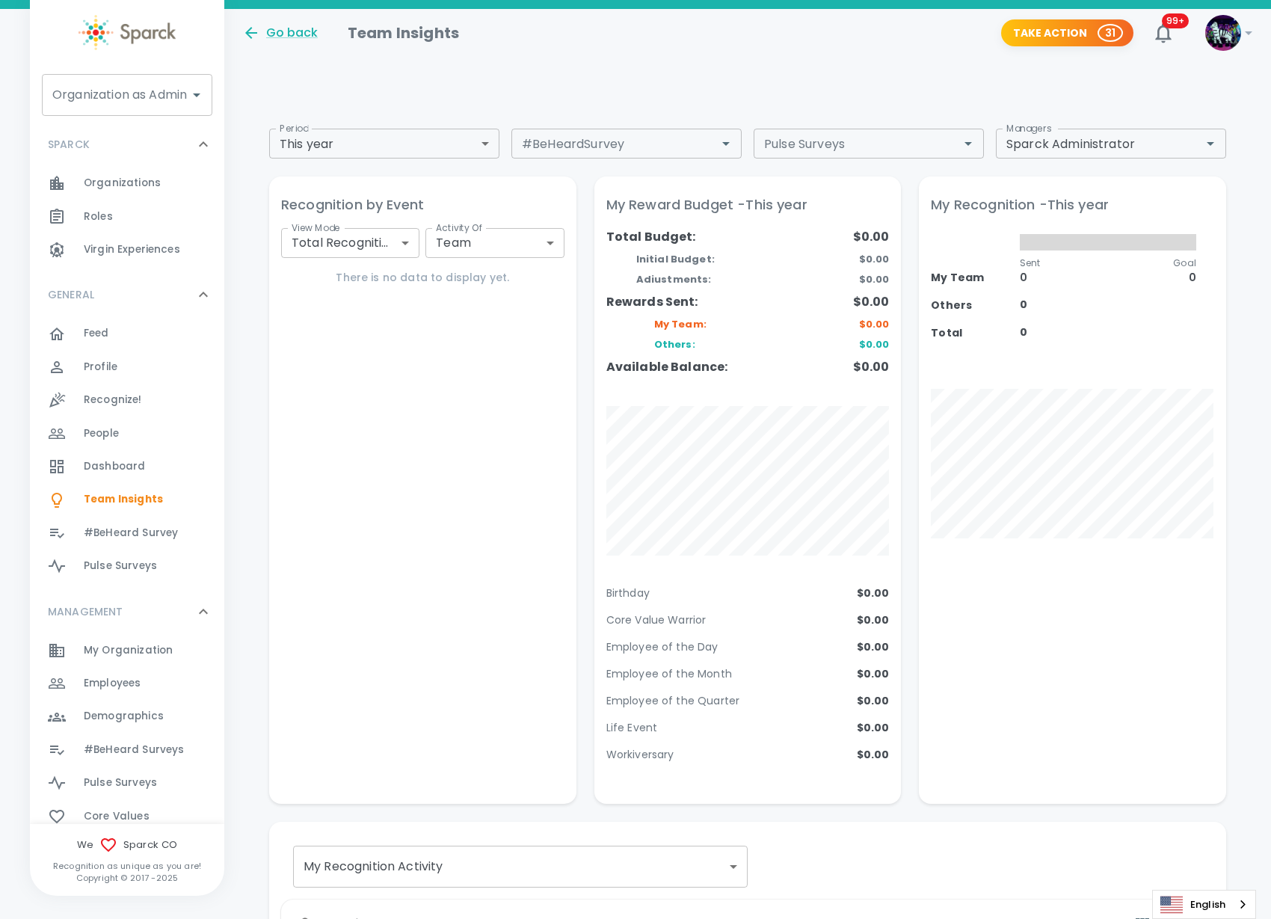
click at [126, 105] on input "Organization as Admin" at bounding box center [116, 95] width 135 height 28
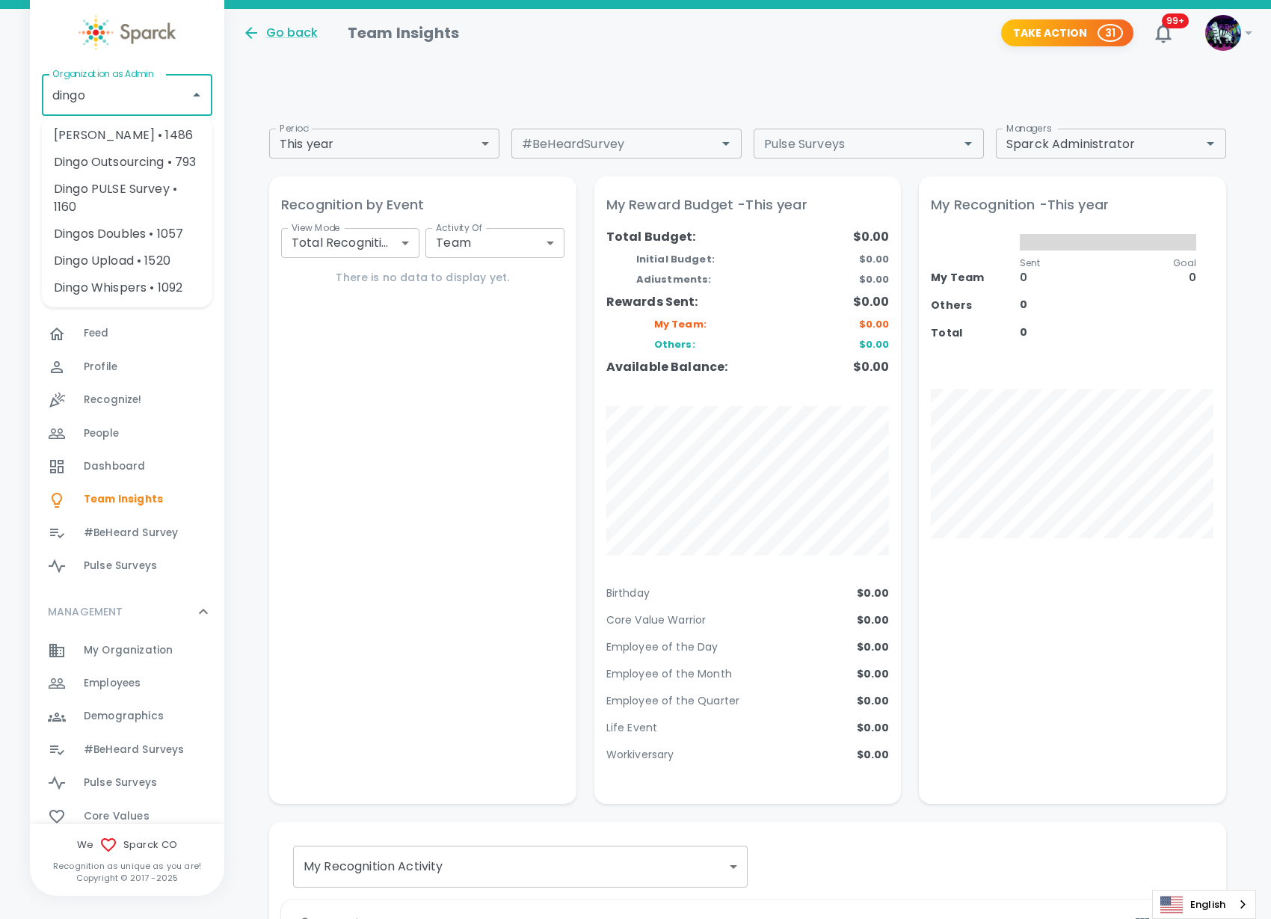
click at [164, 160] on li "Dingo Outsourcing • 793" at bounding box center [127, 162] width 170 height 27
type input "Dingo Outsourcing • 793"
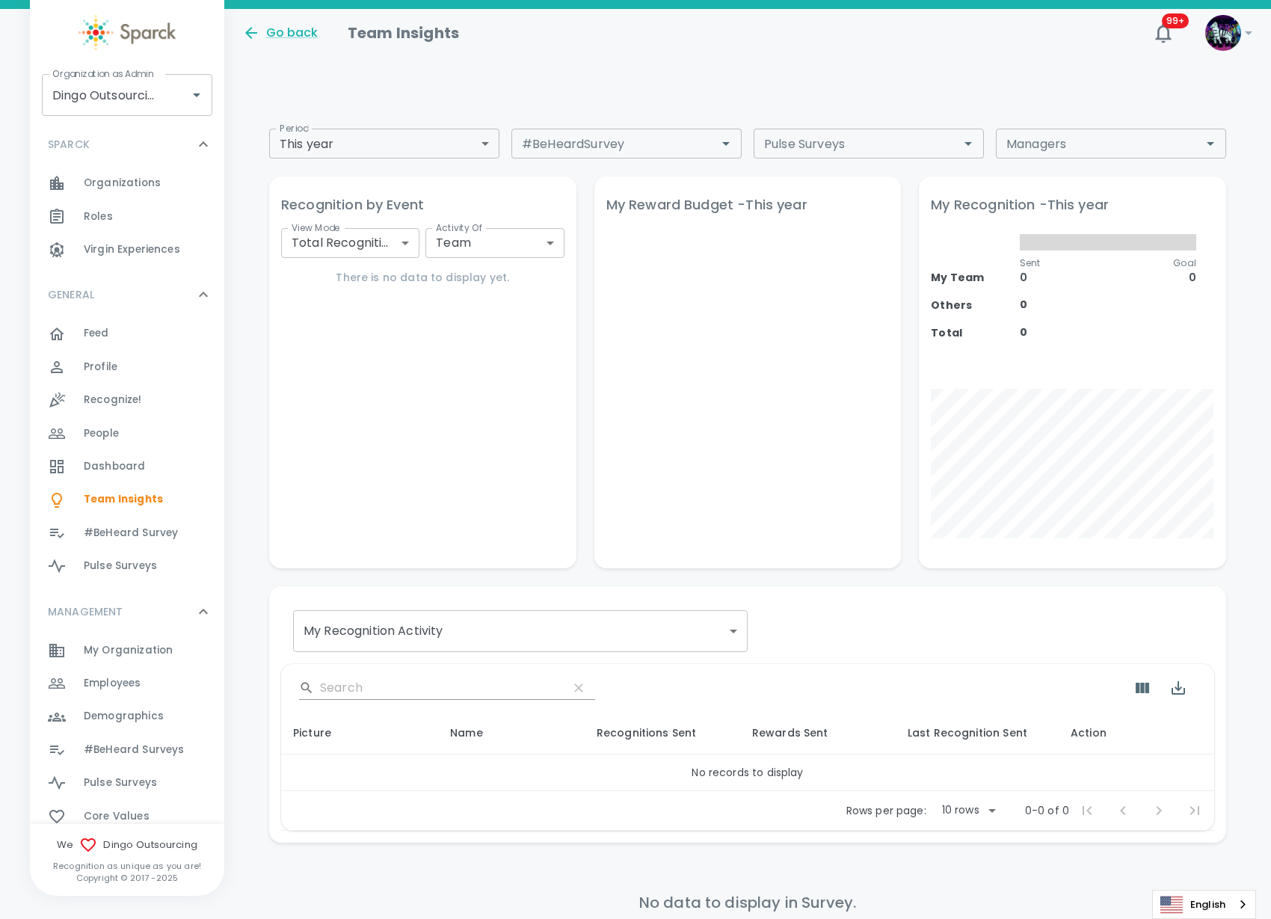
click at [804, 610] on div "My Recognition Activity my_recognitions ​" at bounding box center [747, 631] width 909 height 42
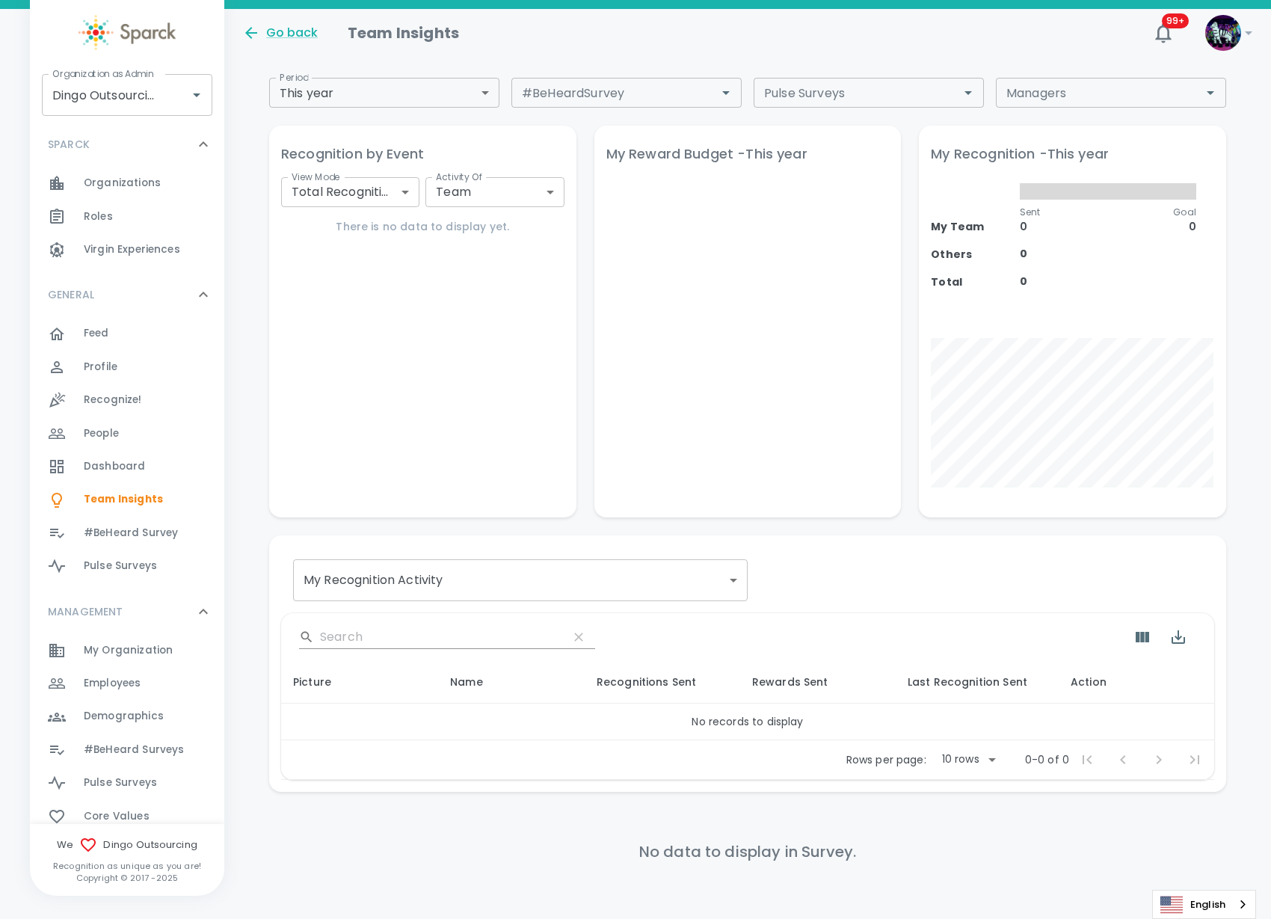
scroll to position [10, 0]
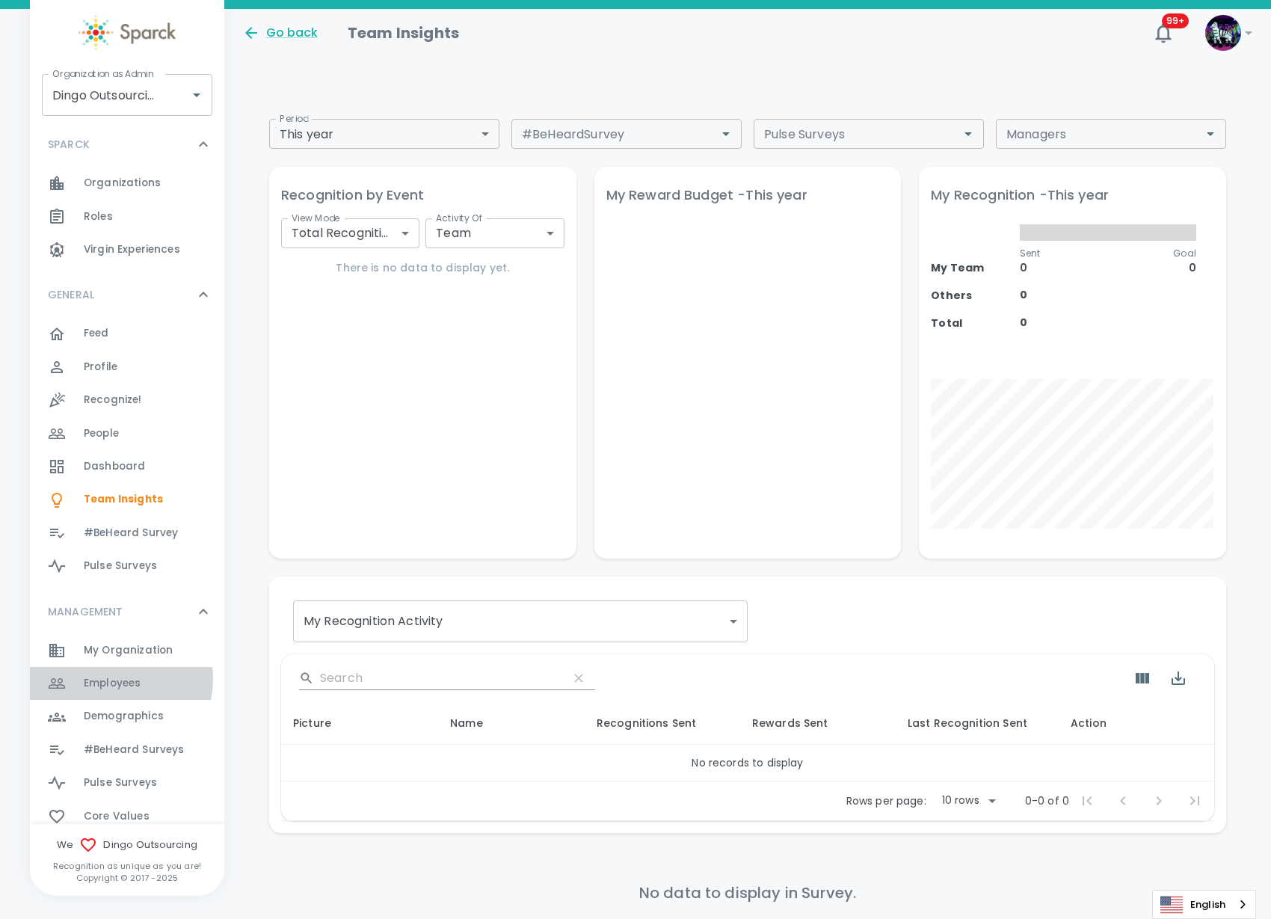
click at [115, 679] on span "Employees" at bounding box center [112, 683] width 57 height 15
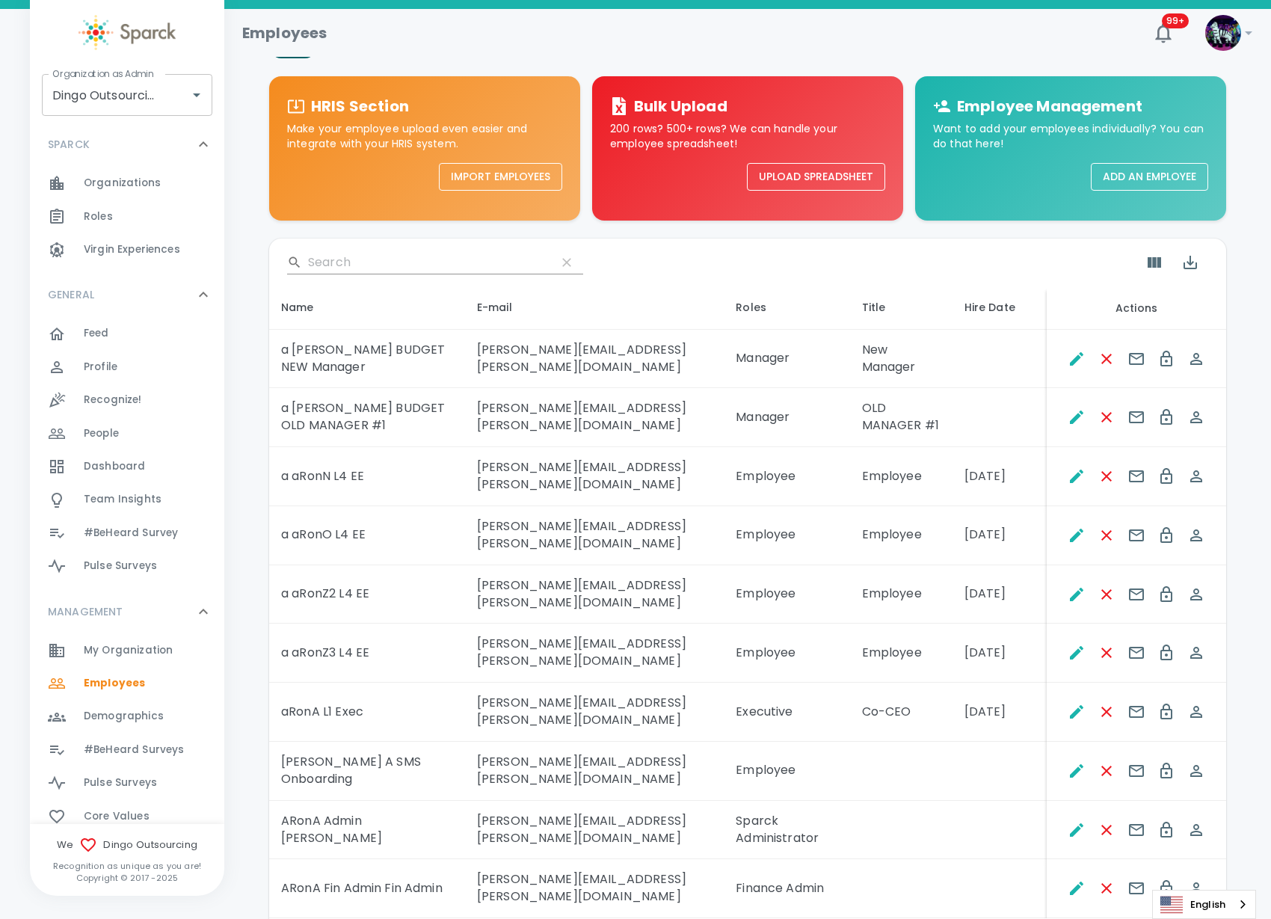
scroll to position [113, 0]
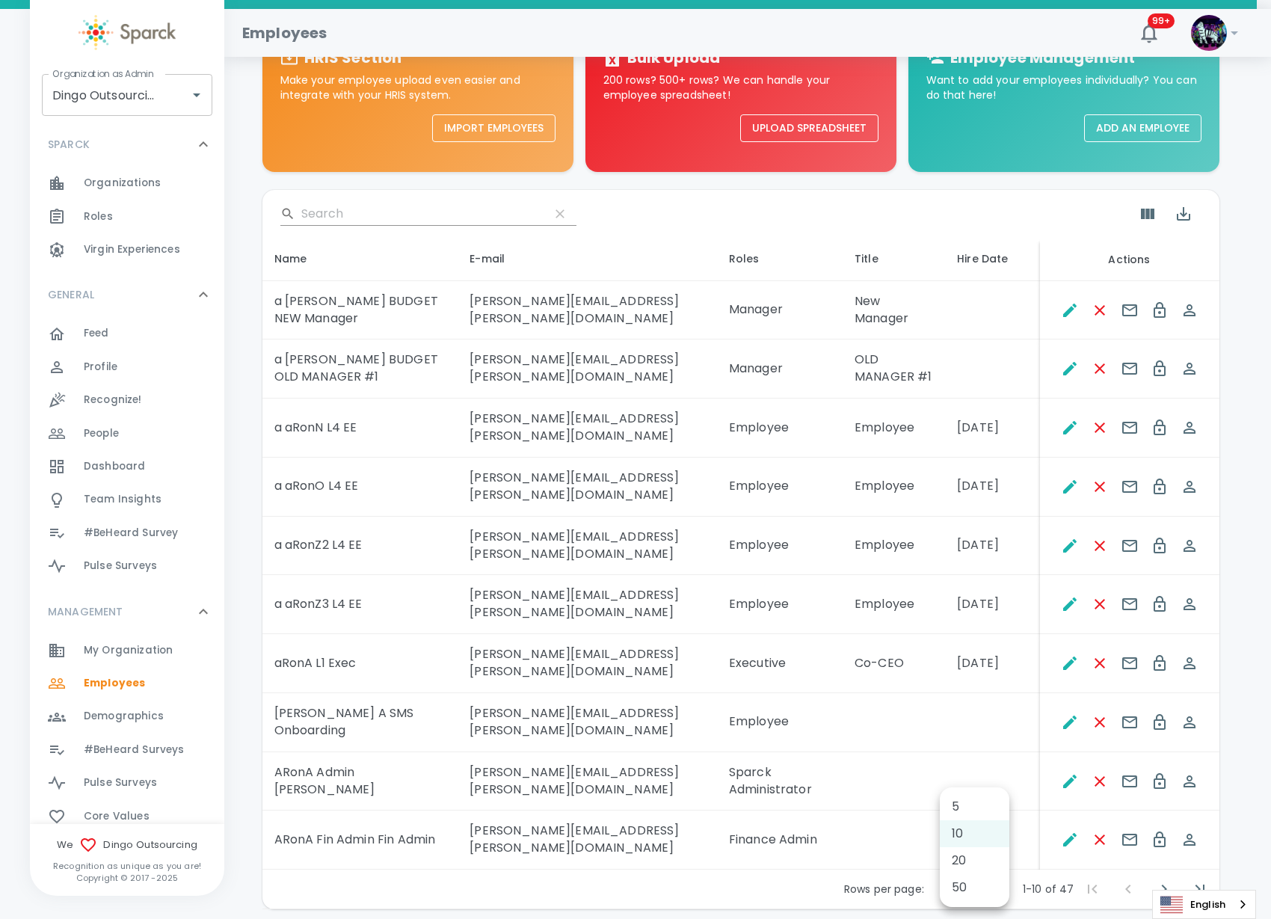
click at [1005, 820] on body "Skip Navigation Employees 99+ ! Organization as Admin Dingo Outsourcing • 793 O…" at bounding box center [635, 437] width 1271 height 1100
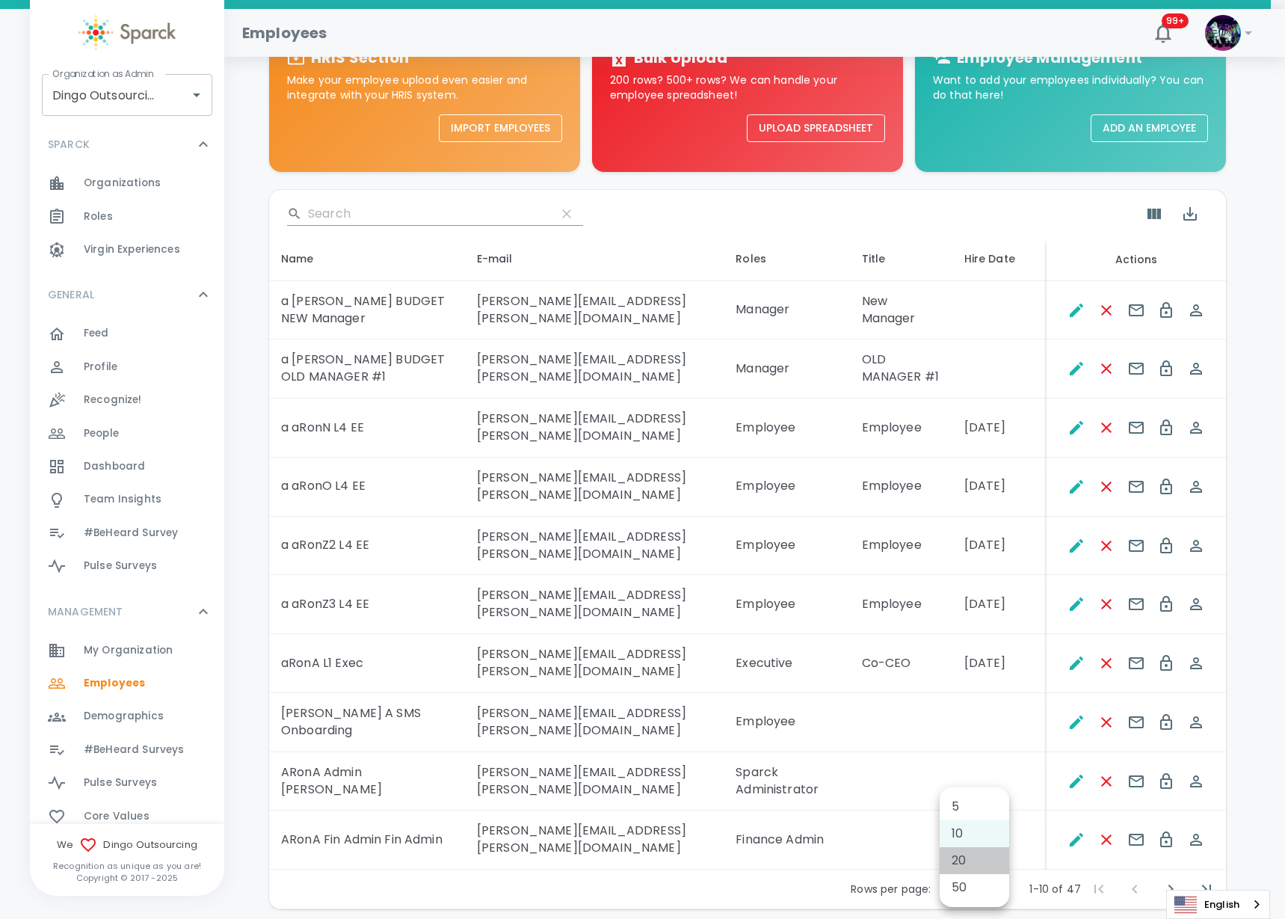
click at [976, 863] on li "20" at bounding box center [975, 860] width 70 height 27
type input "20"
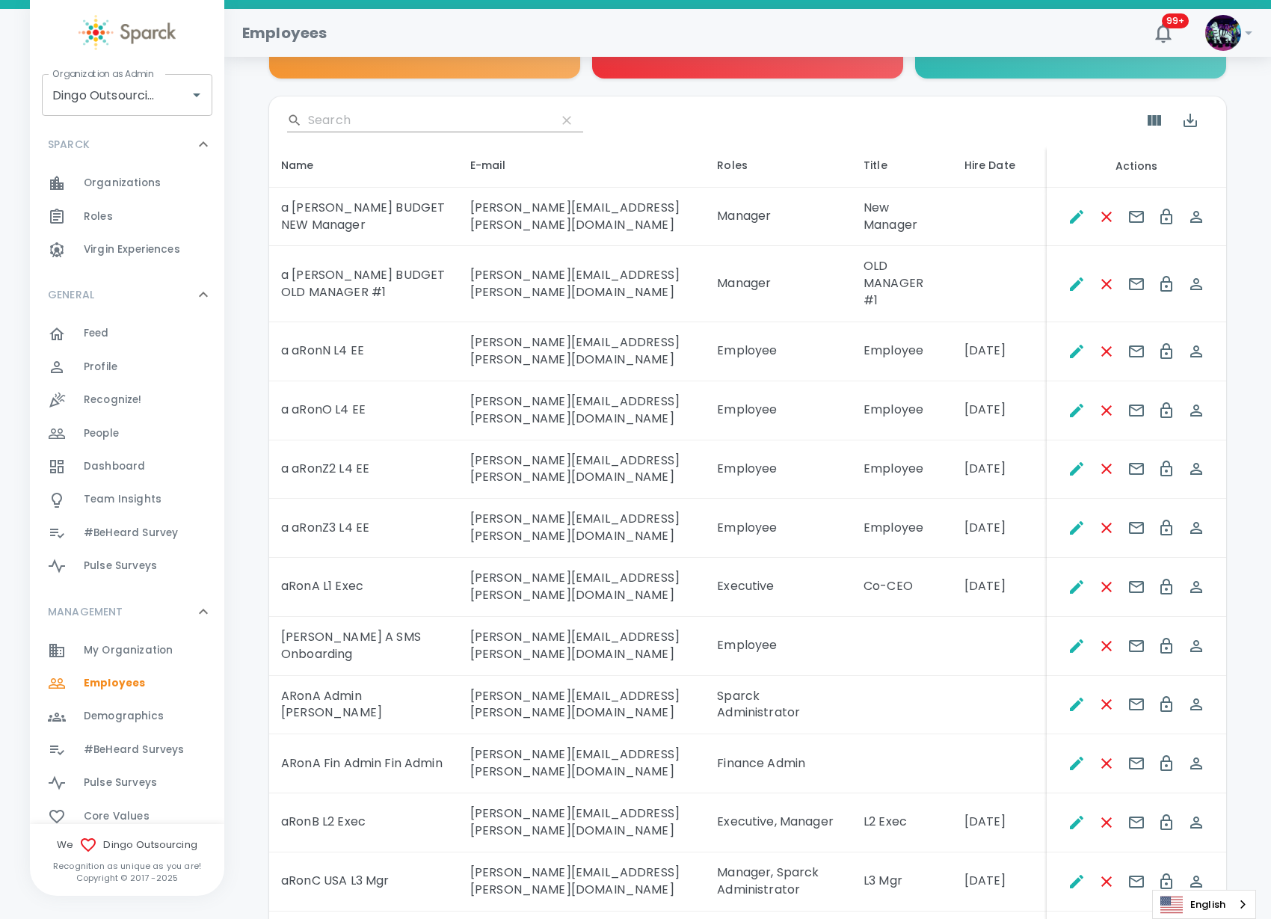
scroll to position [300, 0]
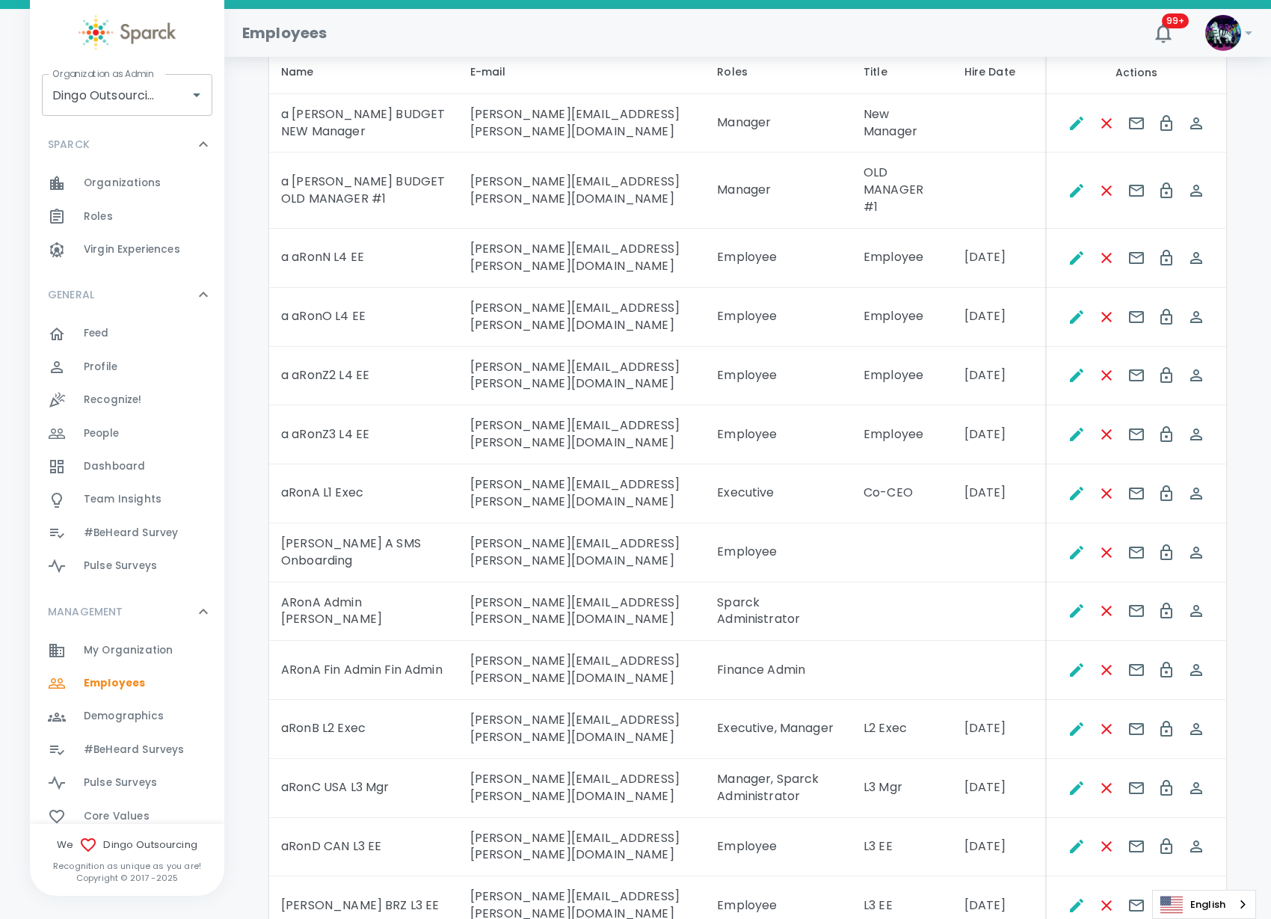
click at [911, 582] on td at bounding box center [902, 611] width 101 height 59
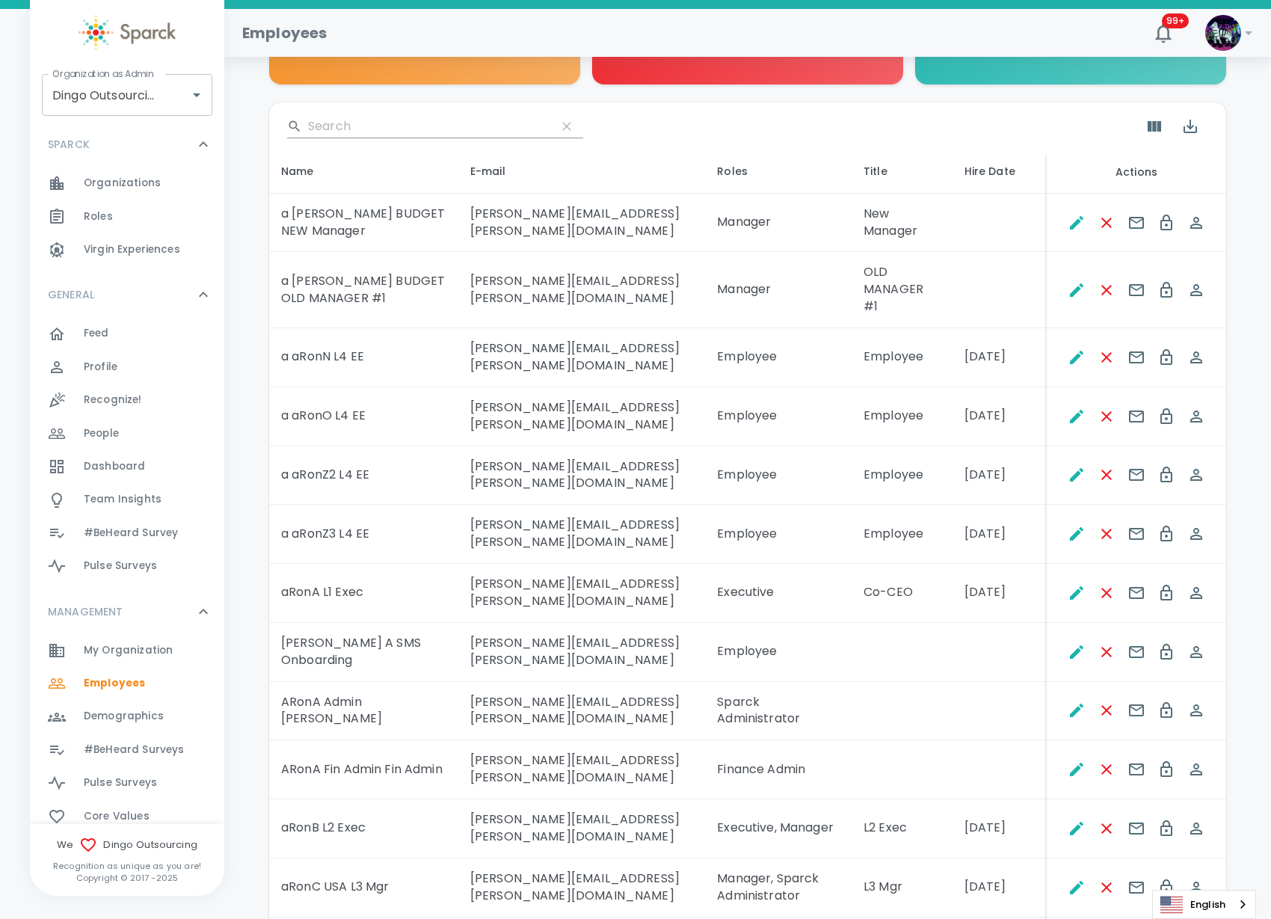
scroll to position [280, 0]
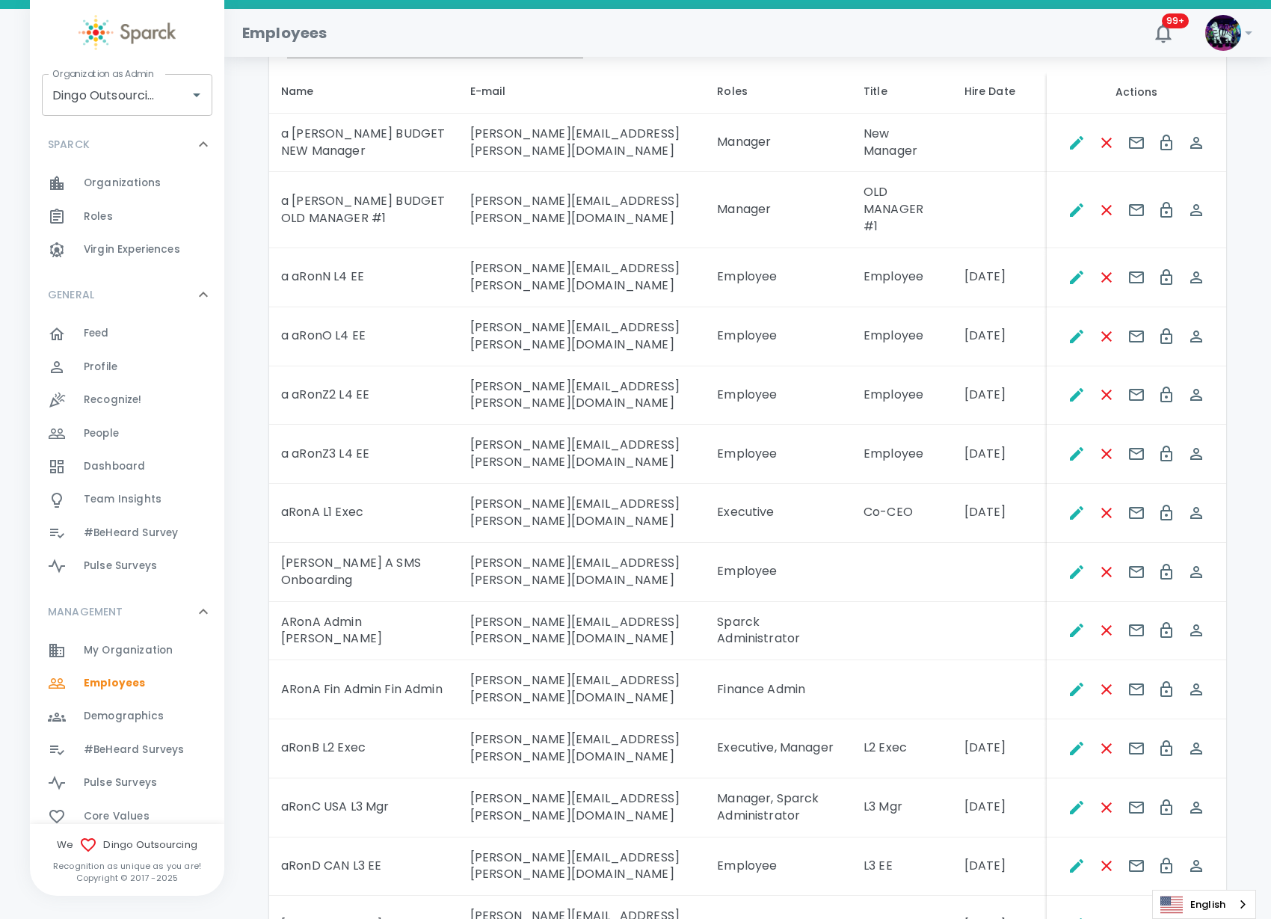
click at [162, 742] on span "#BeHeard Surveys" at bounding box center [134, 749] width 100 height 15
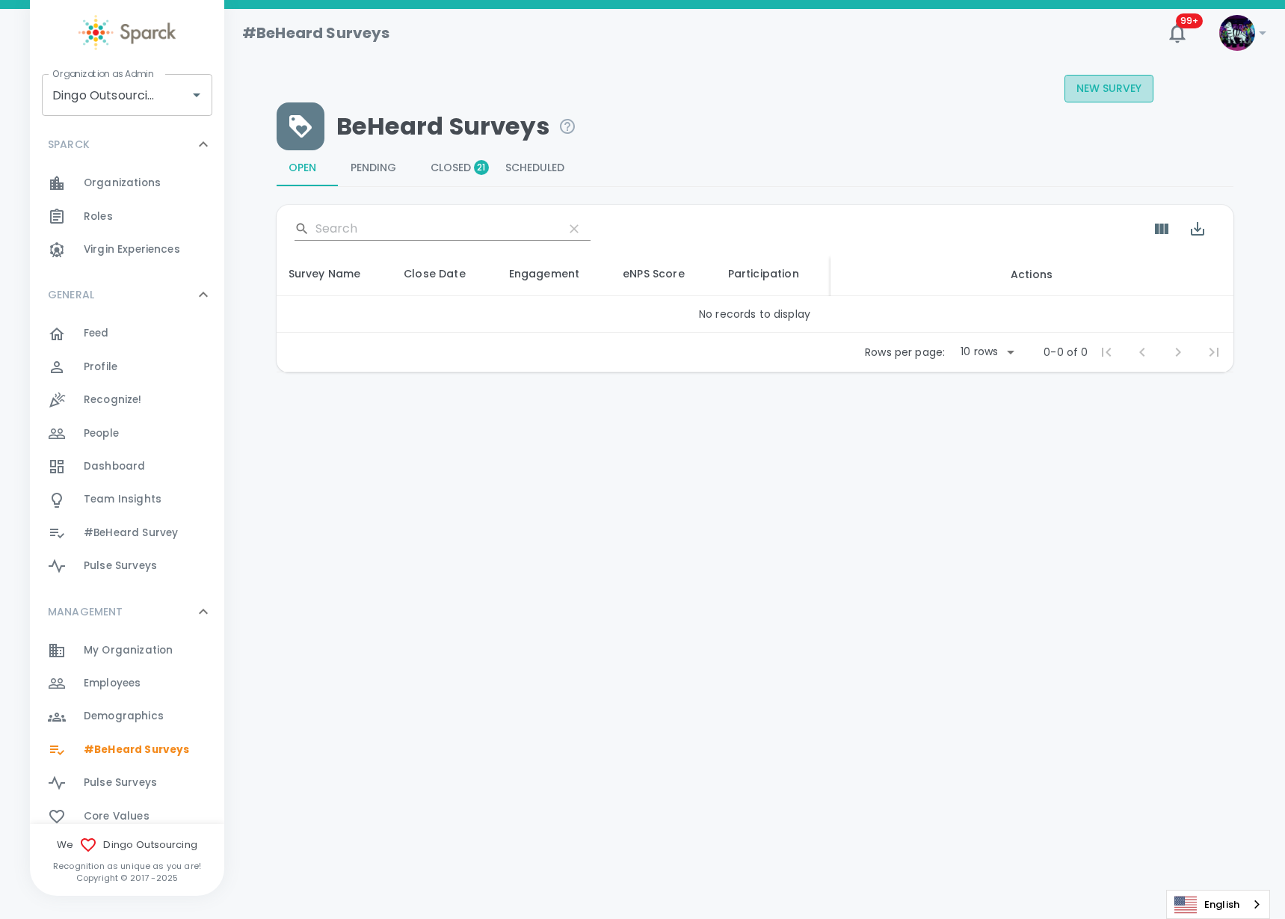
click at [1122, 90] on button "New Survey" at bounding box center [1109, 89] width 89 height 28
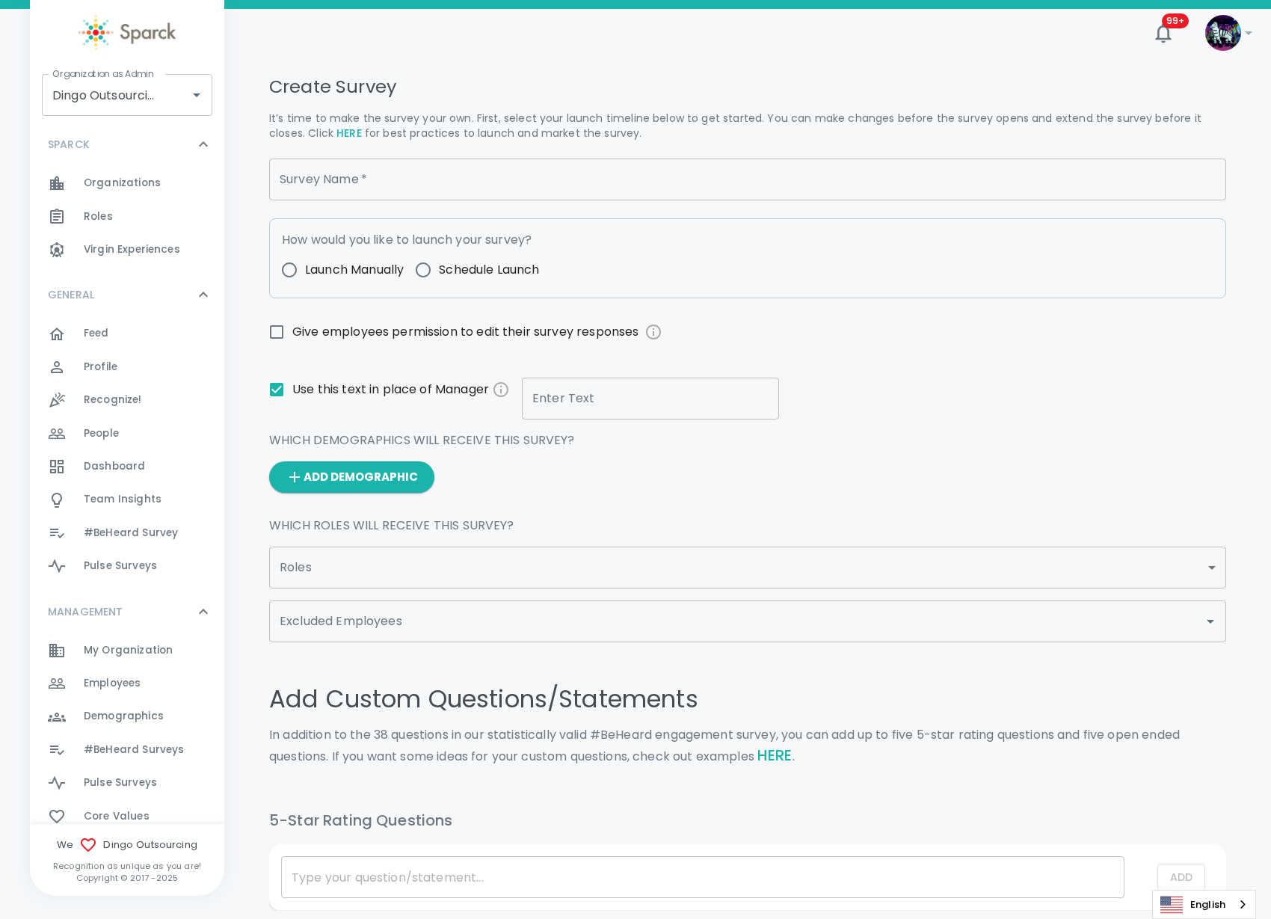
click at [413, 182] on input "Survey Name   *" at bounding box center [747, 180] width 957 height 42
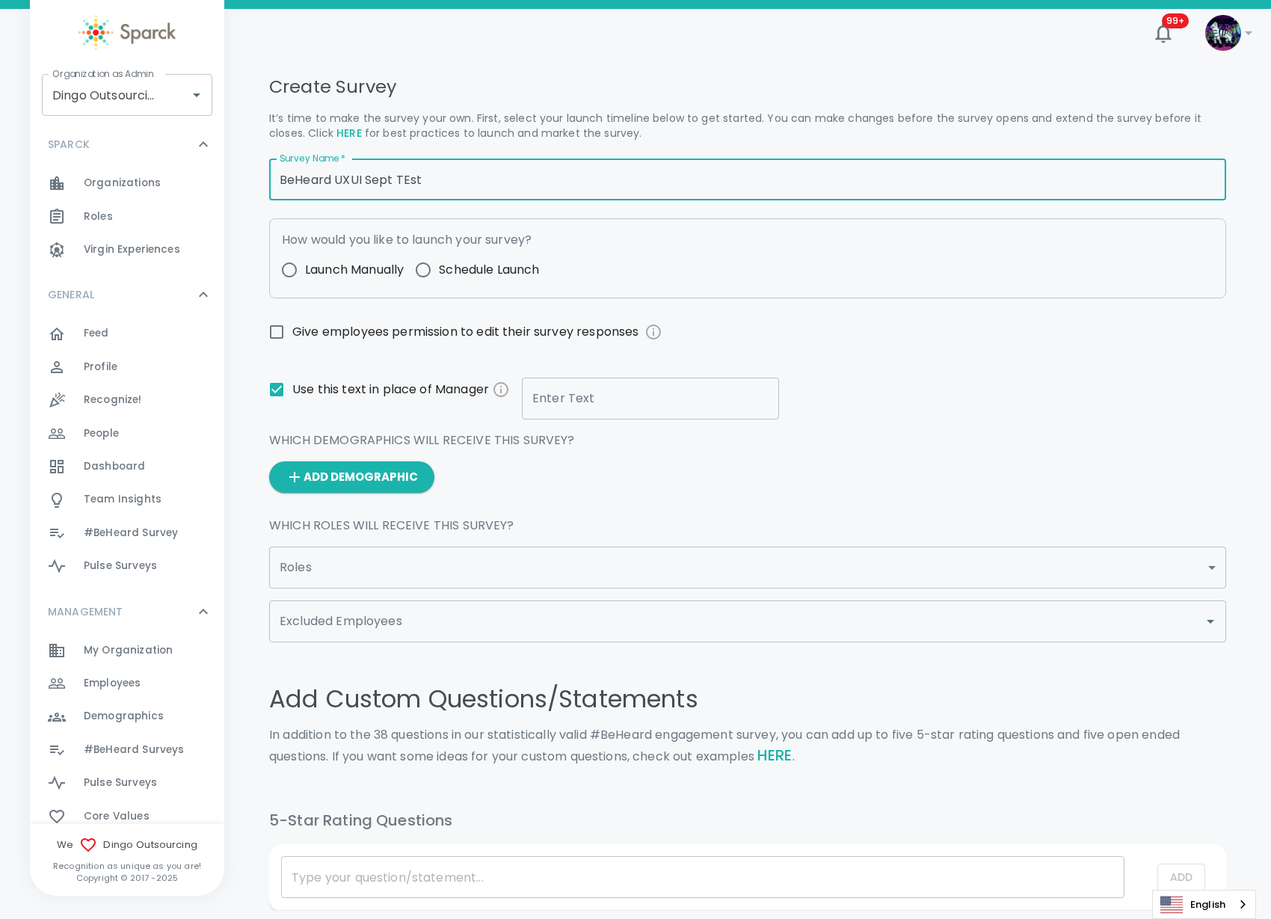
type input "BeHeard UXUI Sept TEst"
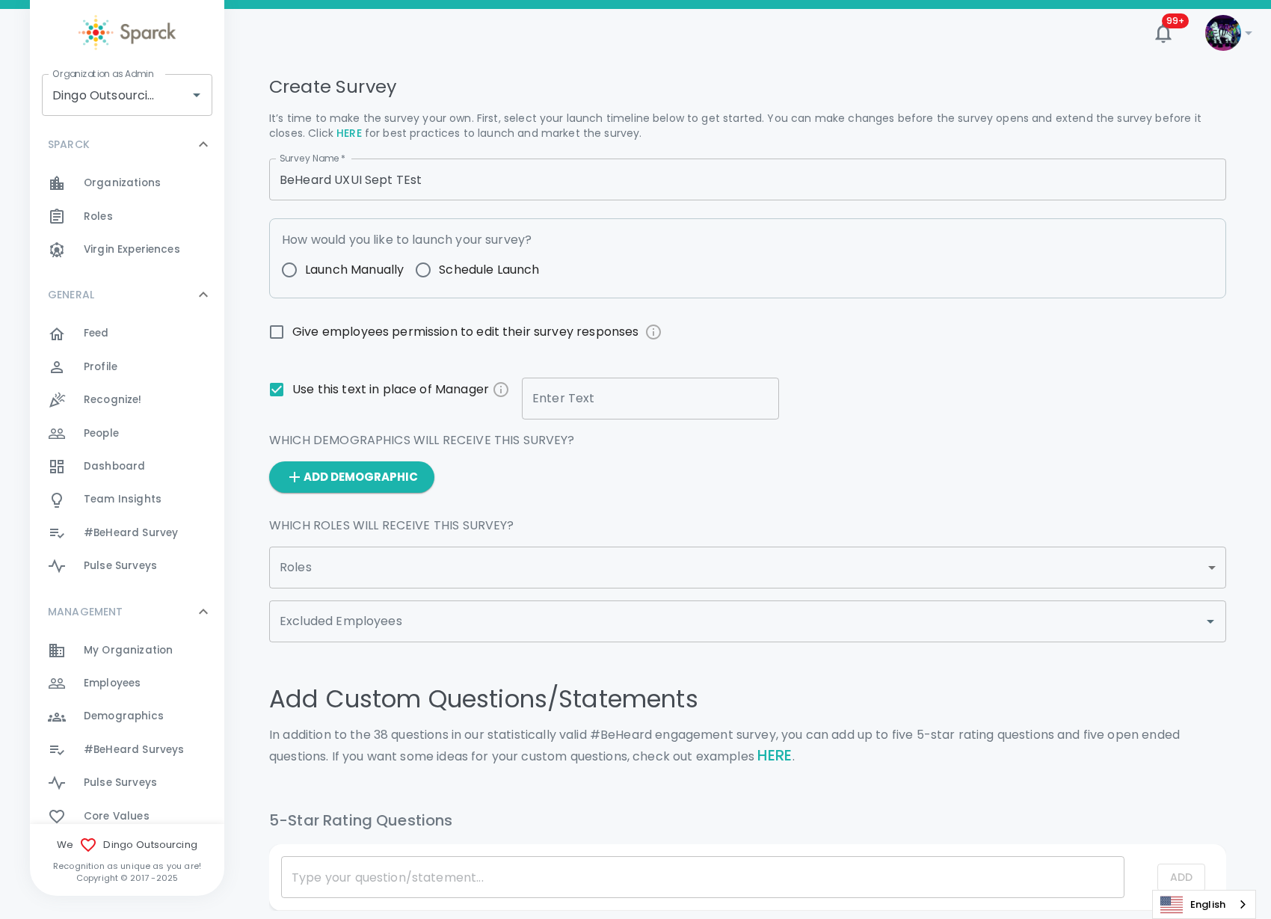
click at [347, 274] on span "Launch Manually" at bounding box center [354, 270] width 99 height 18
click at [305, 274] on input "Launch Manually" at bounding box center [289, 269] width 31 height 31
radio input "true"
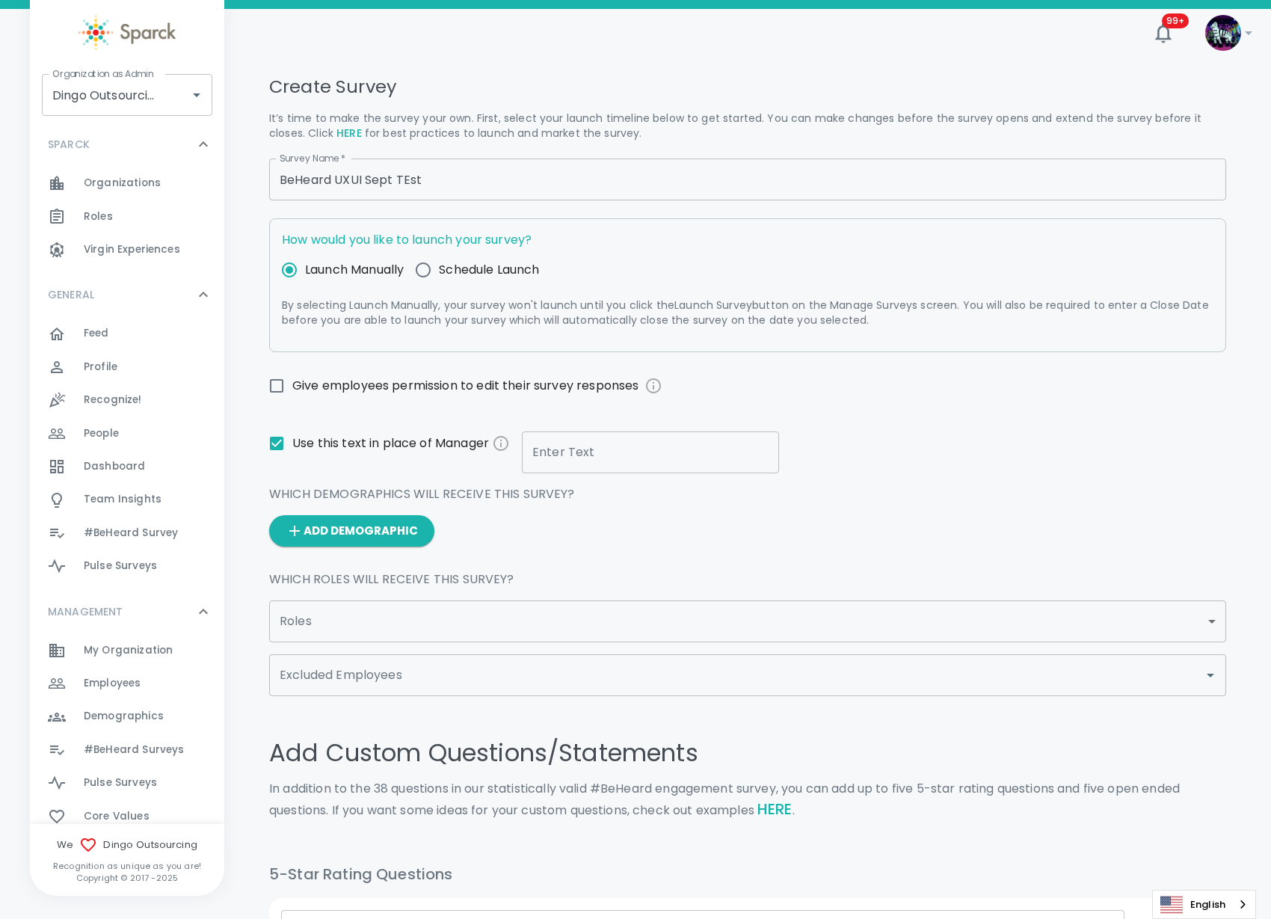
click at [276, 384] on input "Give employees permission to edit their survey responses" at bounding box center [276, 385] width 31 height 31
checkbox input "true"
click at [597, 446] on input "Enter Text" at bounding box center [650, 452] width 257 height 42
type input "[PERSON_NAME]"
click at [155, 744] on span "#BeHeard Surveys" at bounding box center [134, 749] width 100 height 15
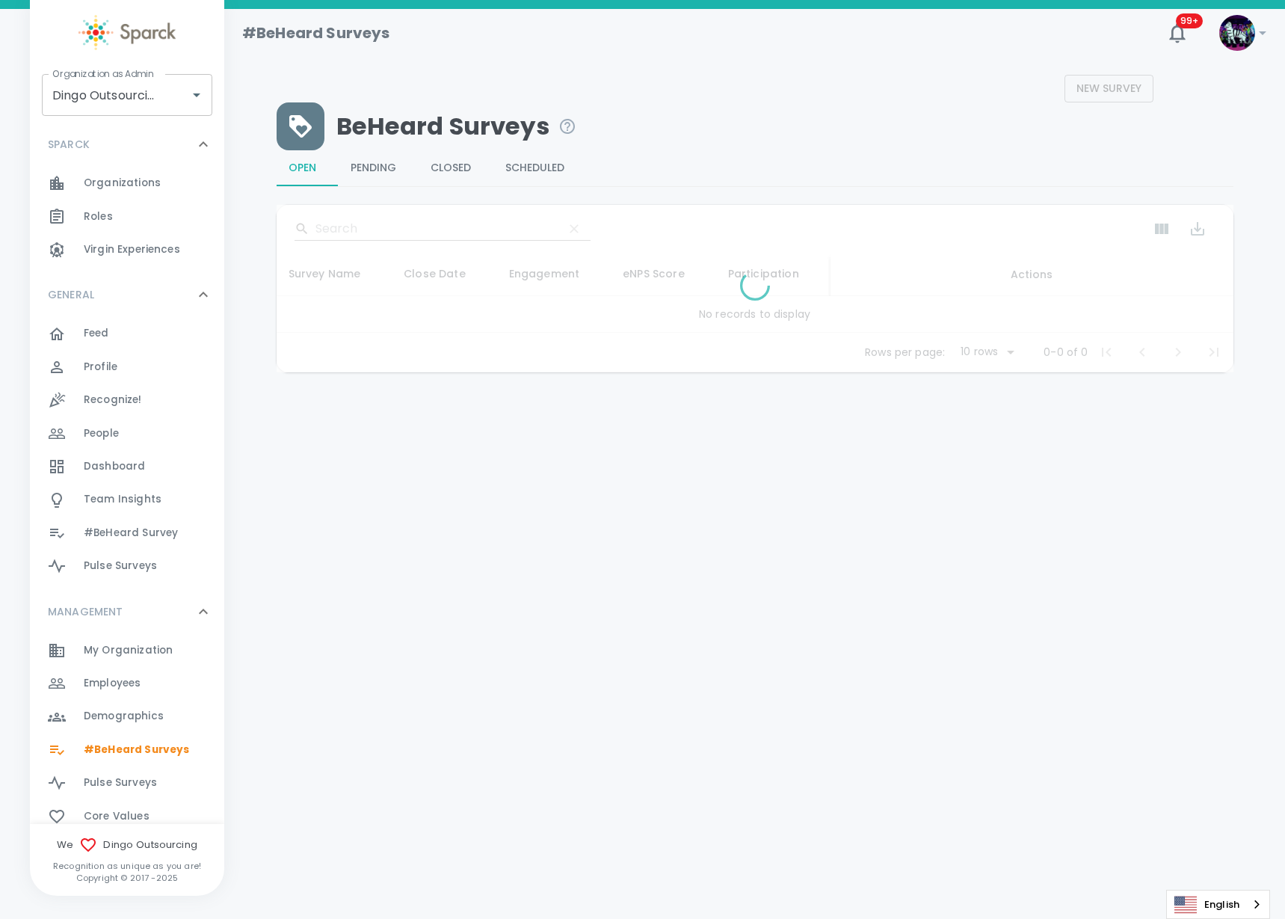
click at [449, 172] on span "Closed" at bounding box center [456, 168] width 51 height 13
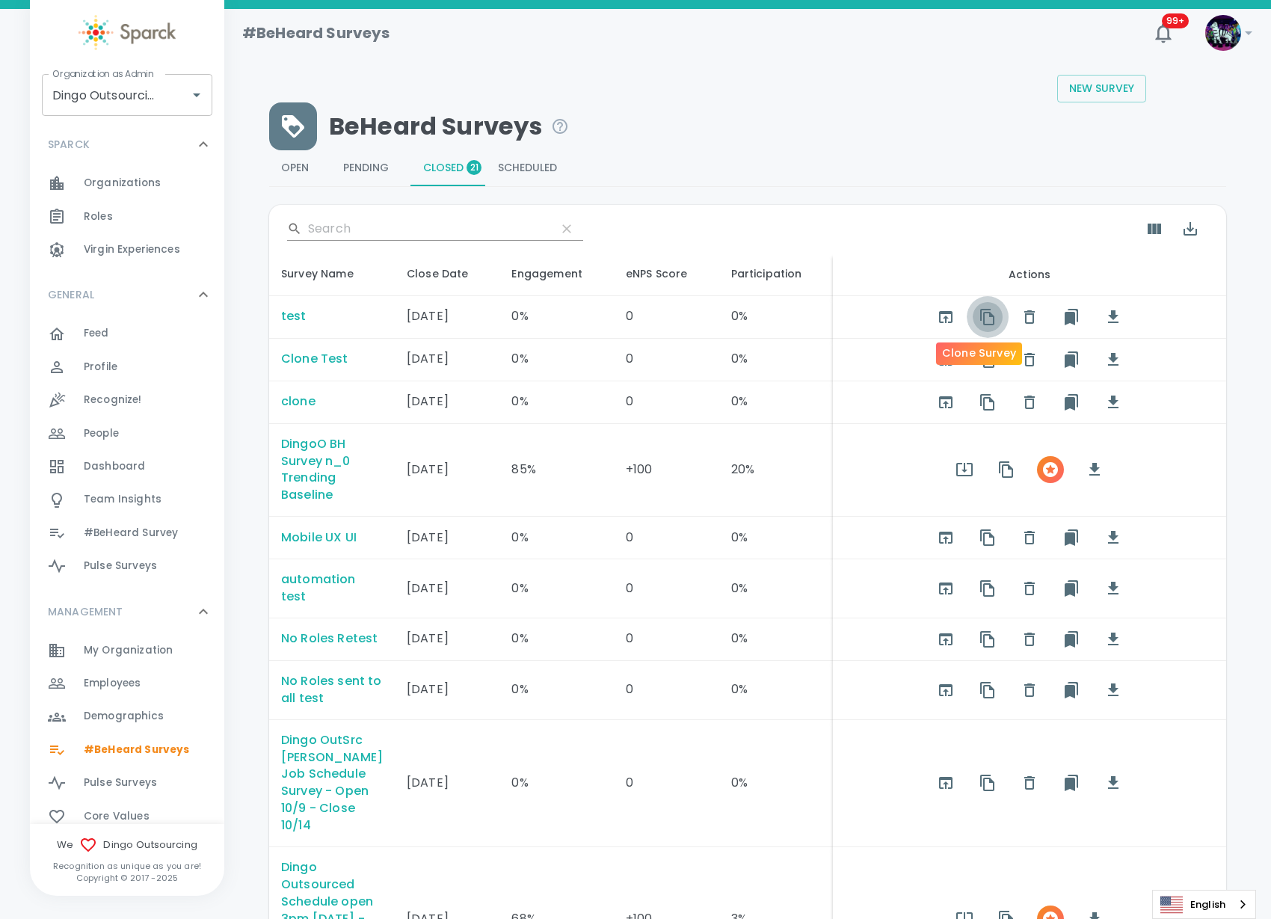
click at [980, 320] on icon "button" at bounding box center [988, 317] width 18 height 18
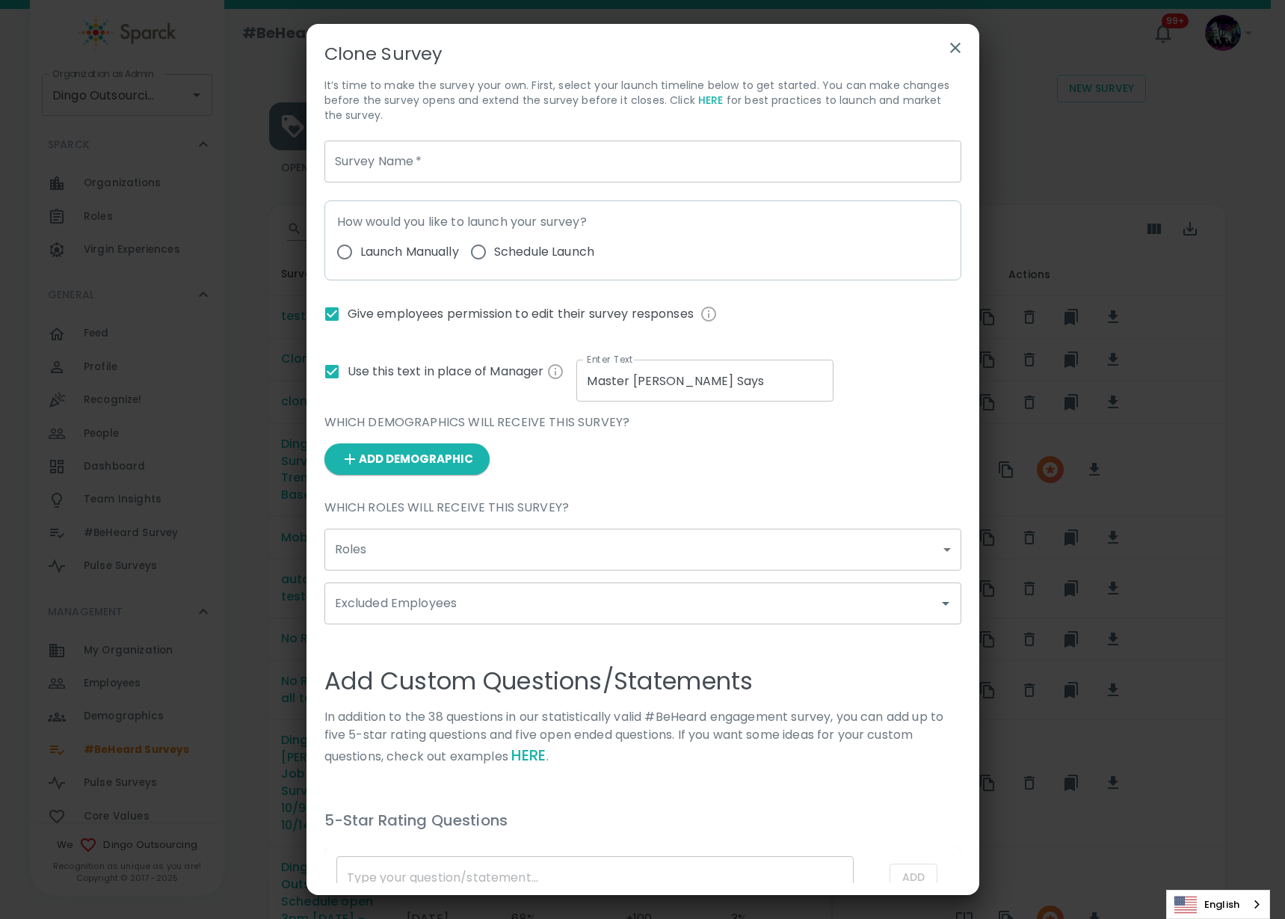
click at [362, 163] on input "Survey Name   *" at bounding box center [643, 162] width 637 height 42
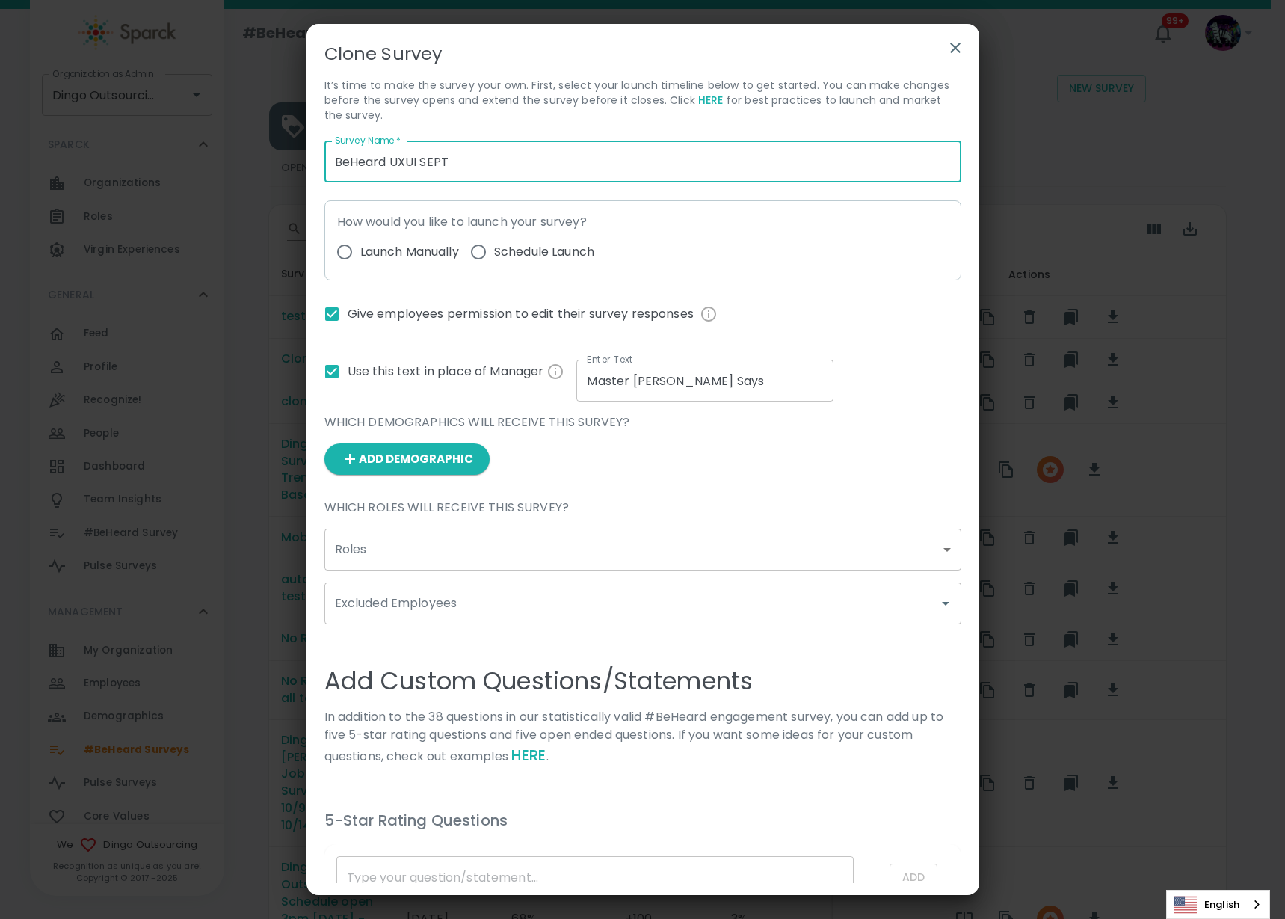
type input "BeHeard UXUI SEPT"
click at [346, 259] on input "Launch Manually" at bounding box center [344, 251] width 31 height 31
radio input "true"
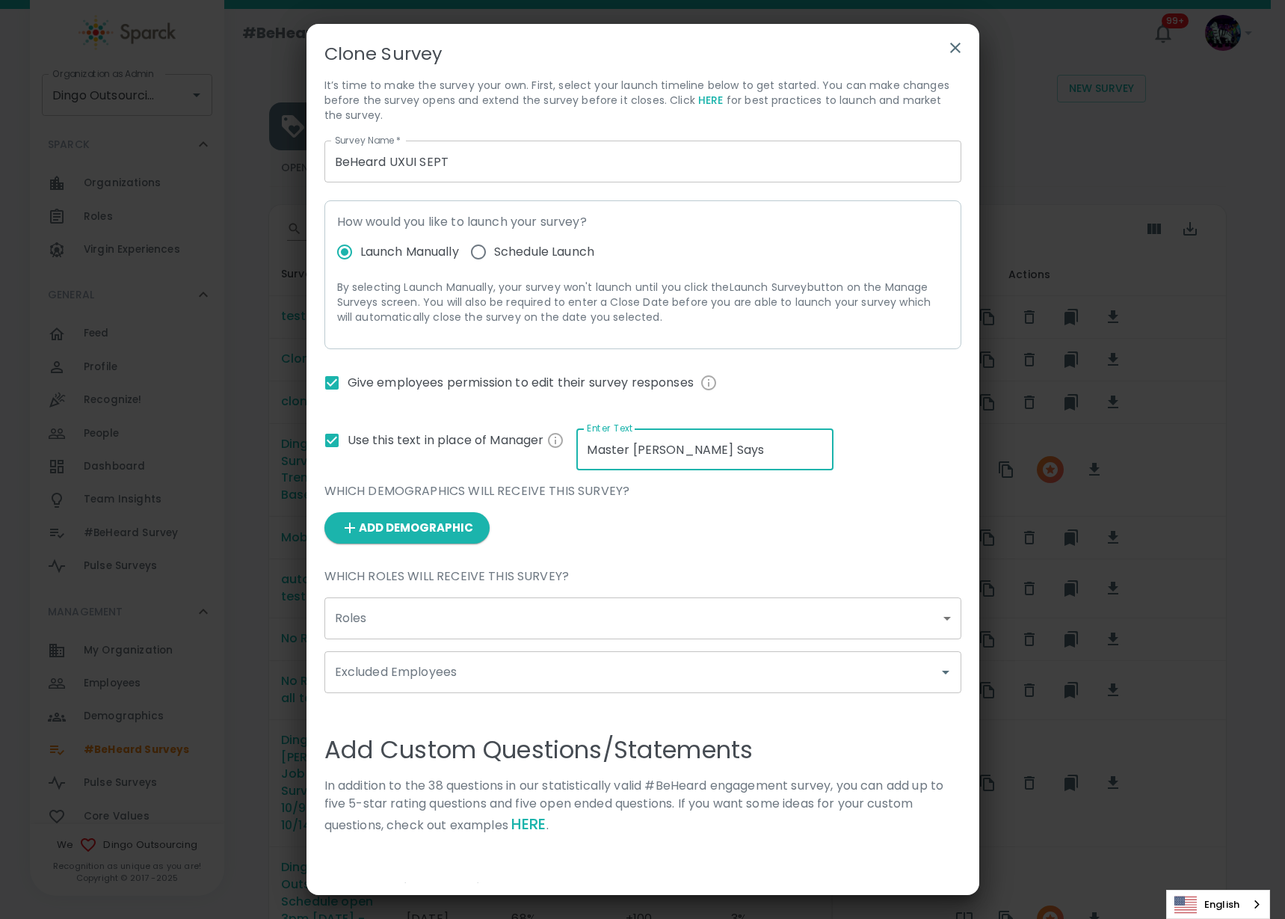
click at [700, 458] on input "Master Shifu Says" at bounding box center [705, 449] width 257 height 42
click at [549, 456] on div "Survey Name   * BeHeard UXUI SEPT Survey Name   * How would you like to launch …" at bounding box center [637, 666] width 649 height 1074
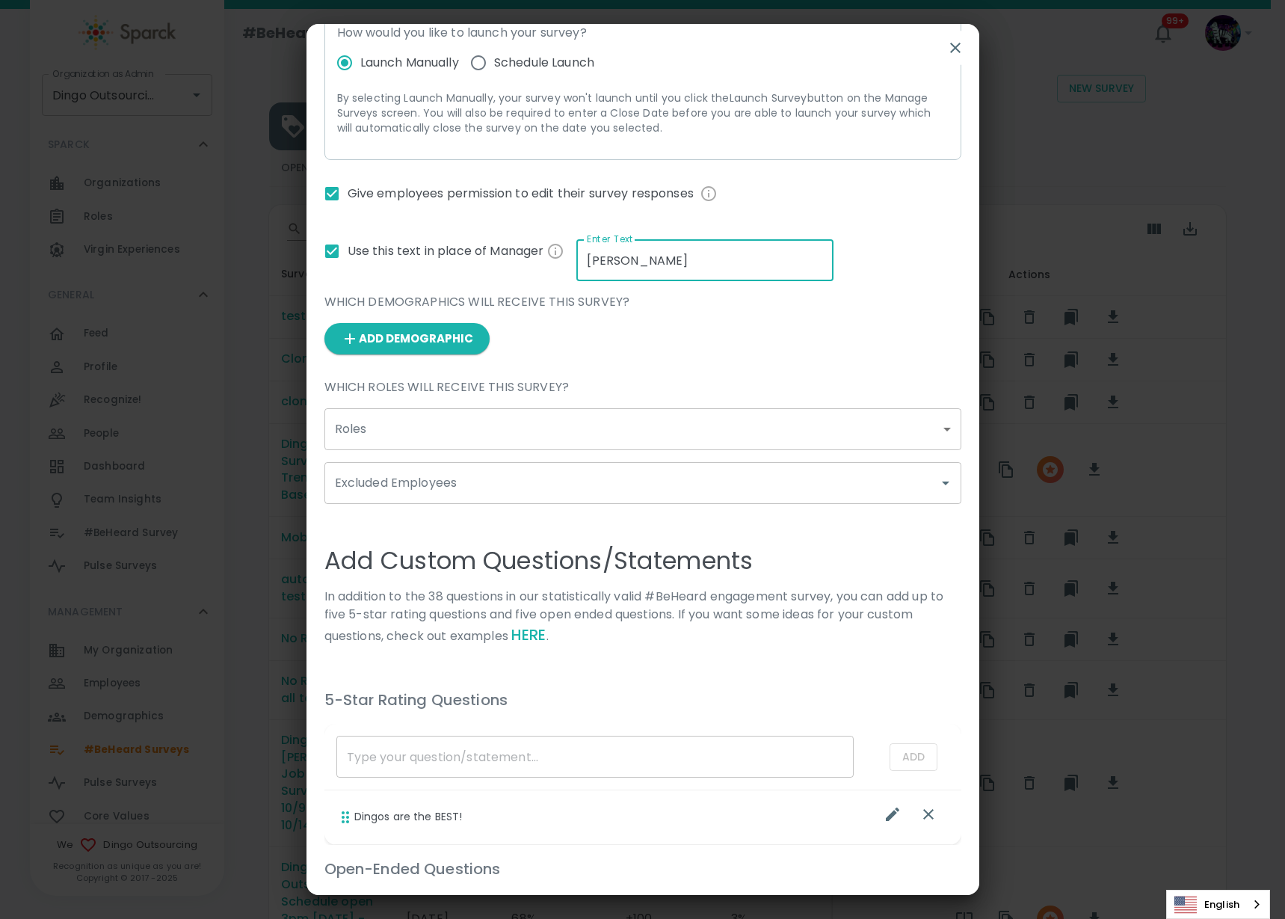
scroll to position [93, 0]
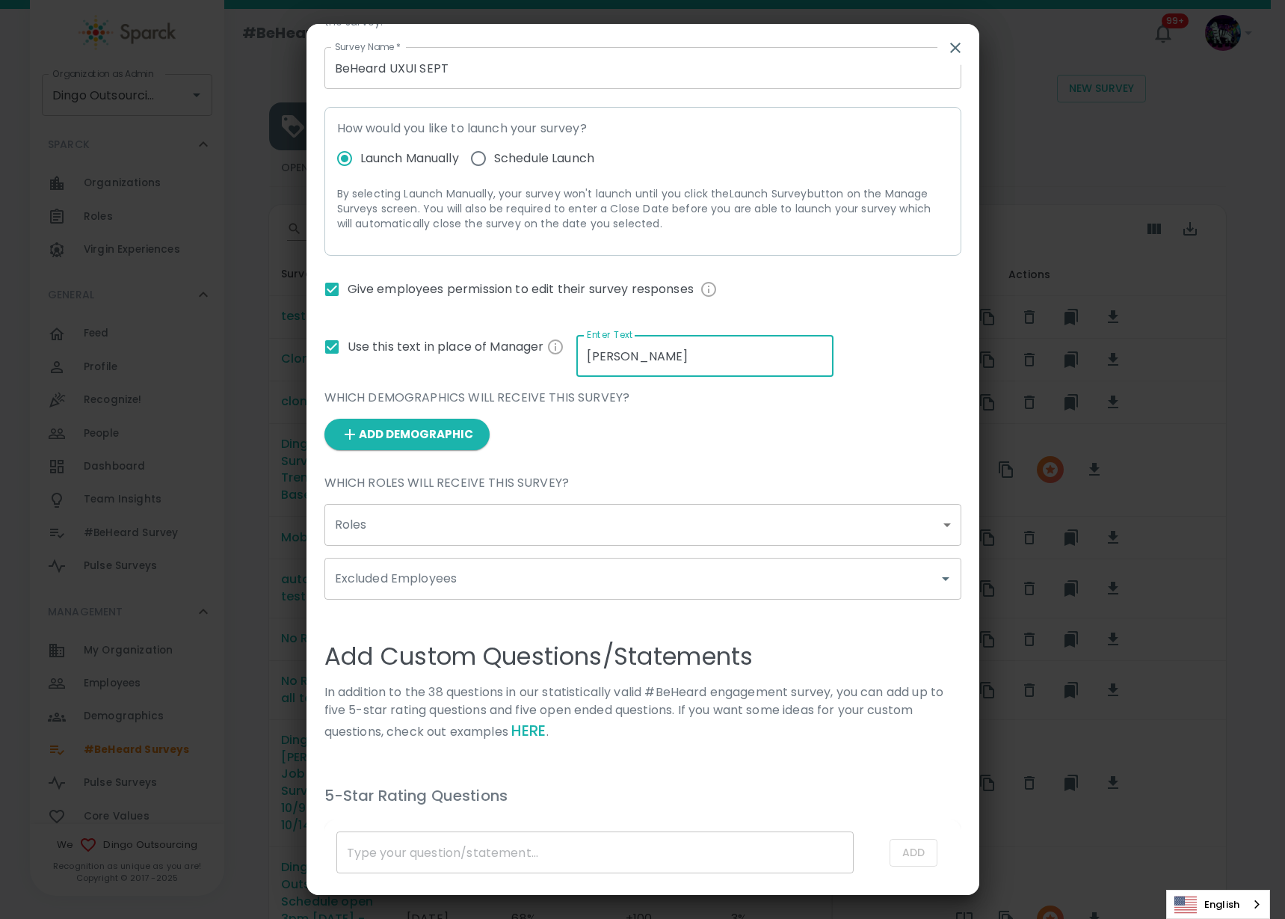
type input "Billy Bowlegs"
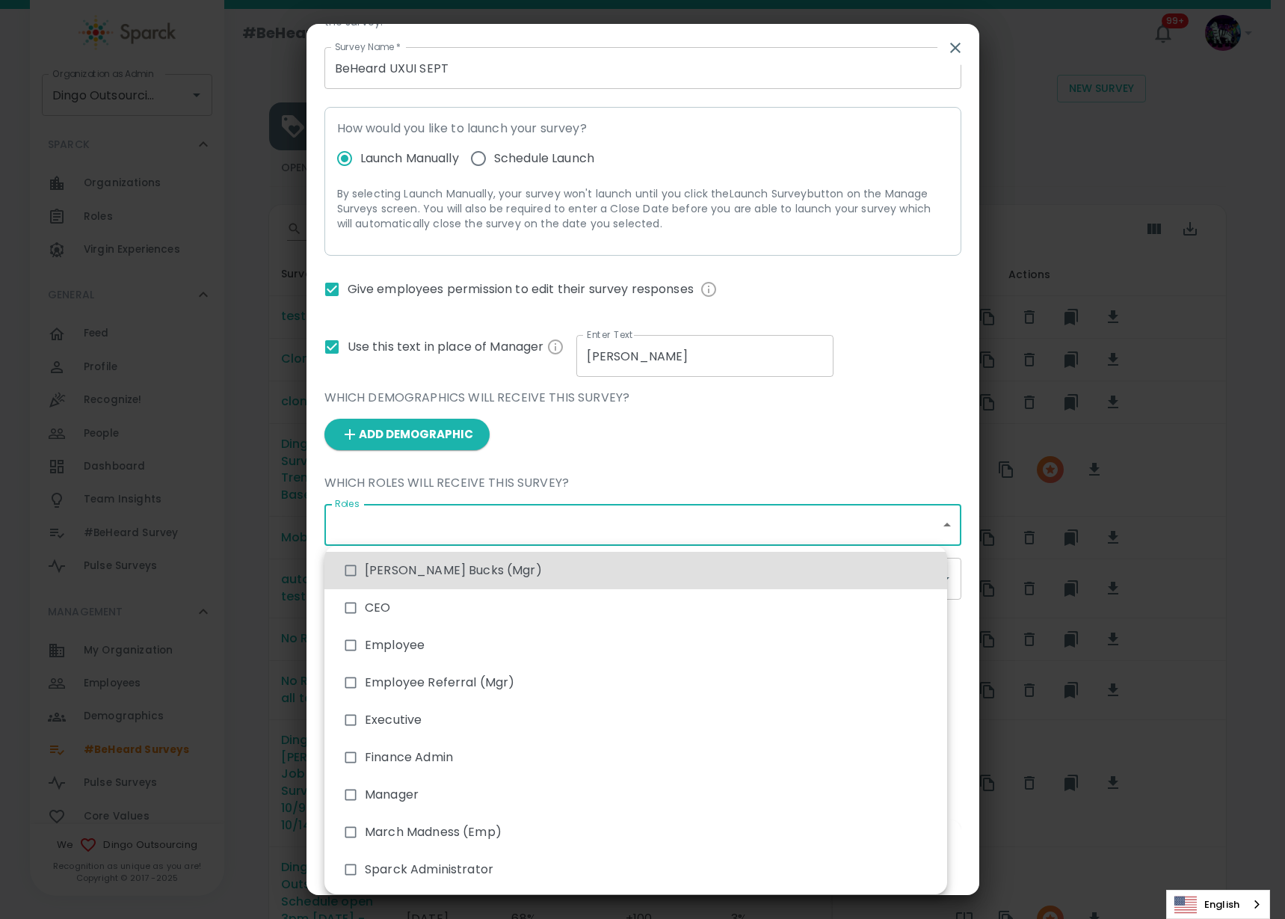
click at [523, 524] on body "Skip Navigation #BeHeard Surveys 99+ ! Organization as Admin Dingo Outsourcing …" at bounding box center [642, 554] width 1285 height 1109
click at [657, 480] on div at bounding box center [642, 459] width 1285 height 919
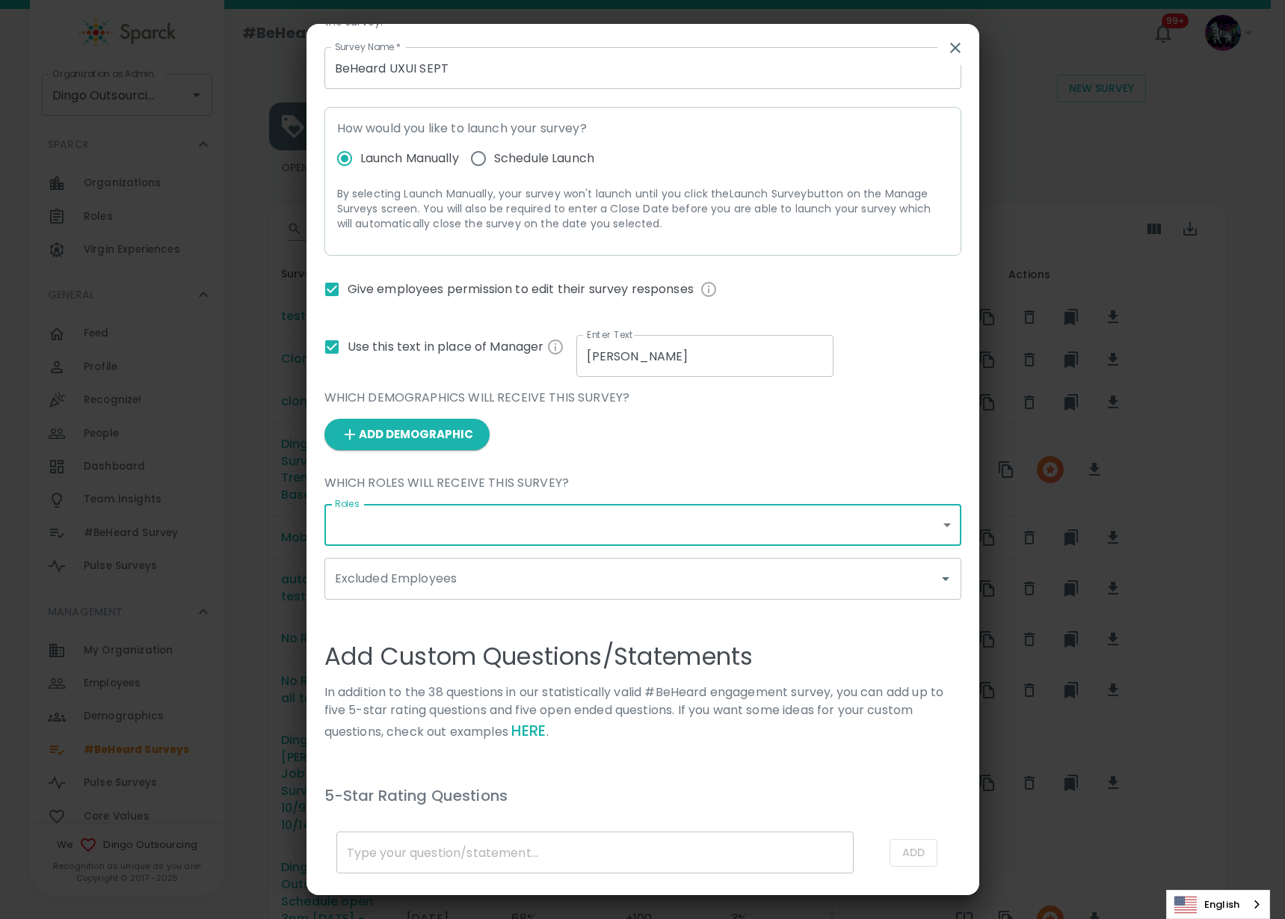
click at [448, 594] on div "Excluded Employees" at bounding box center [643, 579] width 637 height 42
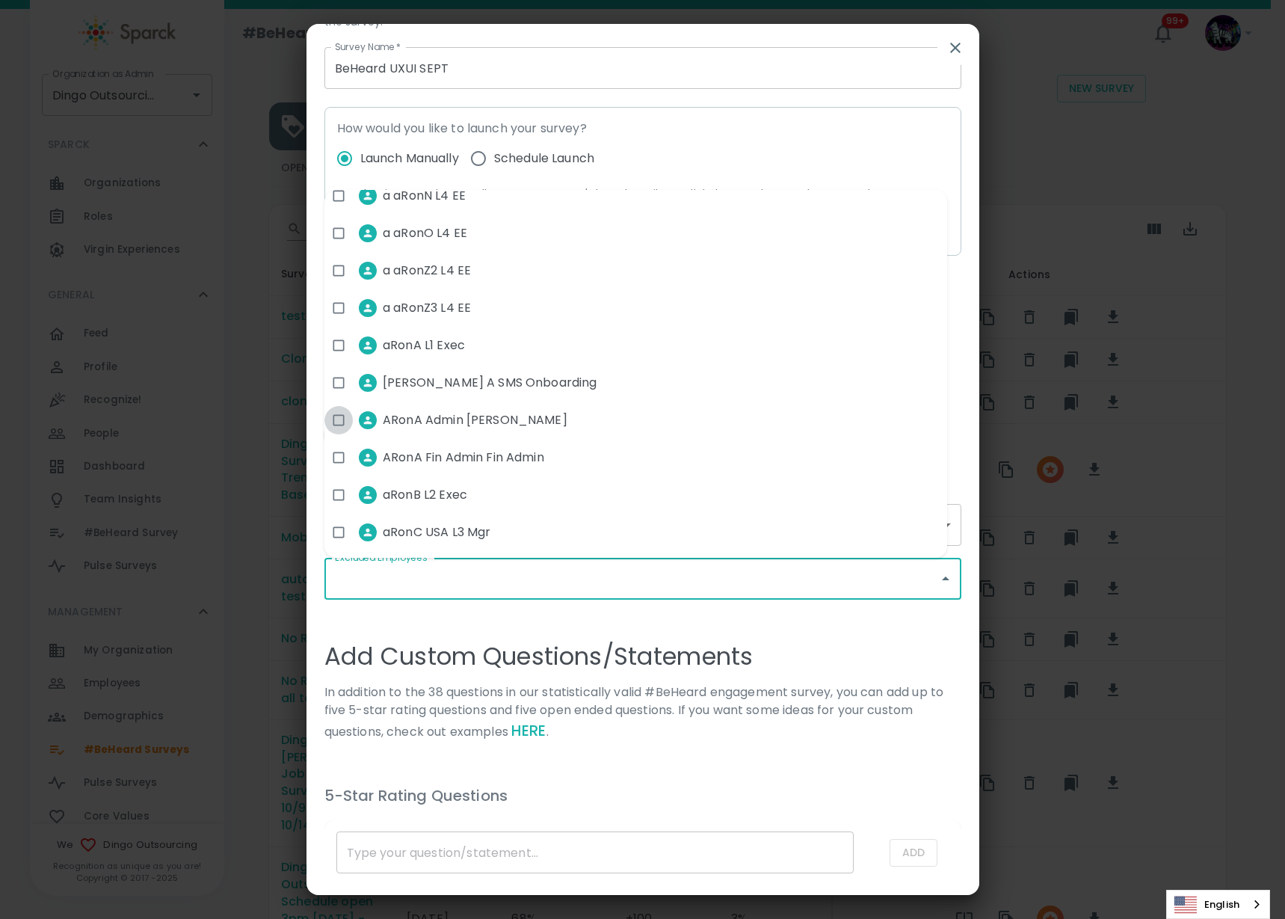
click at [336, 423] on input "checkbox" at bounding box center [339, 420] width 28 height 28
checkbox input "true"
click at [696, 762] on div "Add Custom Questions/Statements In addition to the 38 questions in our statisti…" at bounding box center [637, 686] width 649 height 172
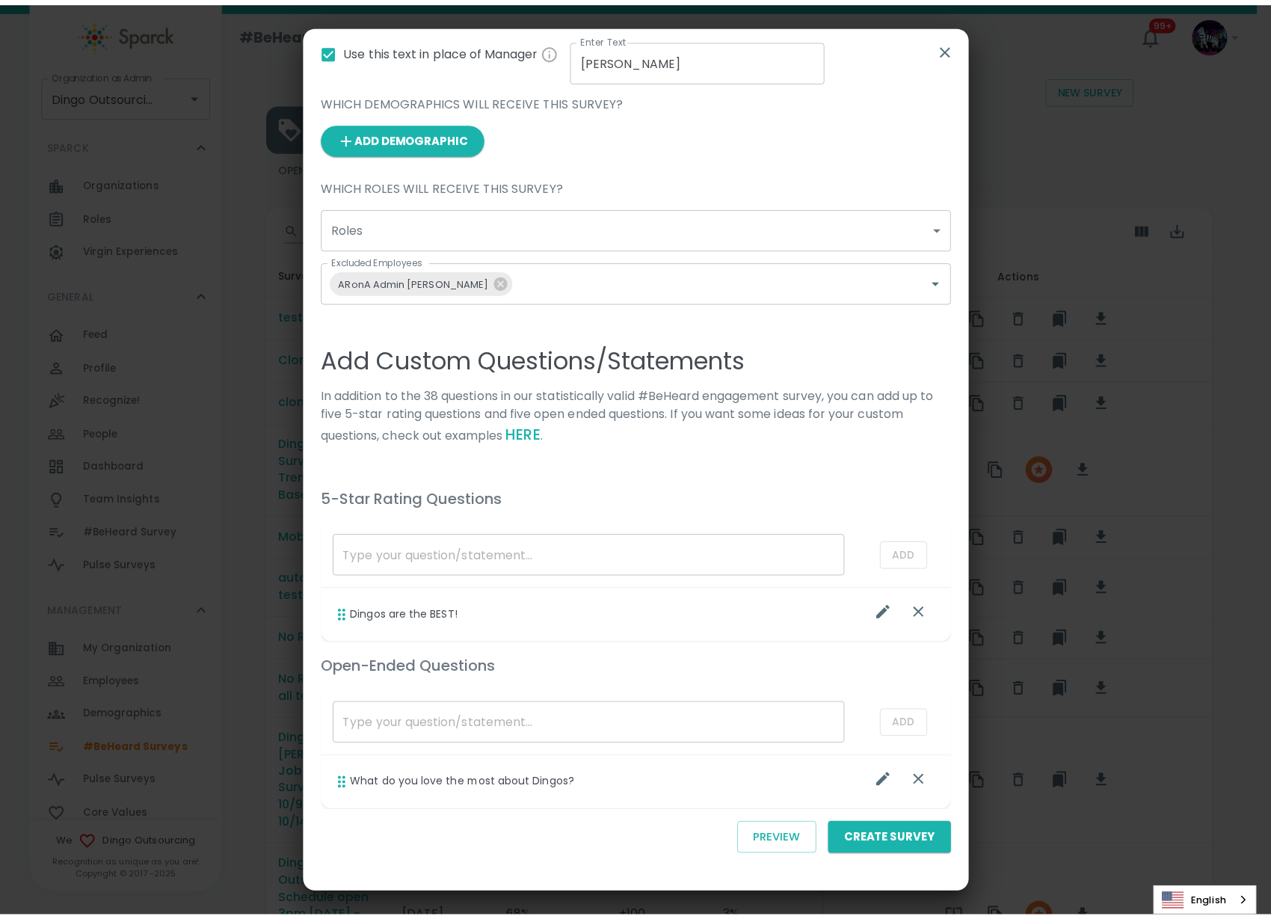
scroll to position [391, 0]
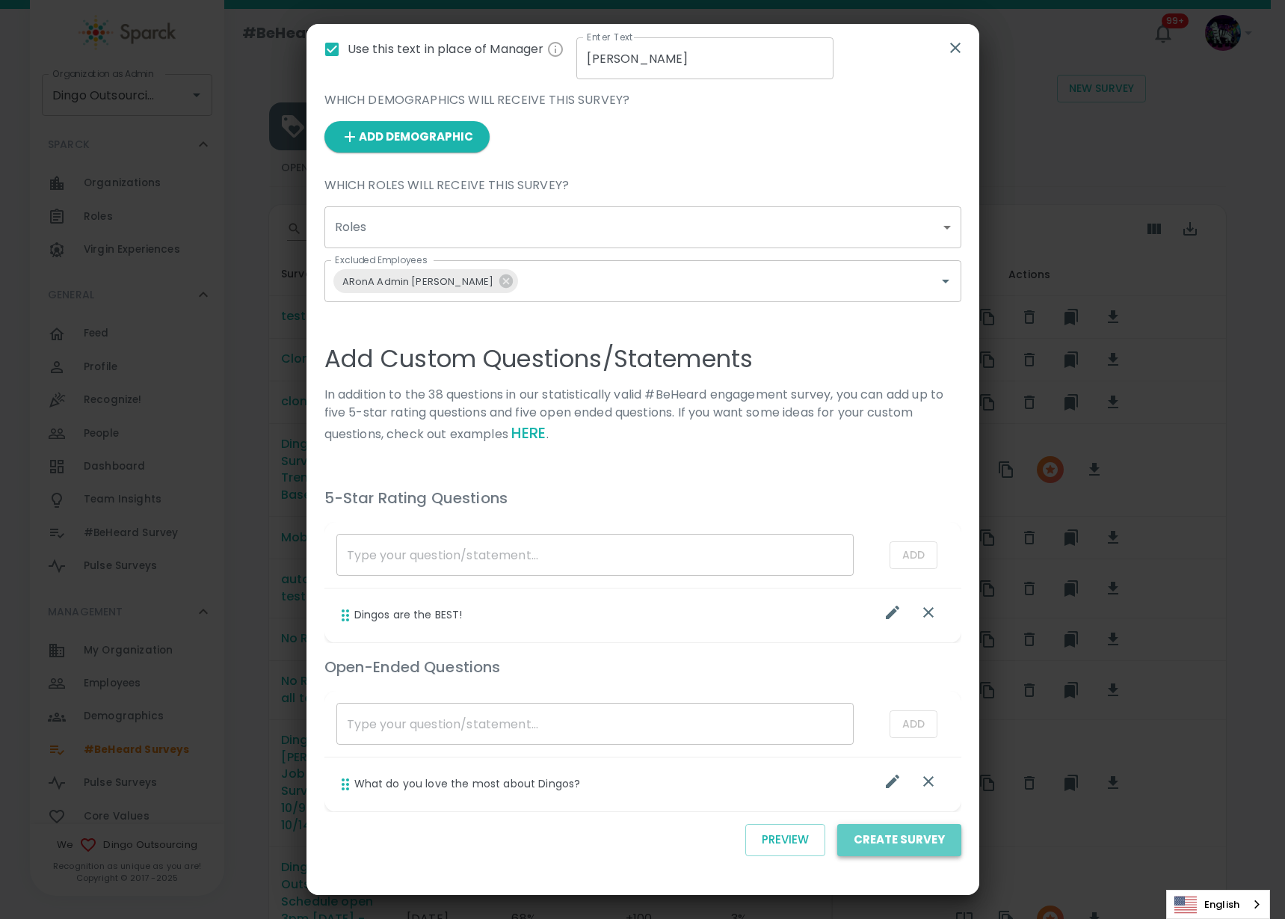
click at [906, 847] on button "Create Survey" at bounding box center [899, 839] width 124 height 31
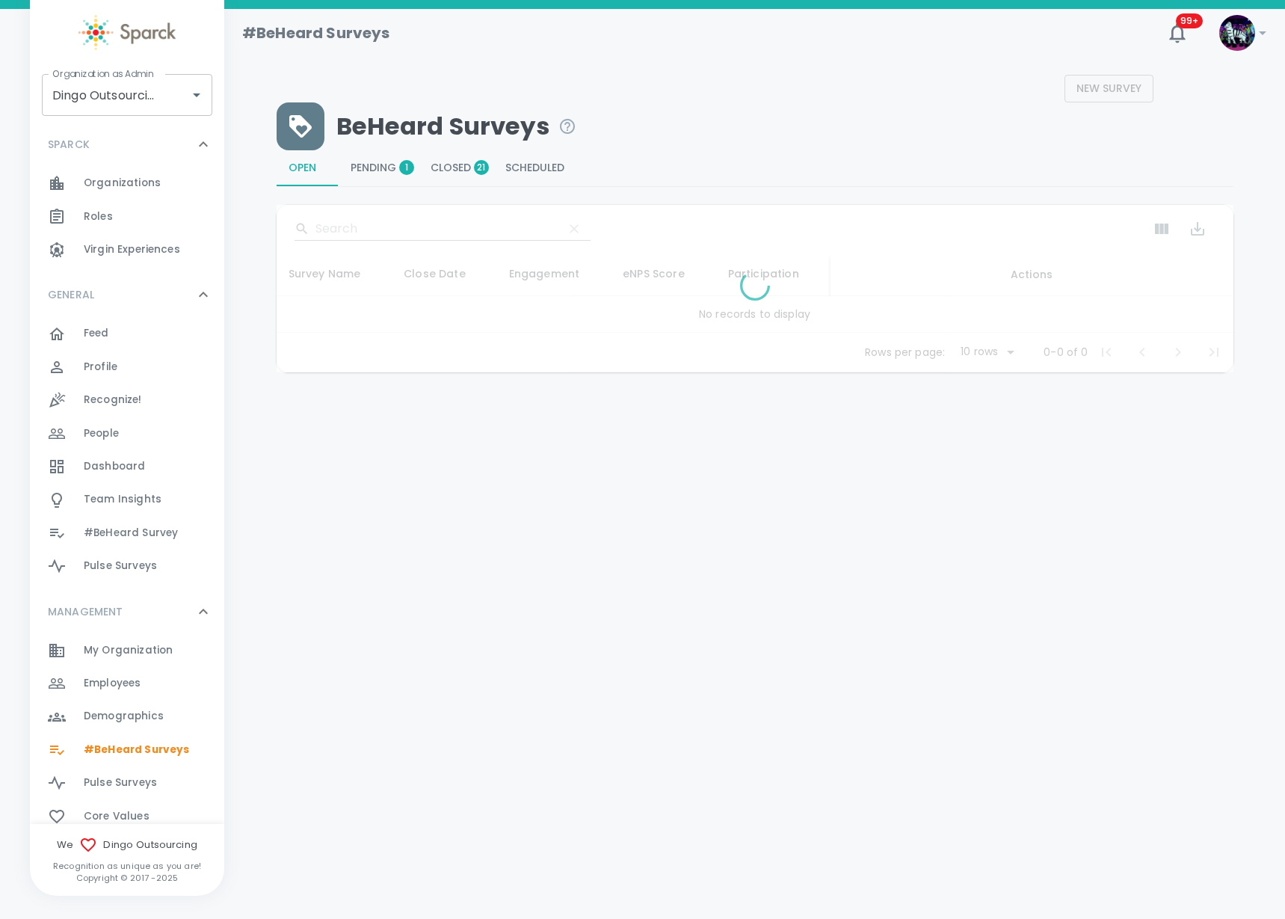
click at [390, 159] on button "Pending 1" at bounding box center [379, 168] width 80 height 36
click at [385, 169] on span "Pending 1" at bounding box center [379, 168] width 56 height 13
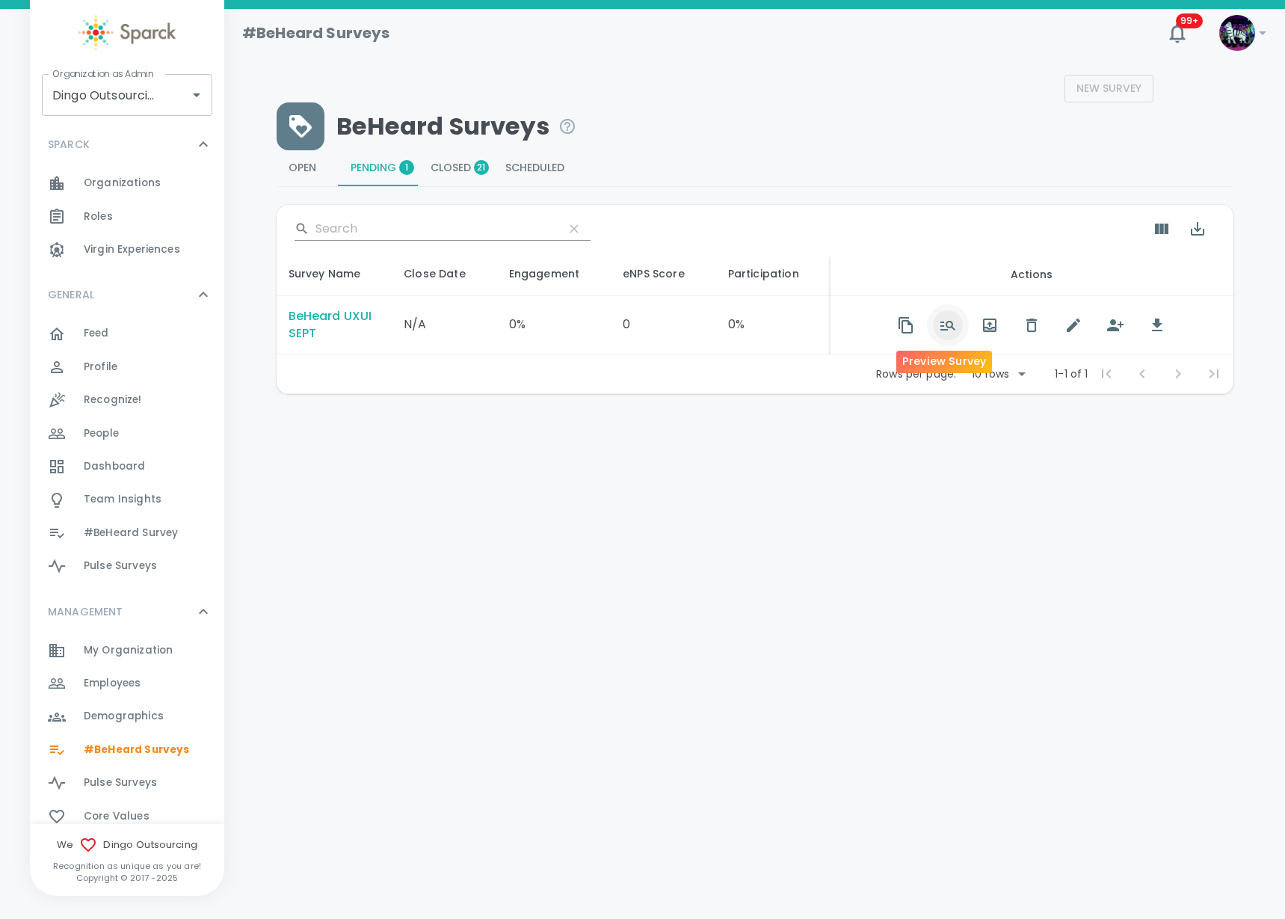
click at [941, 319] on icon "button" at bounding box center [948, 325] width 18 height 18
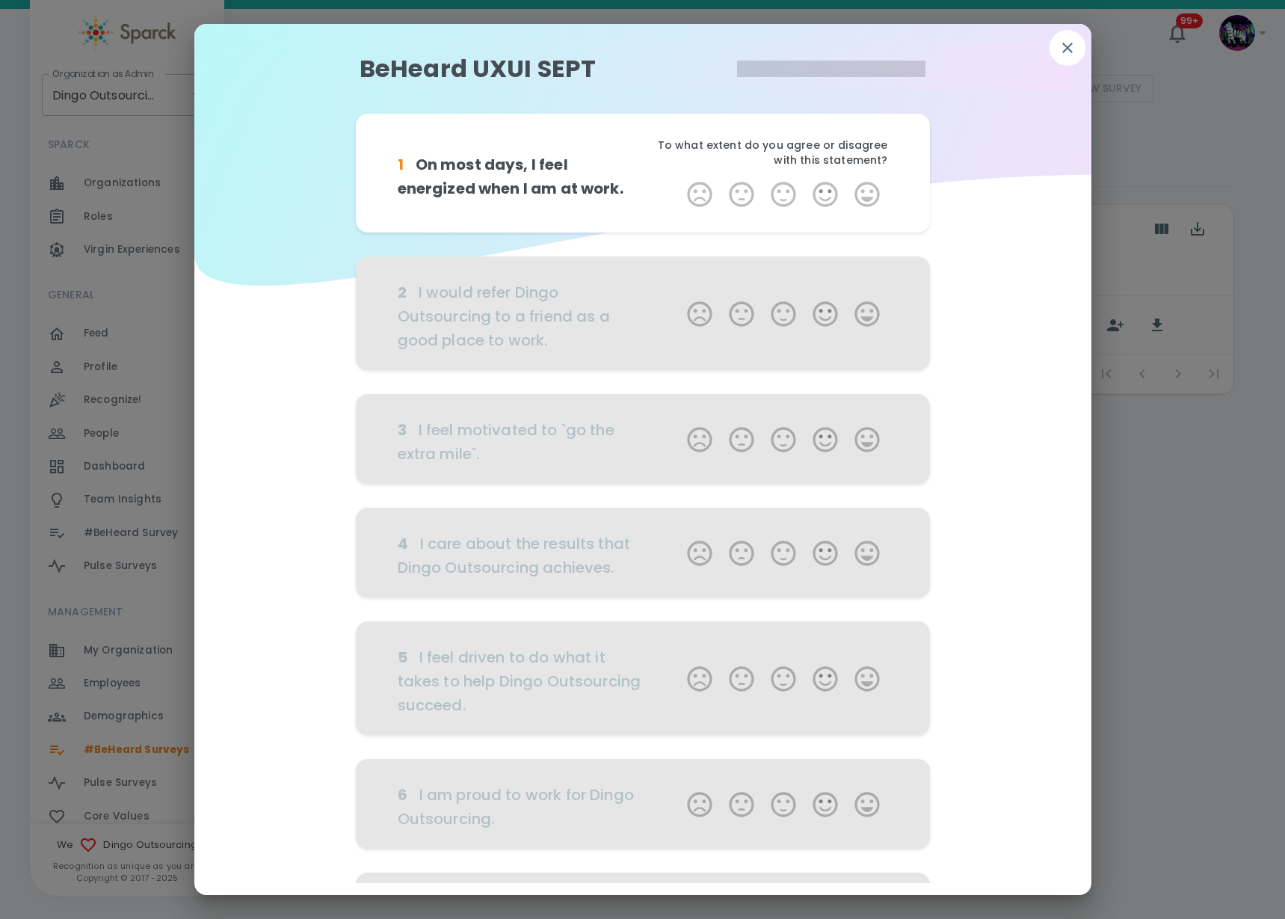
click at [1066, 49] on icon "button" at bounding box center [1068, 48] width 10 height 10
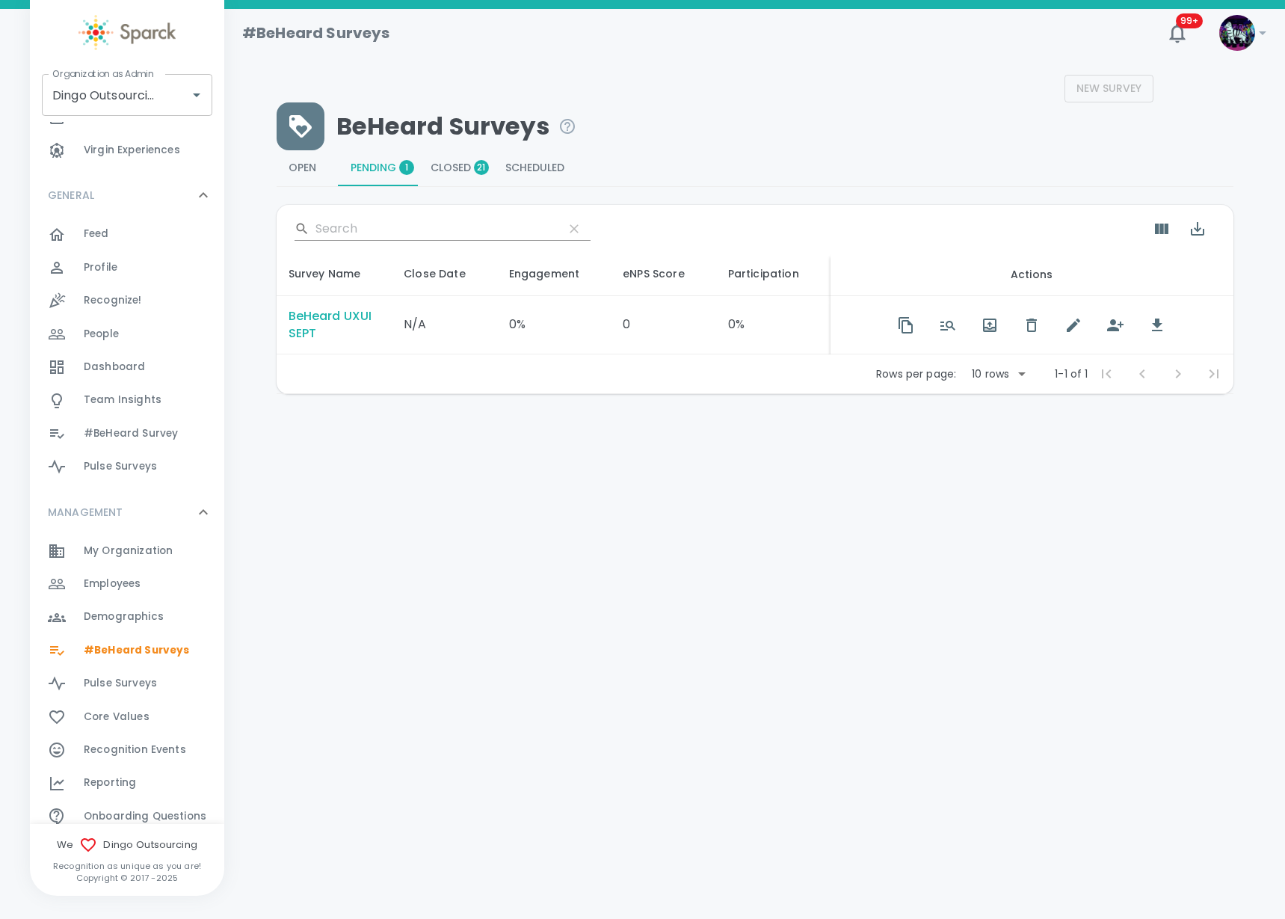
scroll to position [271, 0]
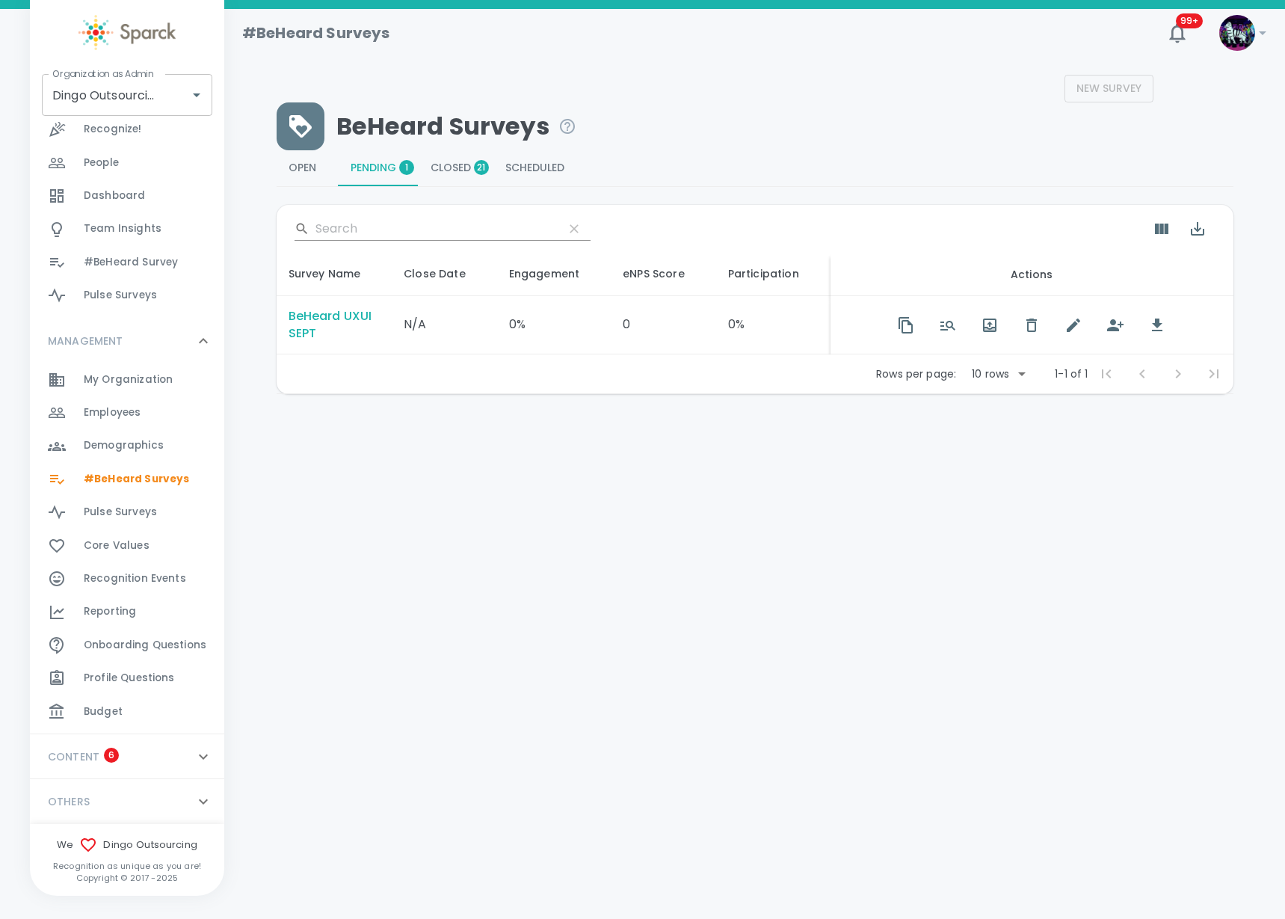
click at [118, 810] on div "OTHERS 0" at bounding box center [118, 801] width 153 height 27
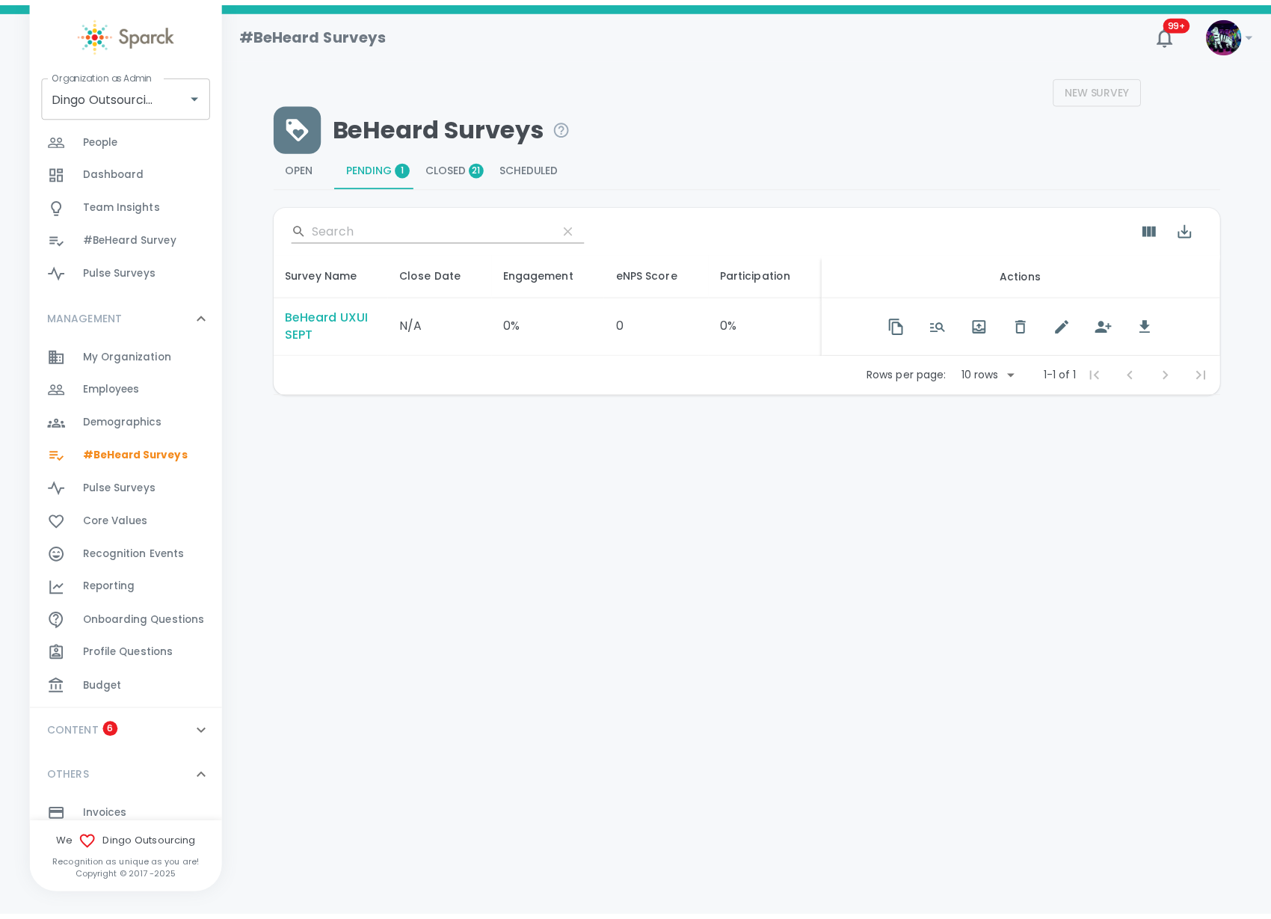
scroll to position [342, 0]
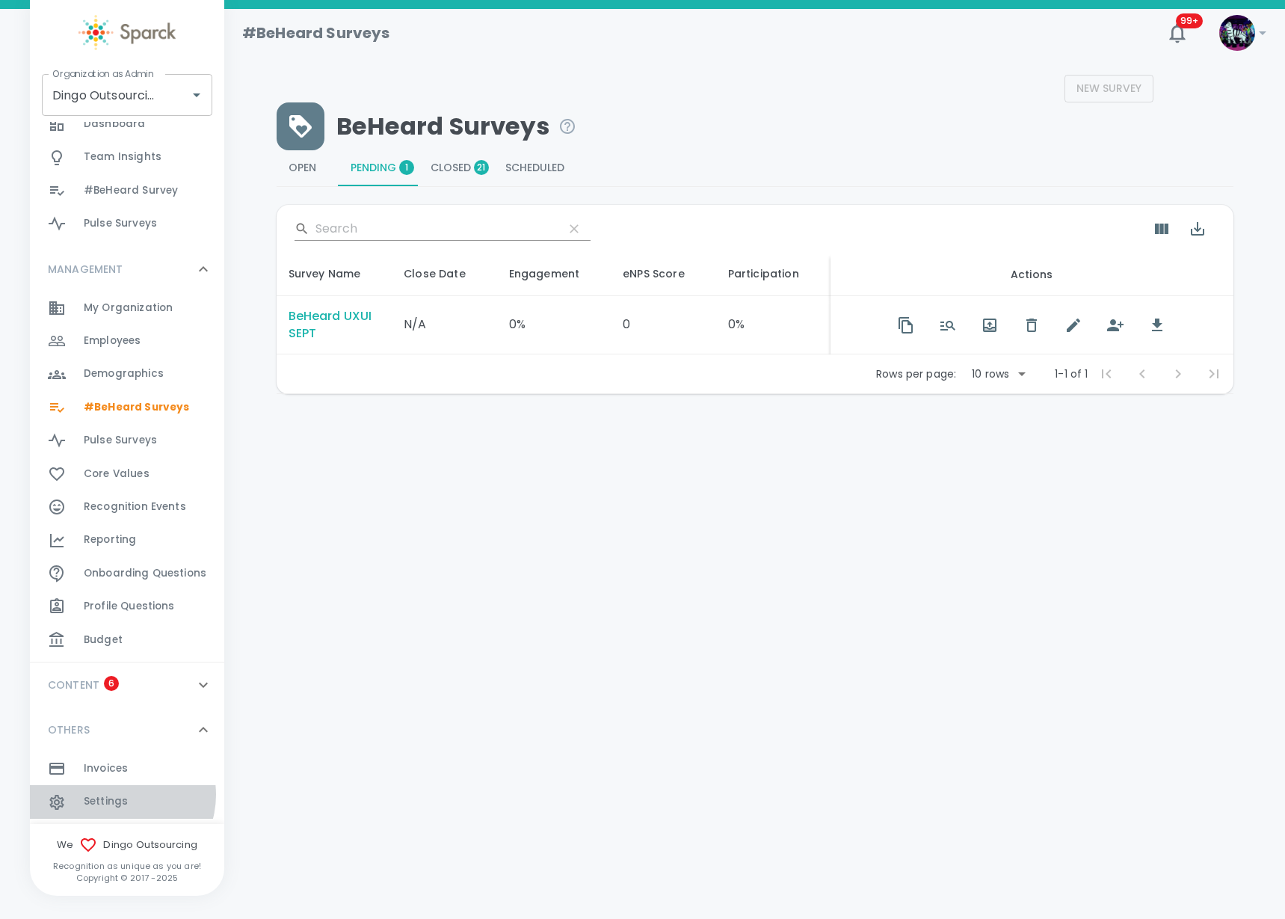
click at [121, 795] on span "Settings" at bounding box center [106, 801] width 44 height 15
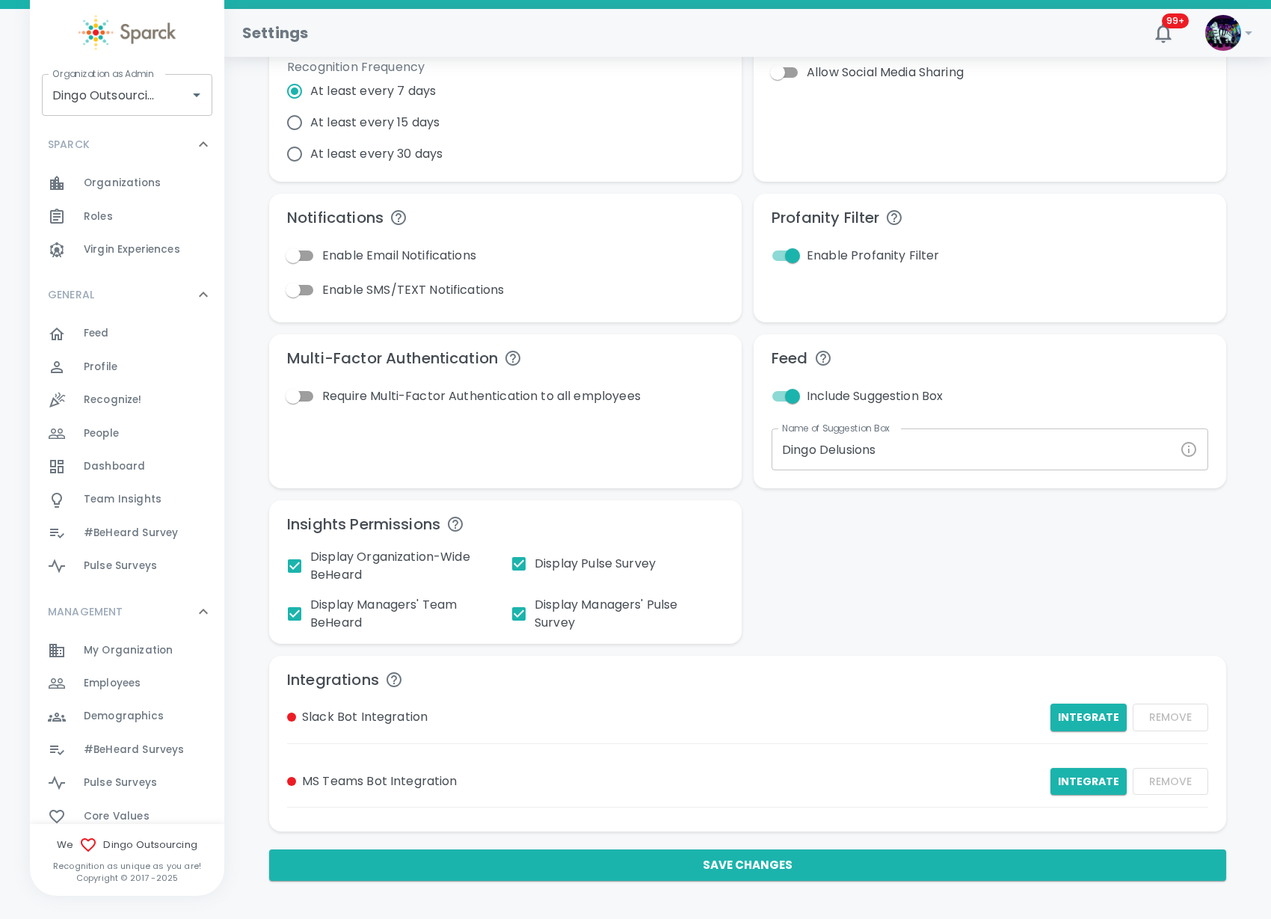
scroll to position [236, 0]
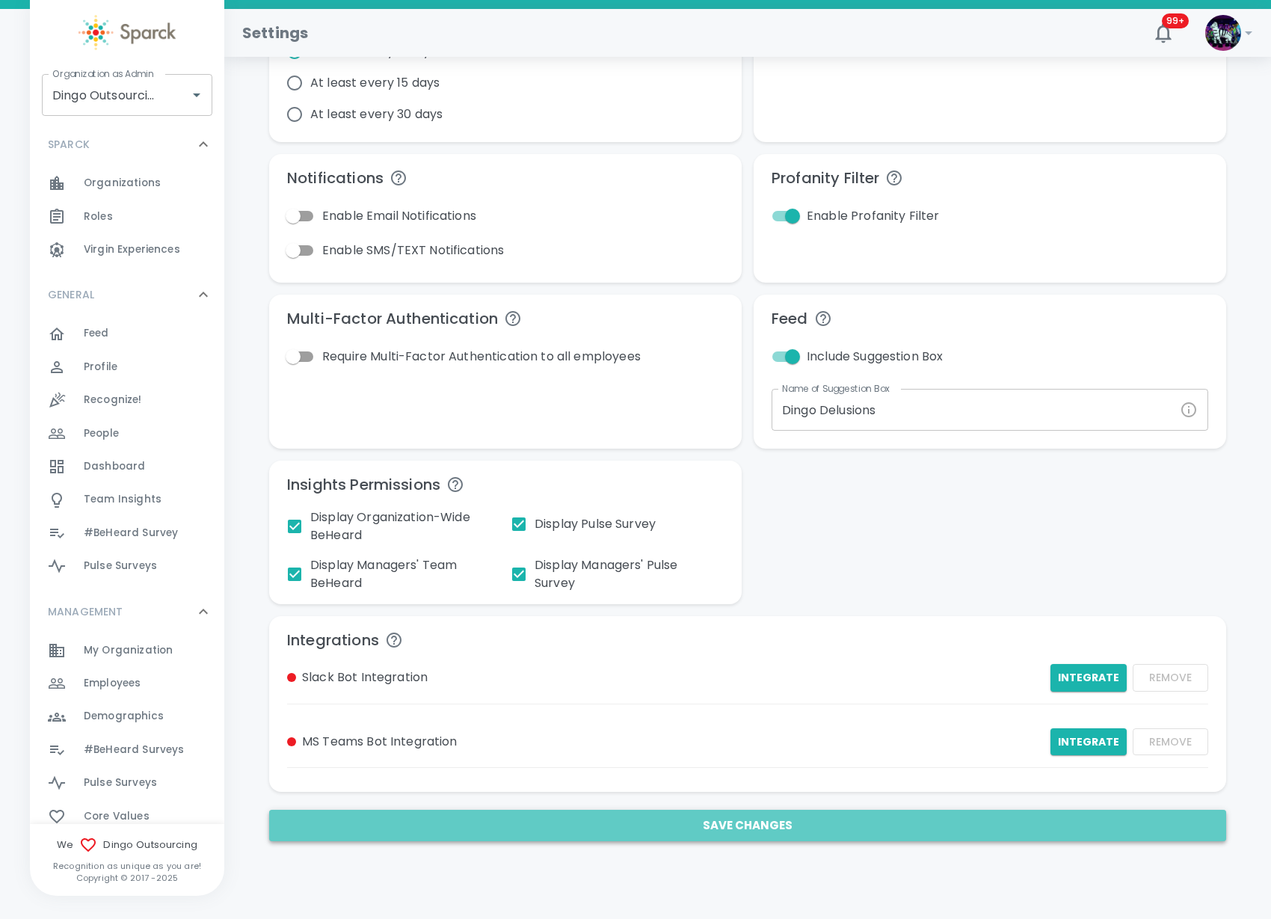
click at [684, 818] on button "Save Changes" at bounding box center [747, 825] width 957 height 31
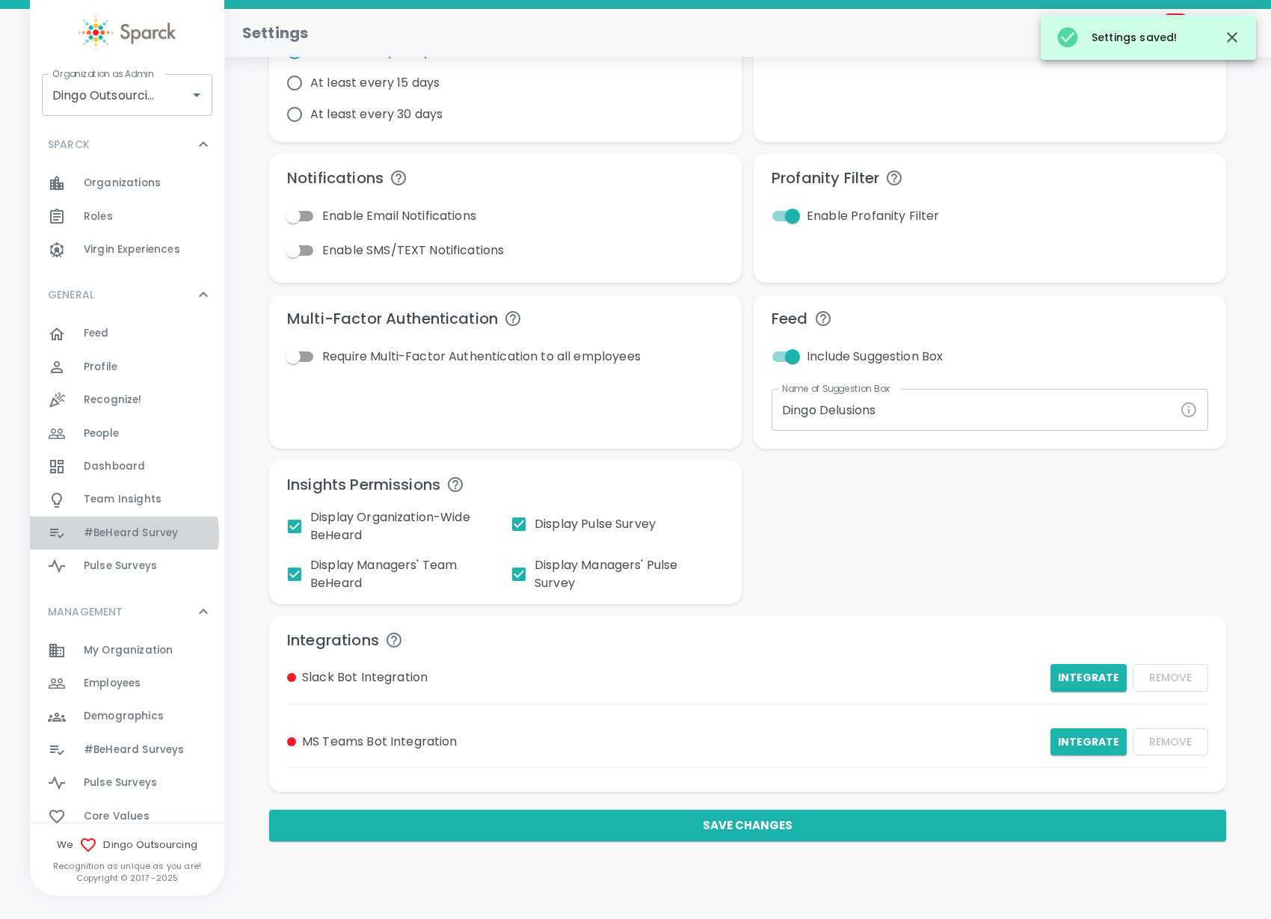
click at [123, 534] on span "#BeHeard Survey" at bounding box center [131, 533] width 94 height 15
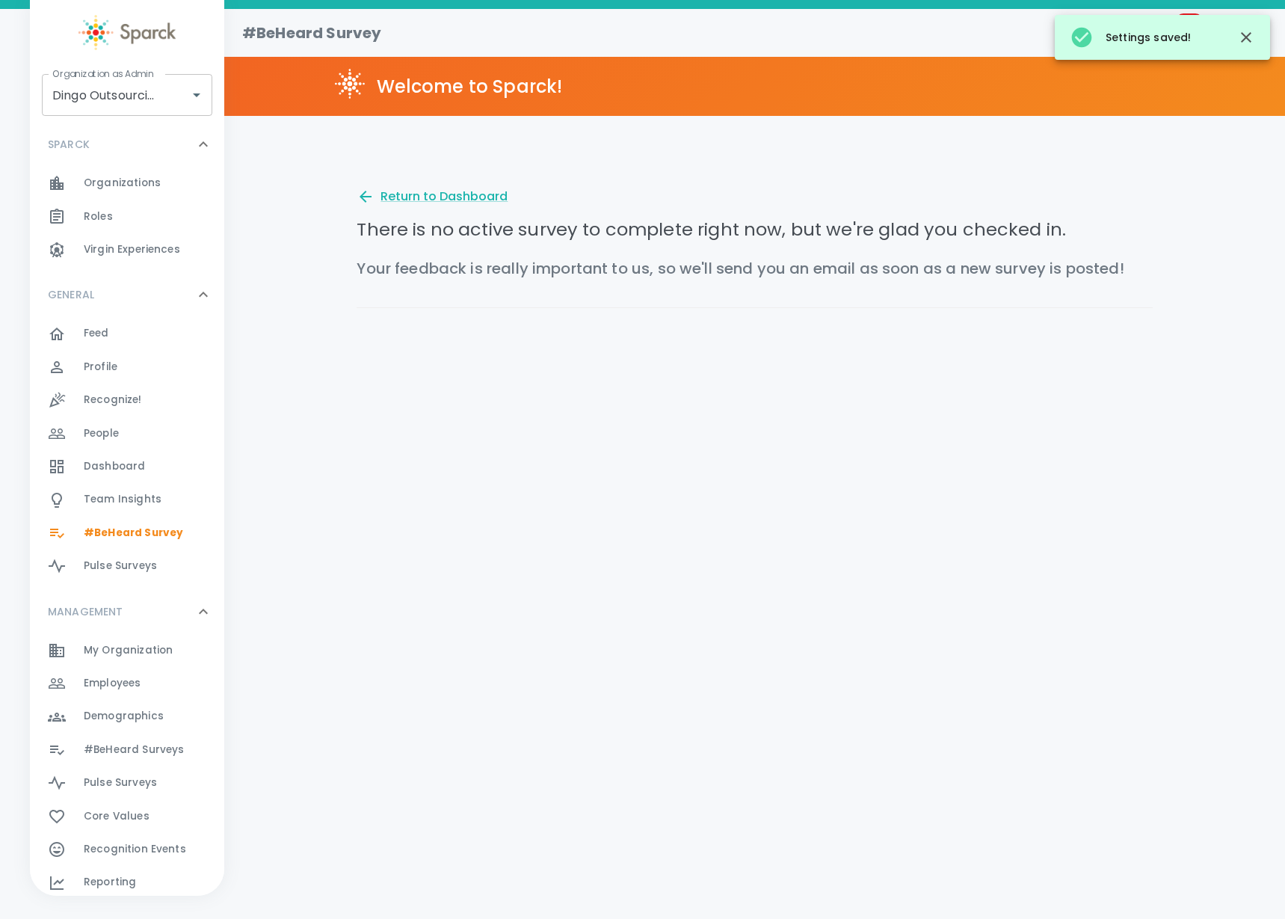
click at [128, 754] on span "#BeHeard Surveys" at bounding box center [134, 749] width 100 height 15
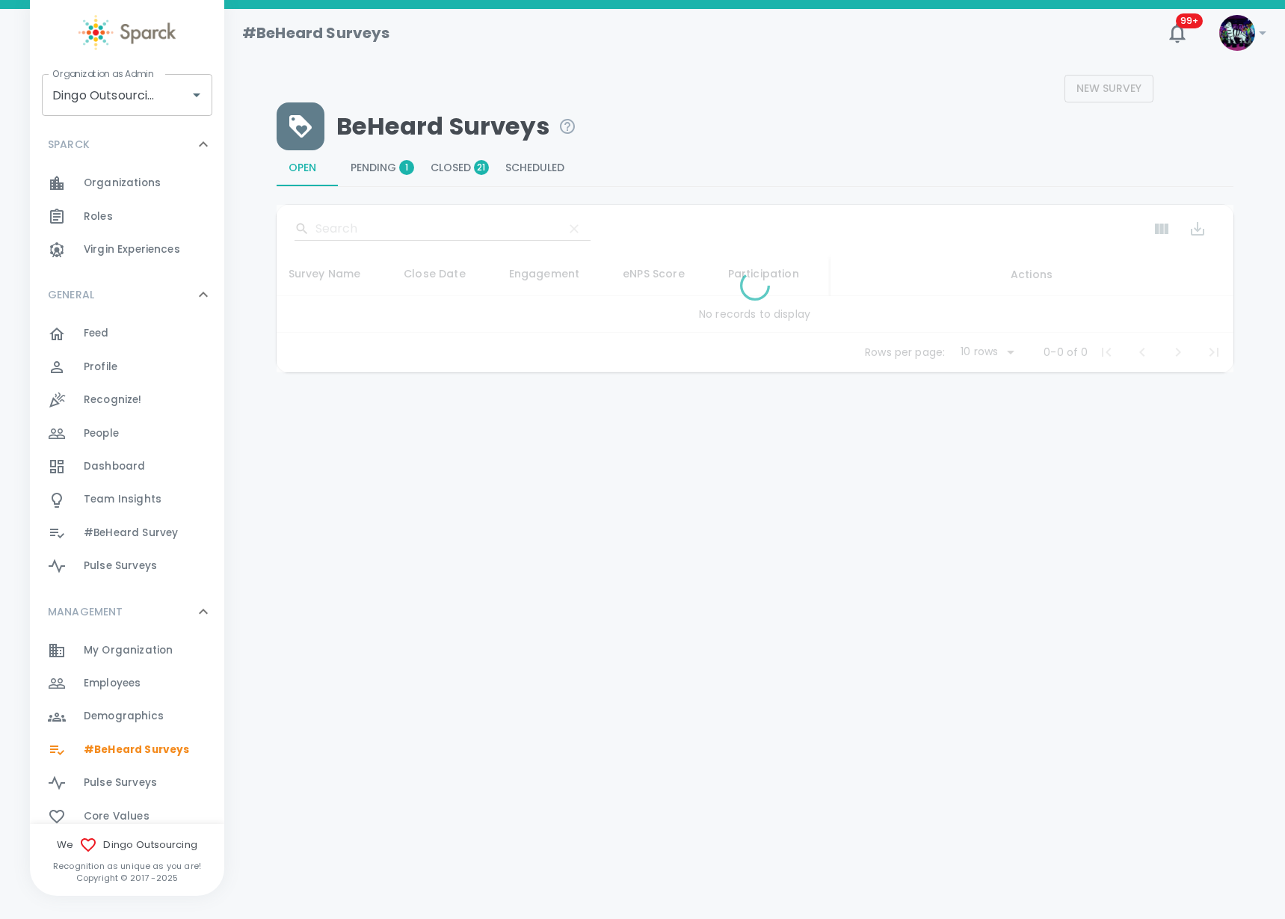
click at [442, 172] on span "Closed 21" at bounding box center [456, 168] width 51 height 13
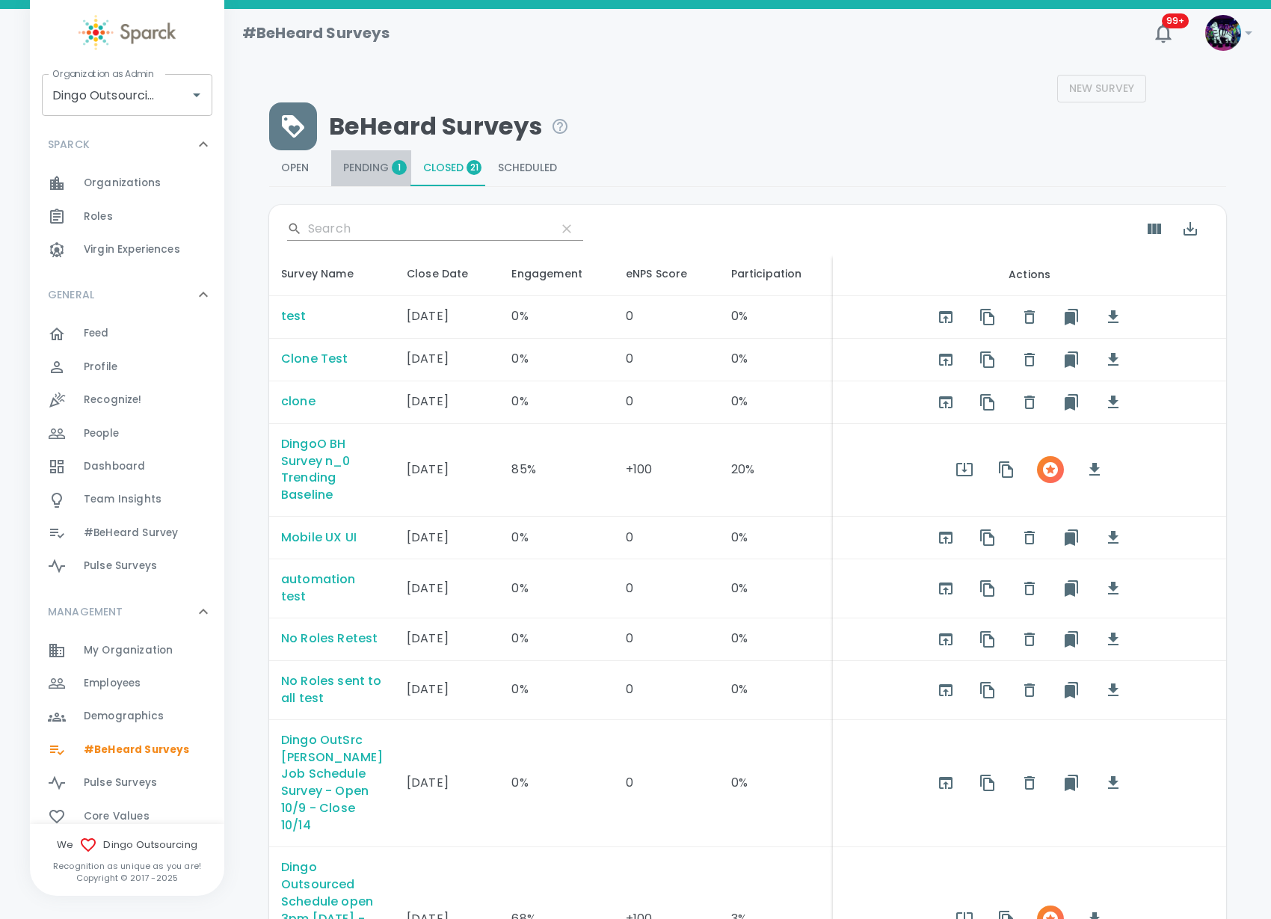
click at [357, 168] on span "Pending 1" at bounding box center [371, 168] width 56 height 13
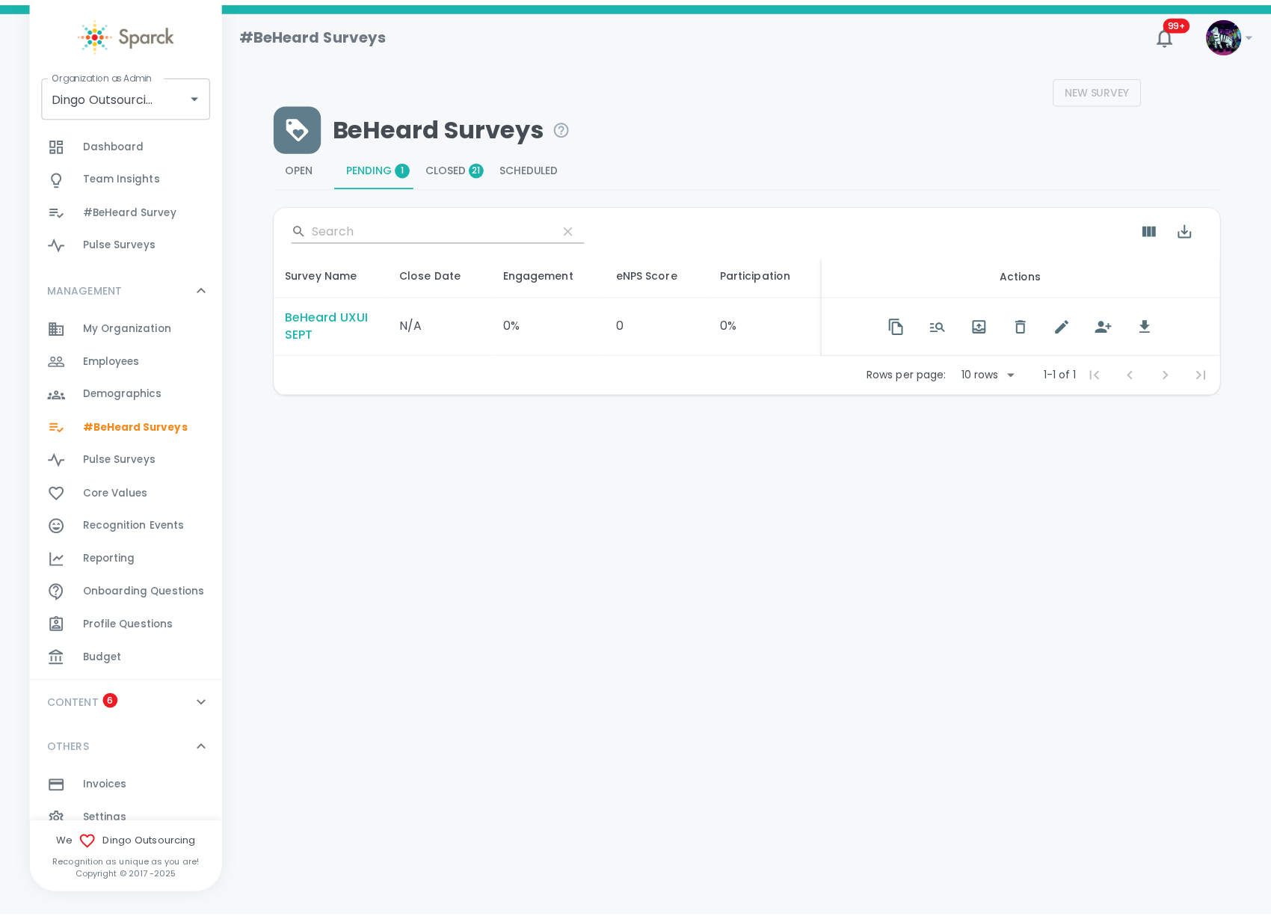
scroll to position [342, 0]
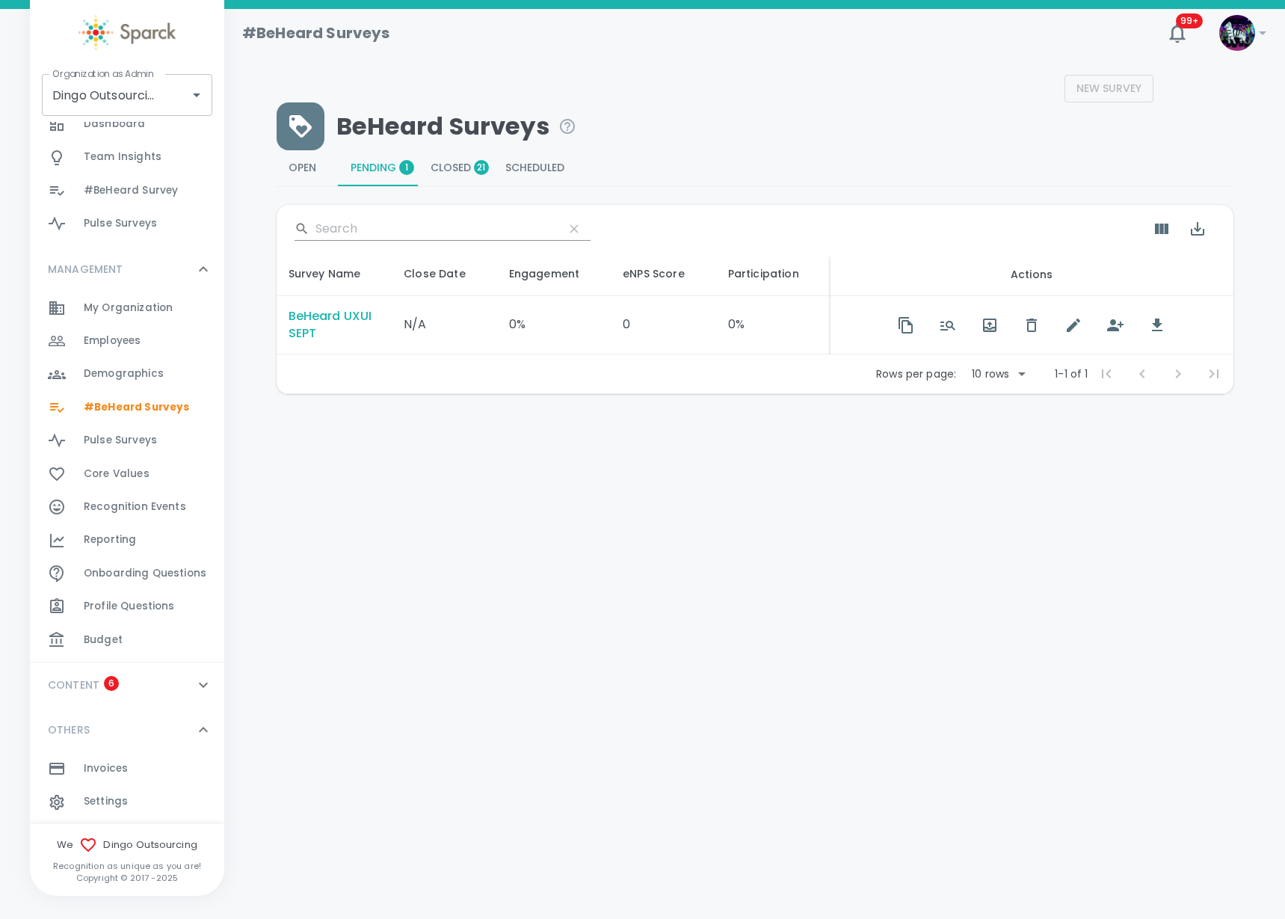
click at [134, 795] on div "Settings 0" at bounding box center [154, 801] width 141 height 21
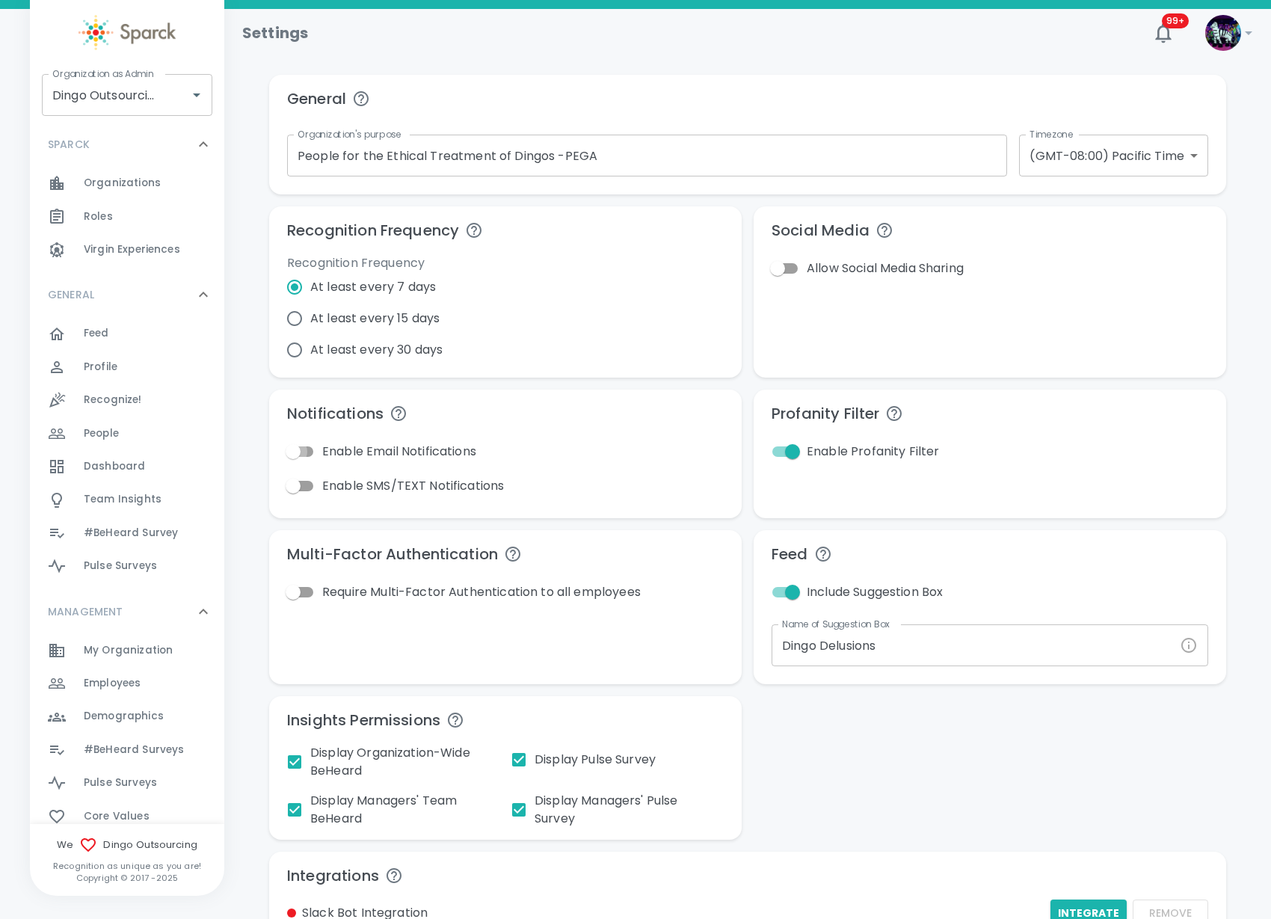
click at [308, 452] on input "Enable Email Notifications" at bounding box center [292, 451] width 85 height 28
checkbox input "true"
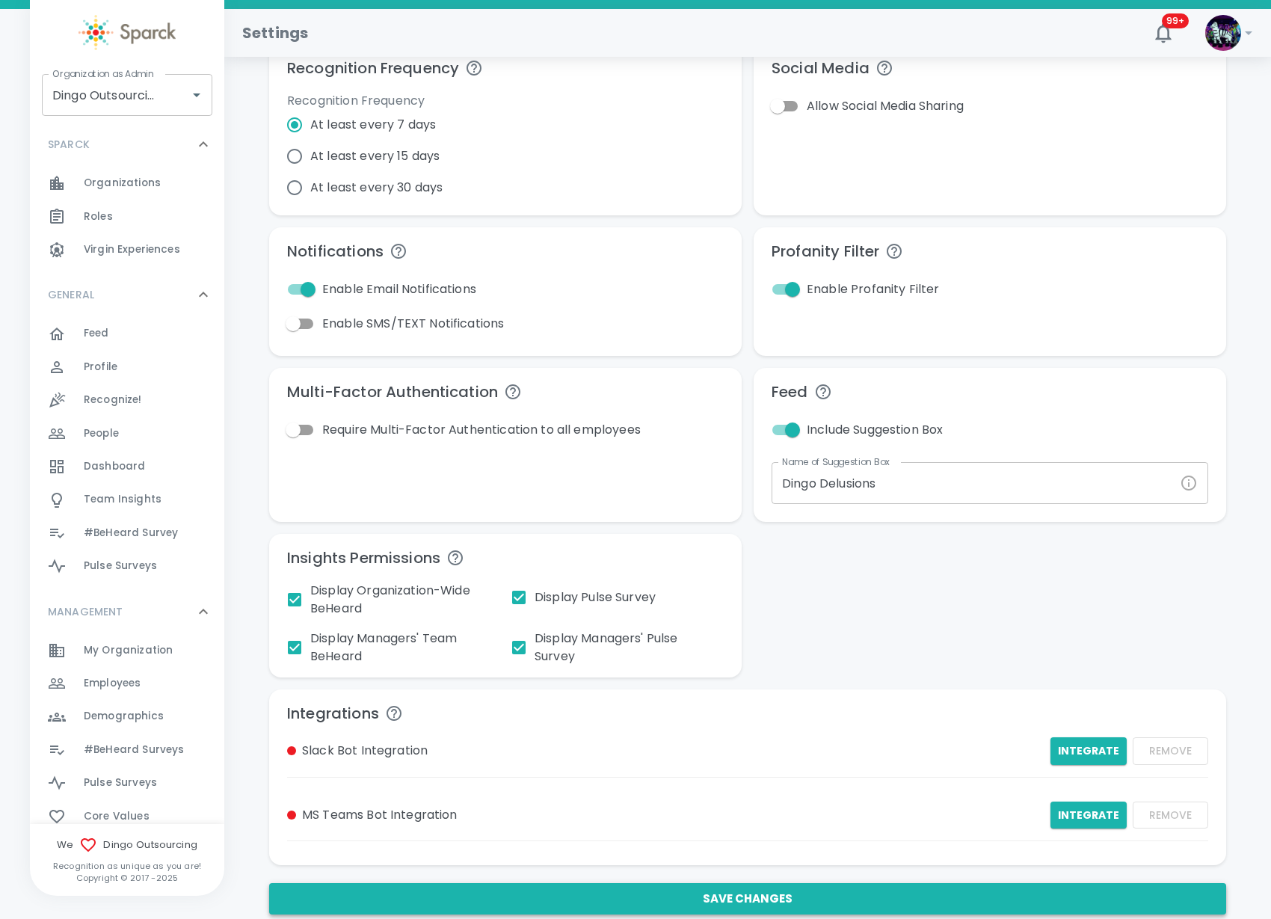
scroll to position [187, 0]
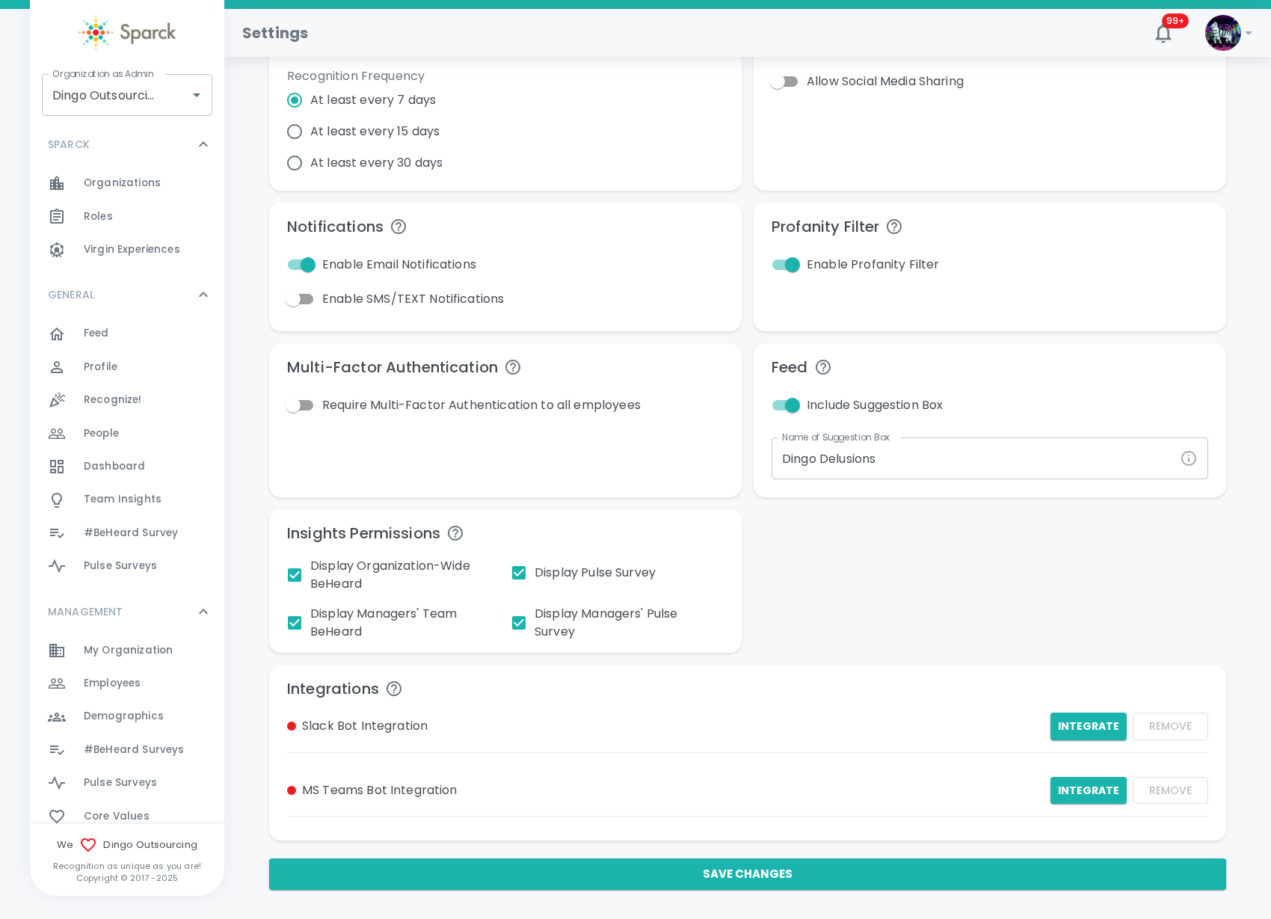
click at [694, 871] on button "Save Changes" at bounding box center [747, 873] width 957 height 31
click at [131, 753] on span "#BeHeard Surveys" at bounding box center [134, 749] width 100 height 15
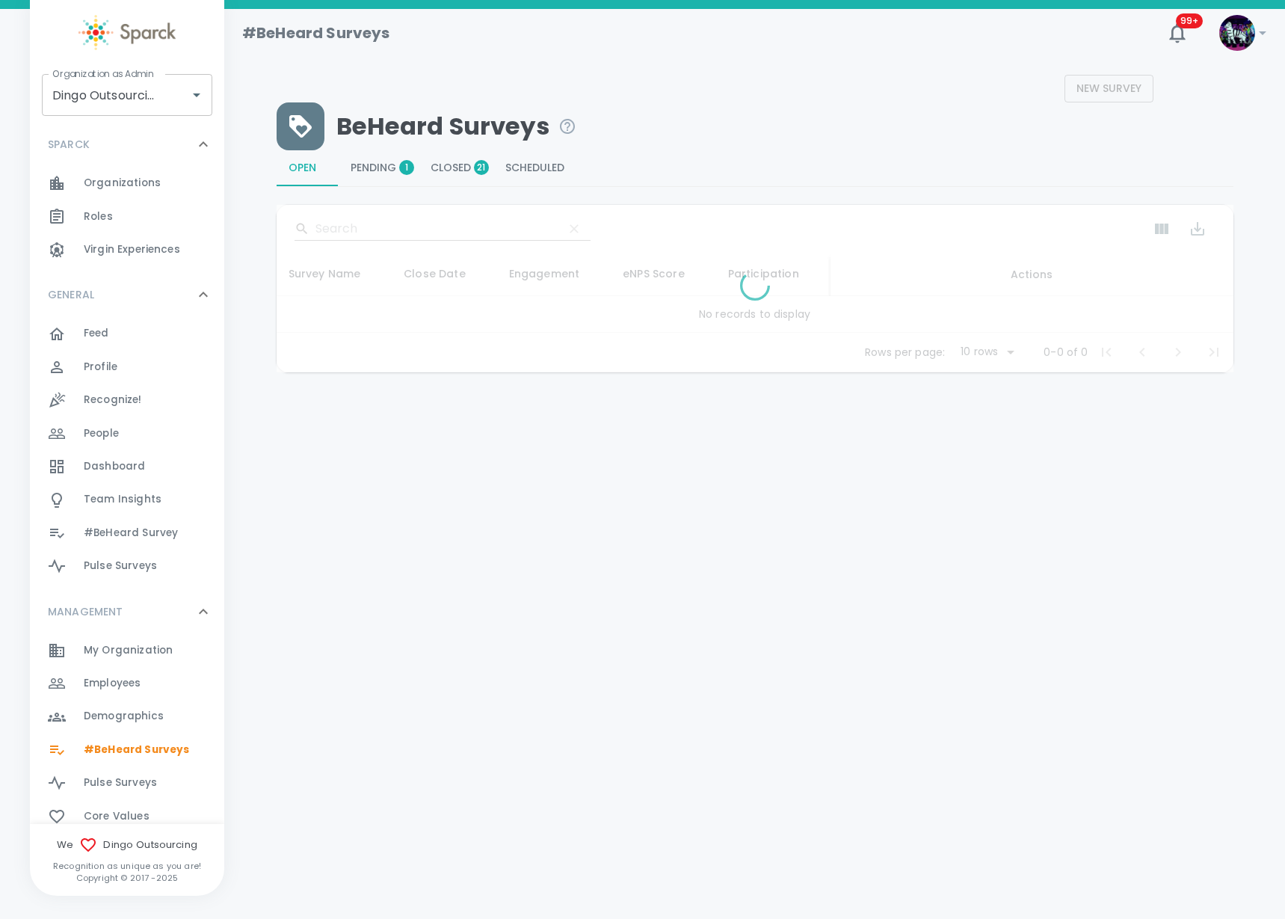
click at [365, 164] on span "Pending 1" at bounding box center [379, 168] width 56 height 13
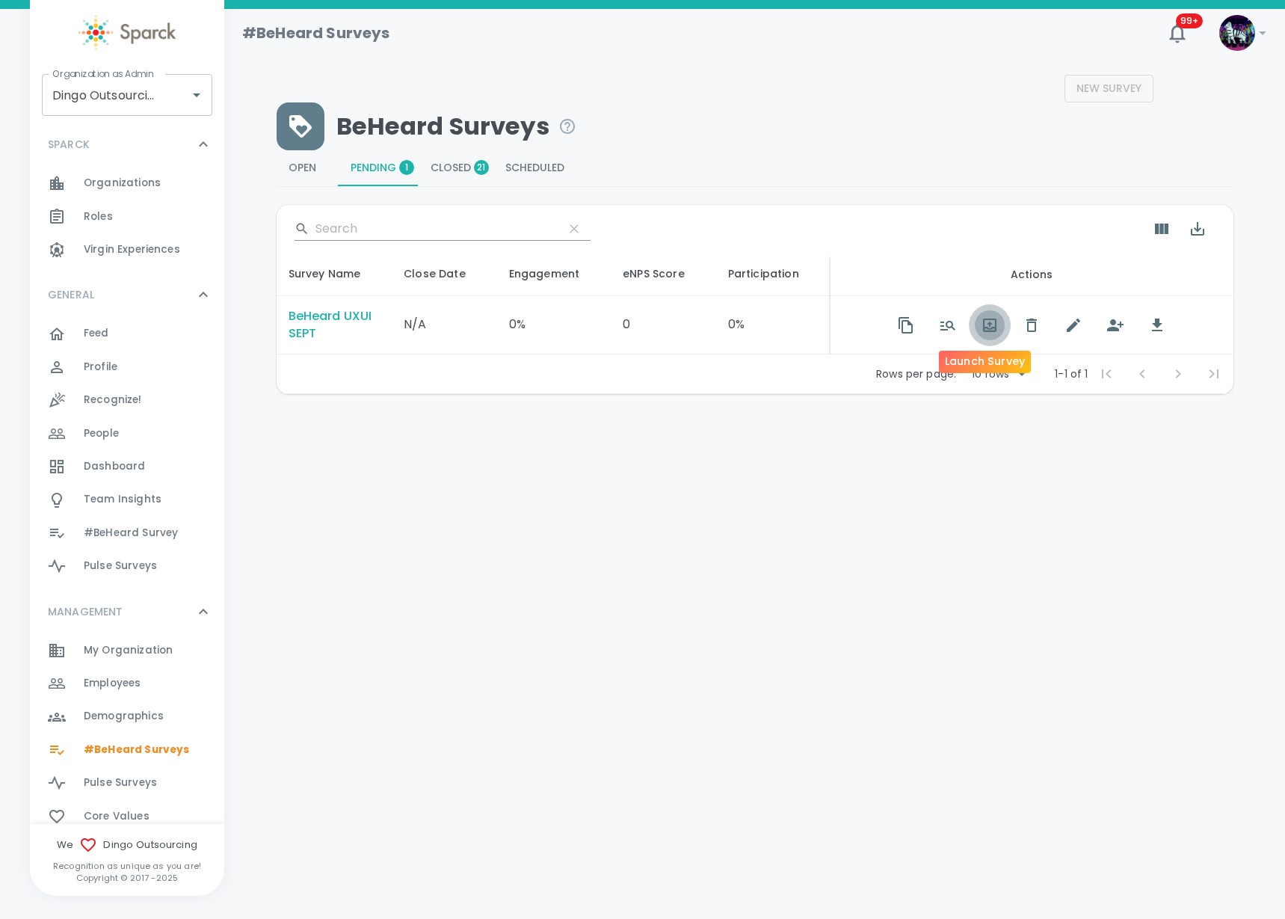
click at [985, 329] on icon "button" at bounding box center [990, 329] width 10 height 2
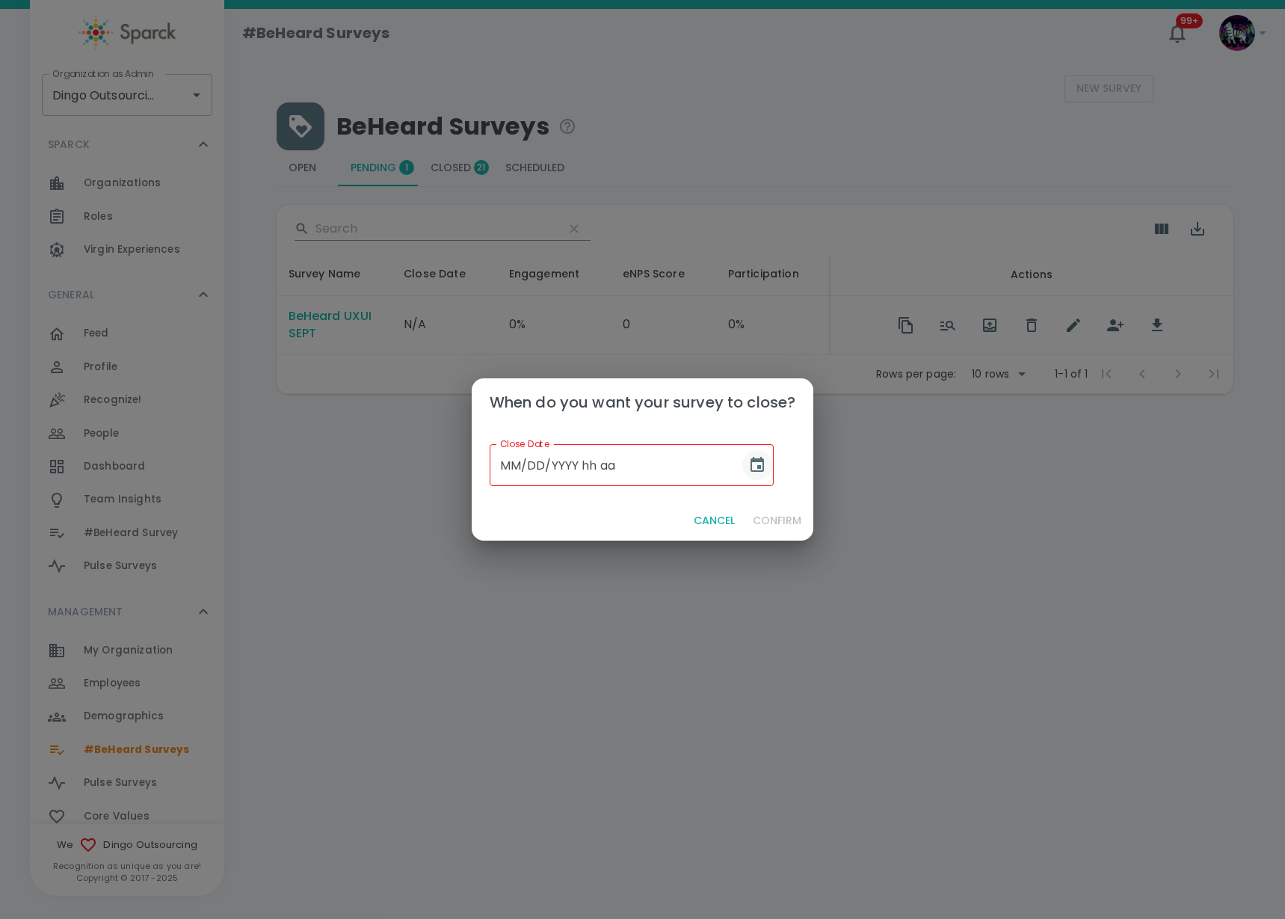
click at [751, 461] on icon "Choose date" at bounding box center [757, 464] width 13 height 15
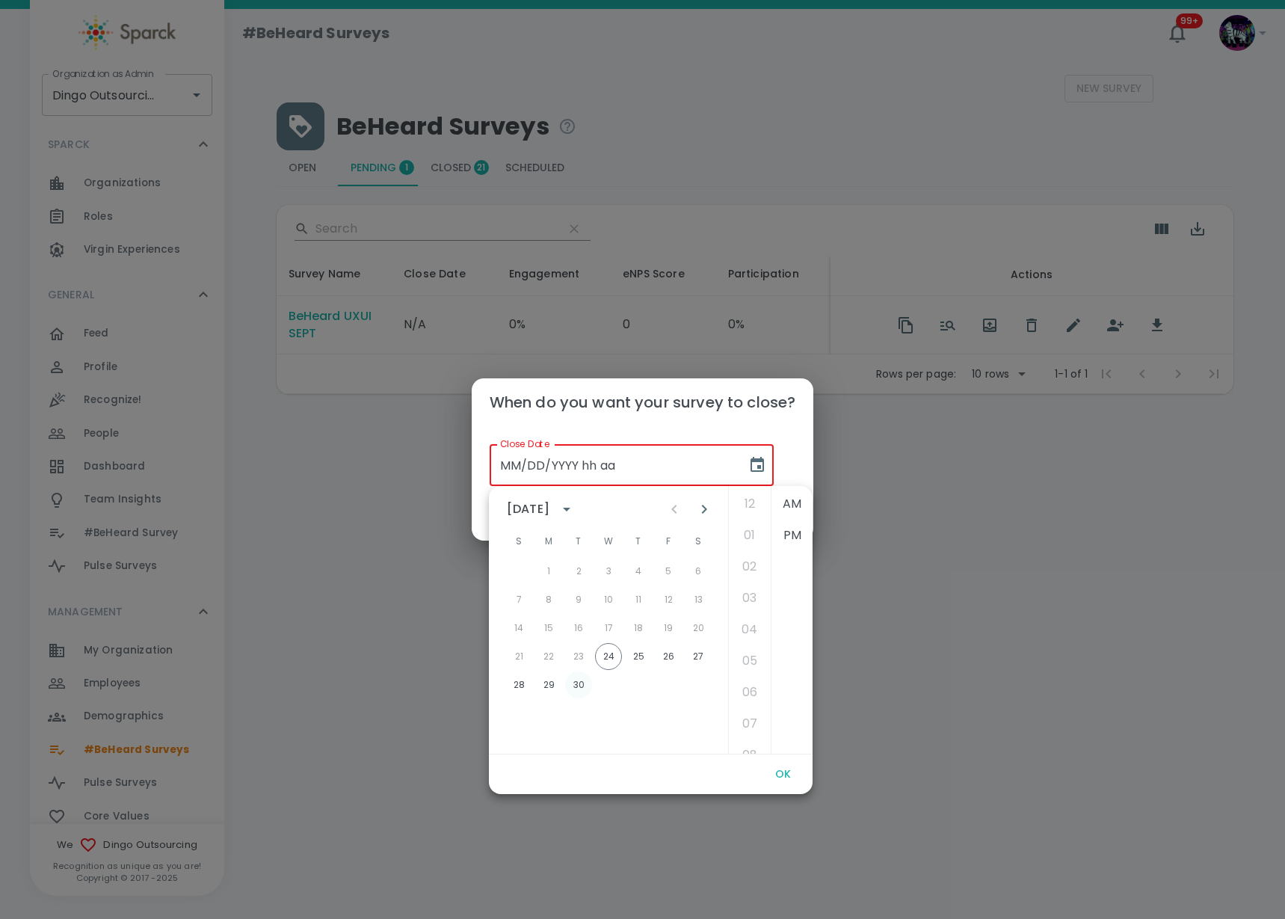
click at [579, 683] on button "30" at bounding box center [578, 684] width 27 height 27
click at [744, 657] on li "05" at bounding box center [750, 661] width 36 height 30
click at [781, 540] on li "PM" at bounding box center [793, 535] width 36 height 30
type input "[DATE] 05 PM"
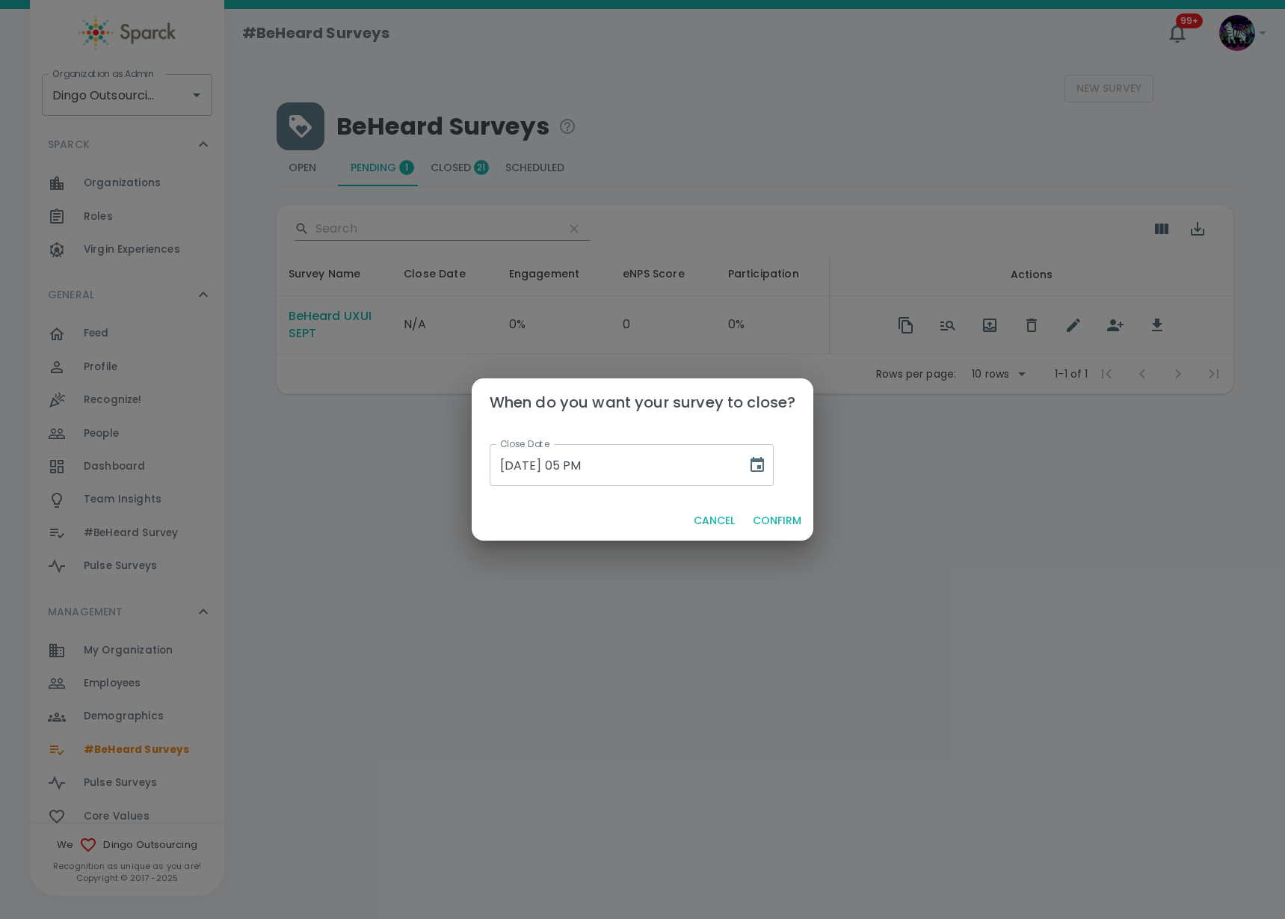
scroll to position [31, 0]
click at [772, 518] on button "Confirm" at bounding box center [777, 521] width 61 height 28
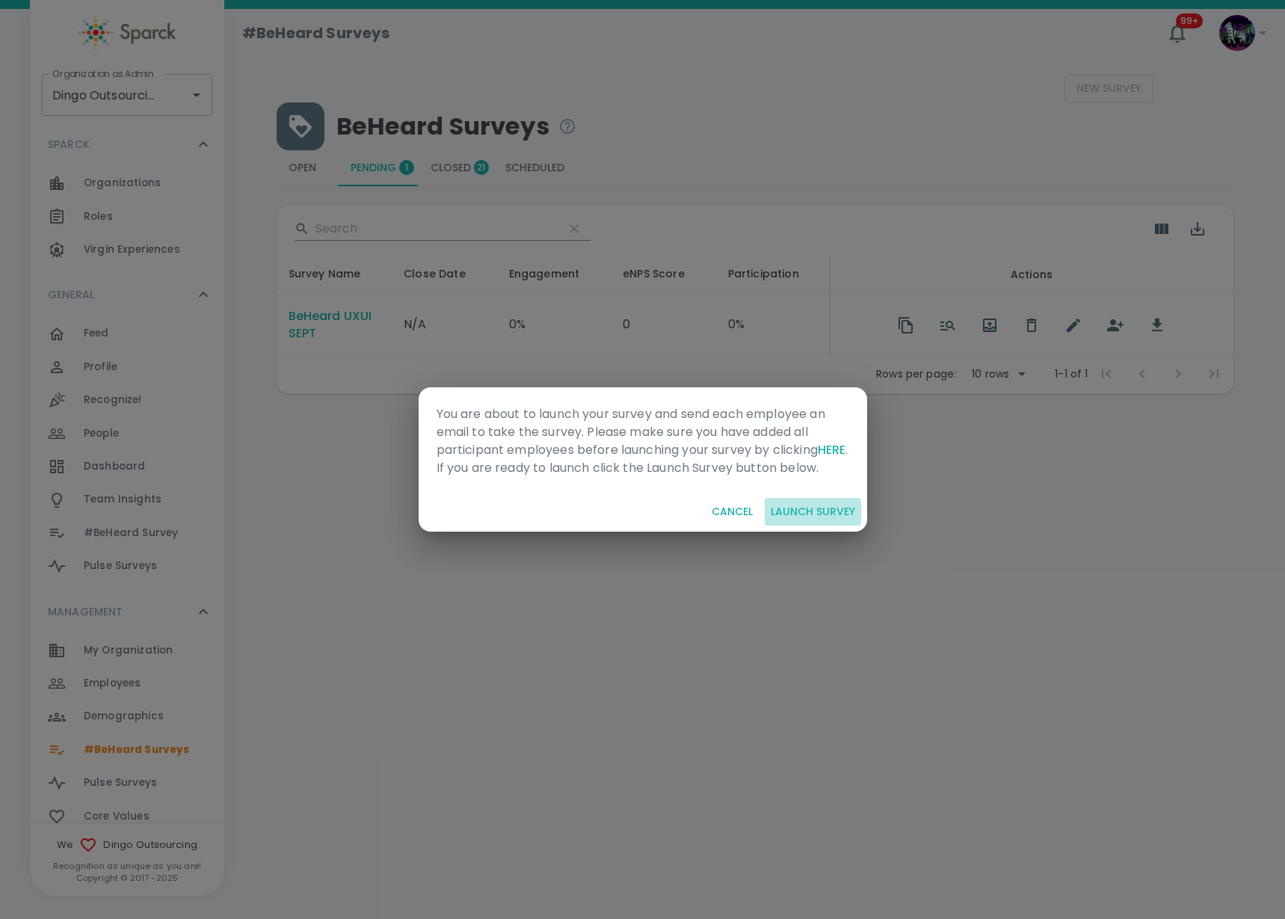
click at [772, 518] on button "Launch Survey" at bounding box center [813, 512] width 96 height 28
